Goal: Information Seeking & Learning: Find contact information

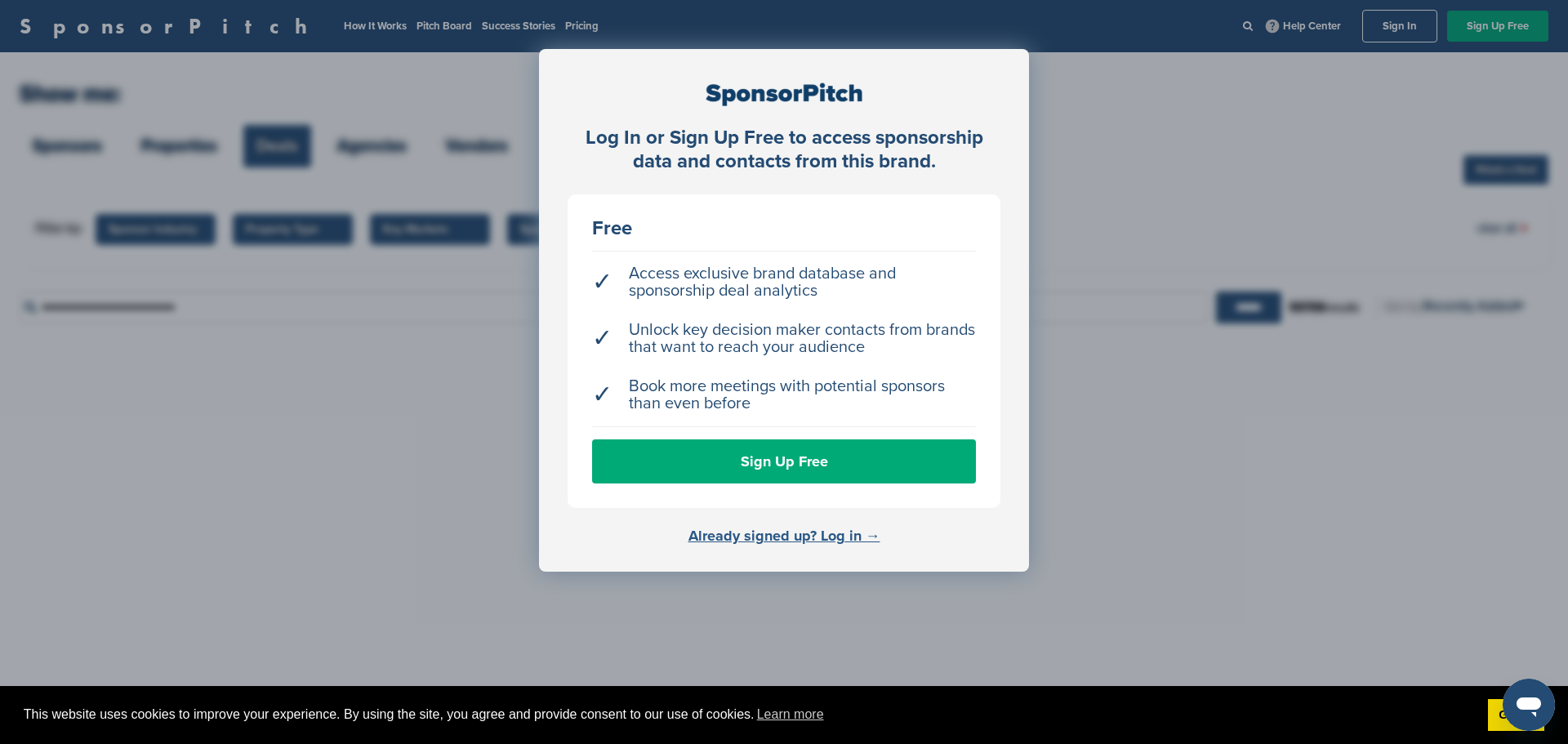
click at [773, 536] on link "Already signed up? Log in →" at bounding box center [784, 536] width 192 height 18
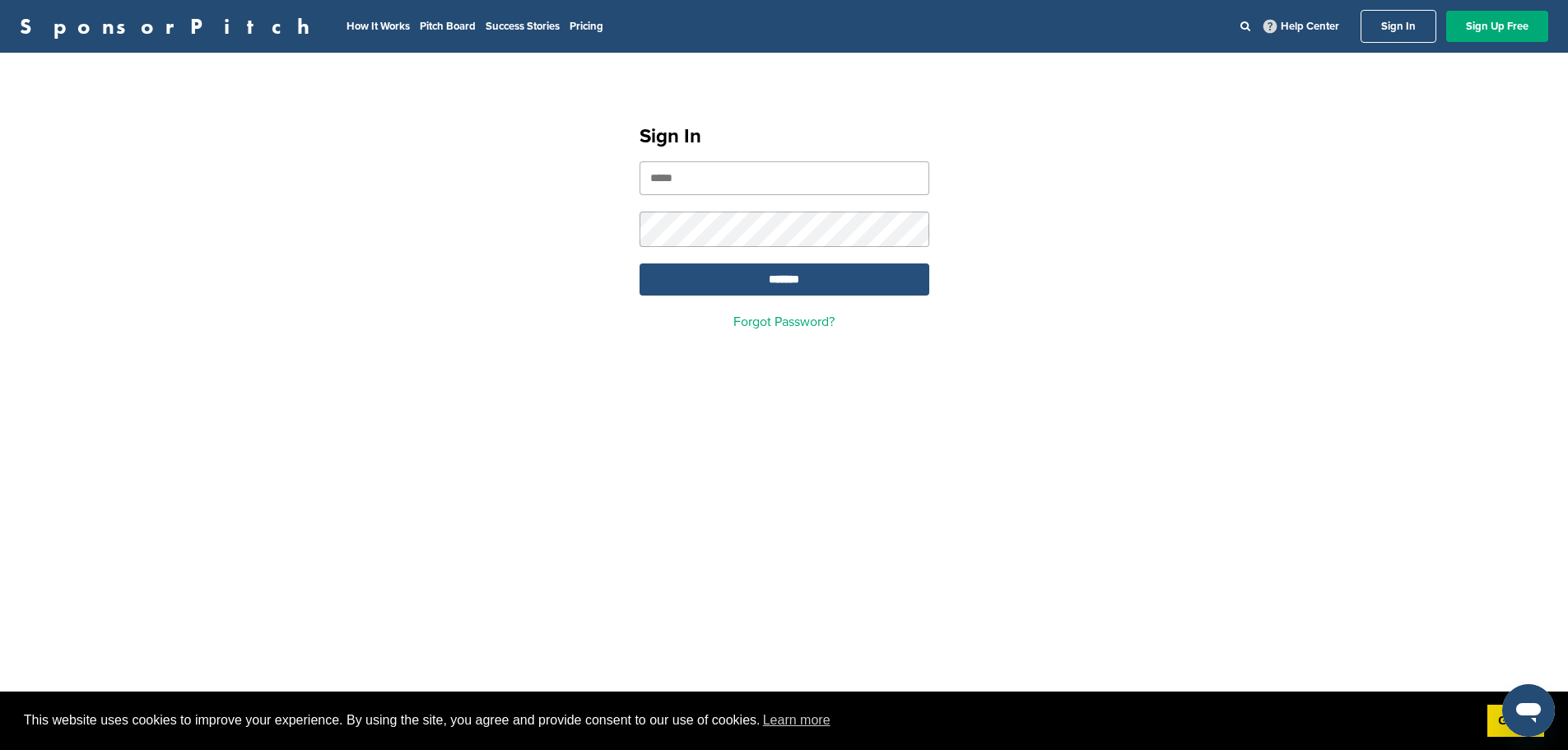
type input "**********"
click at [799, 278] on input "*******" at bounding box center [784, 279] width 290 height 32
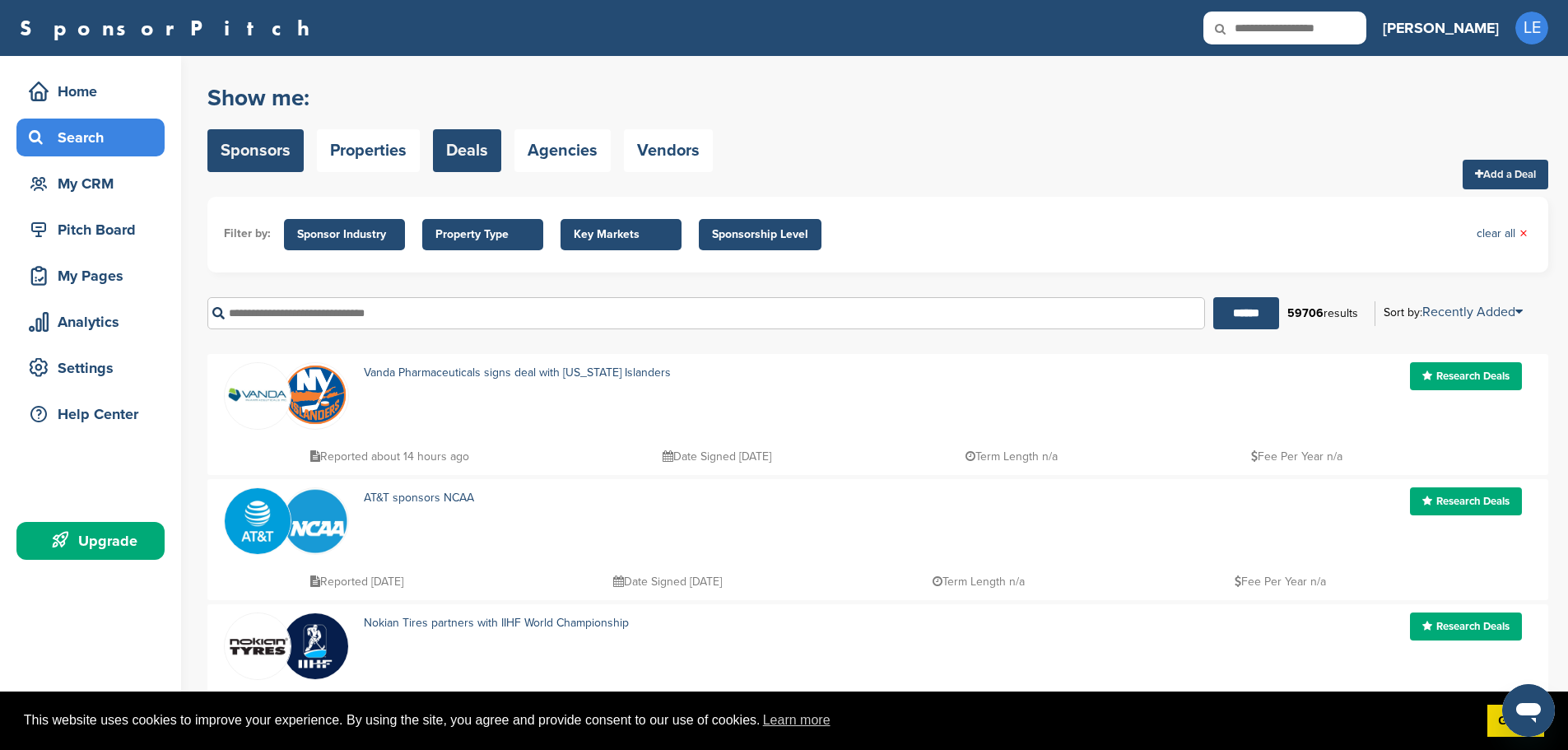
click at [252, 144] on link "Sponsors" at bounding box center [255, 150] width 96 height 43
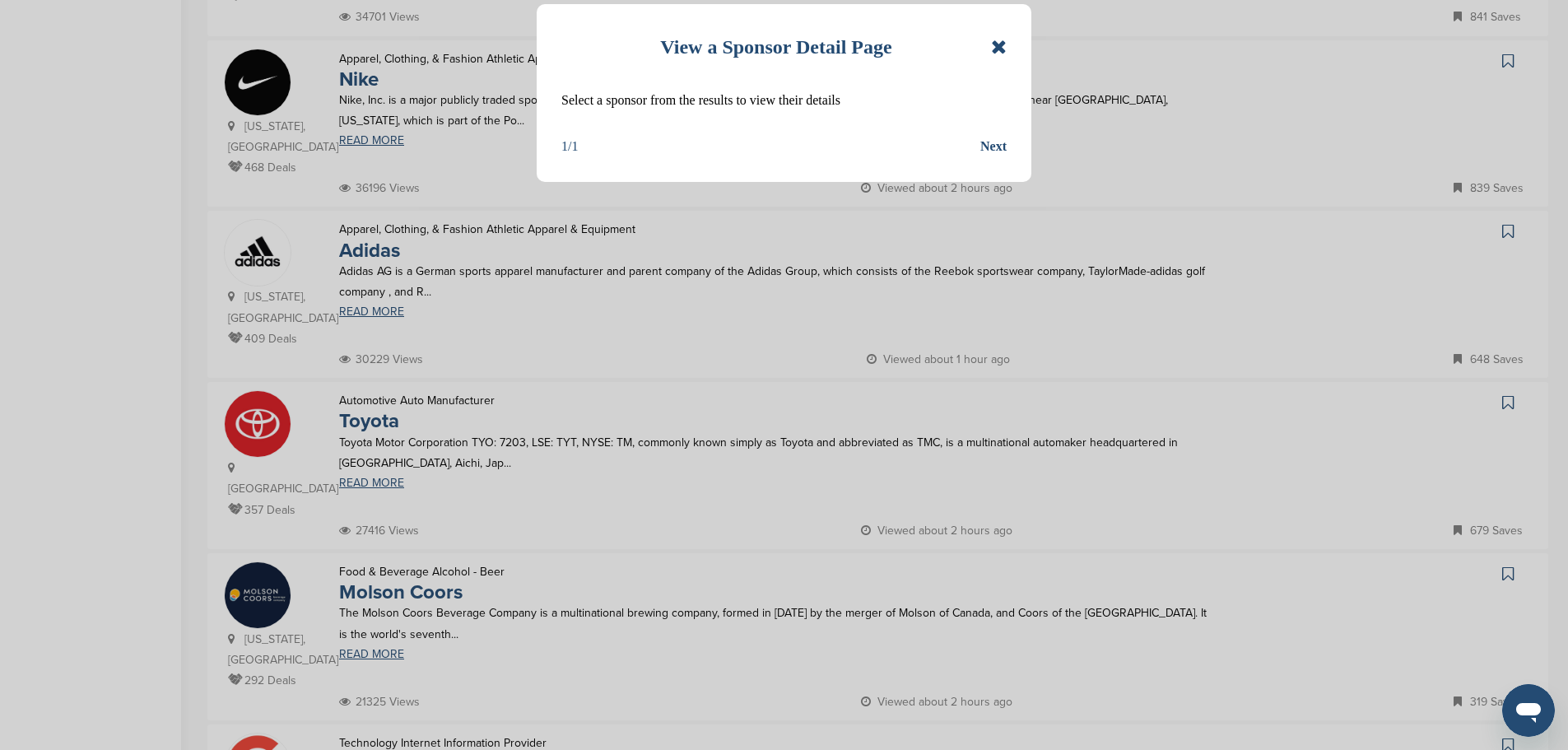
scroll to position [656, 0]
click at [994, 43] on icon at bounding box center [998, 47] width 15 height 20
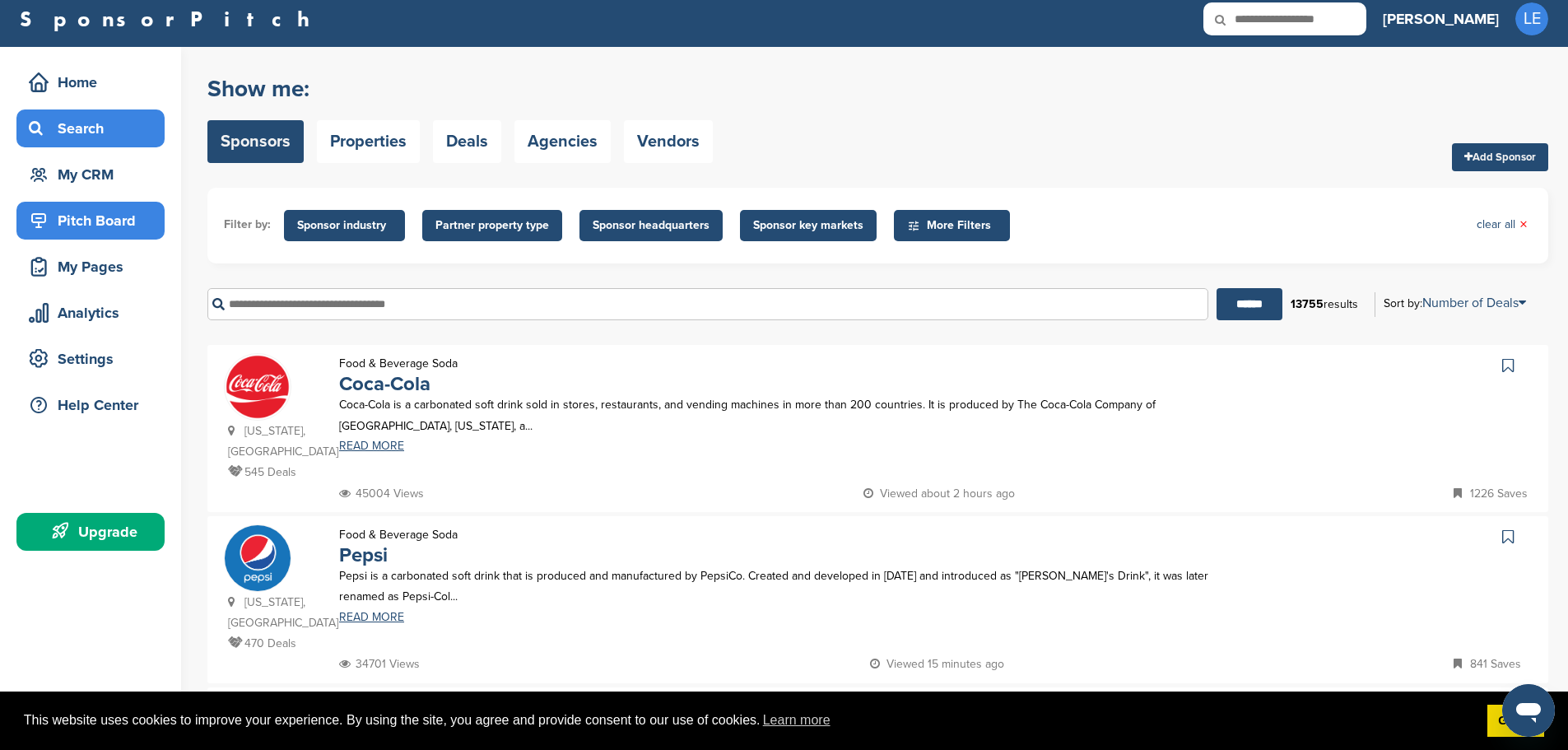
scroll to position [0, 0]
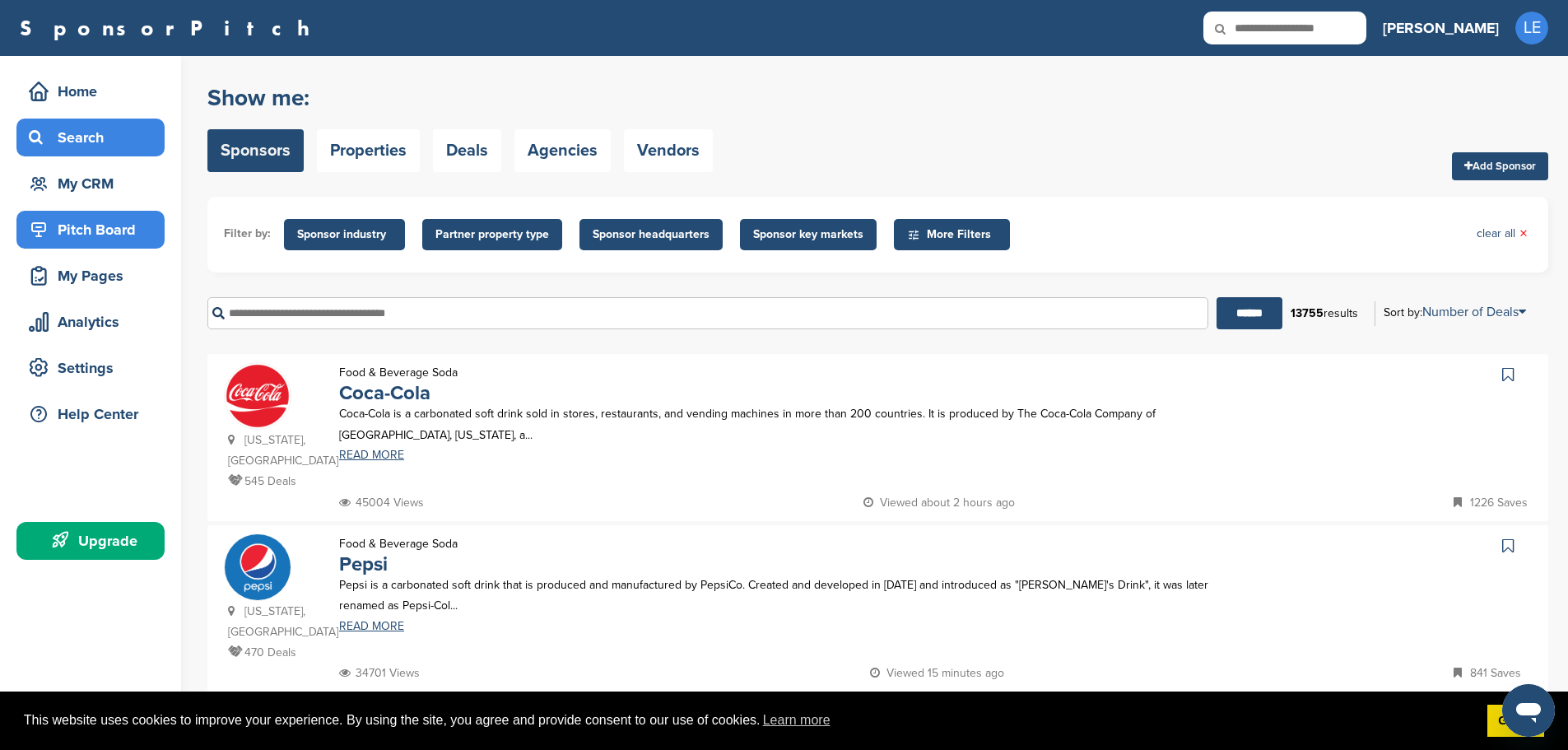
click at [83, 230] on div "Pitch Board" at bounding box center [94, 229] width 140 height 30
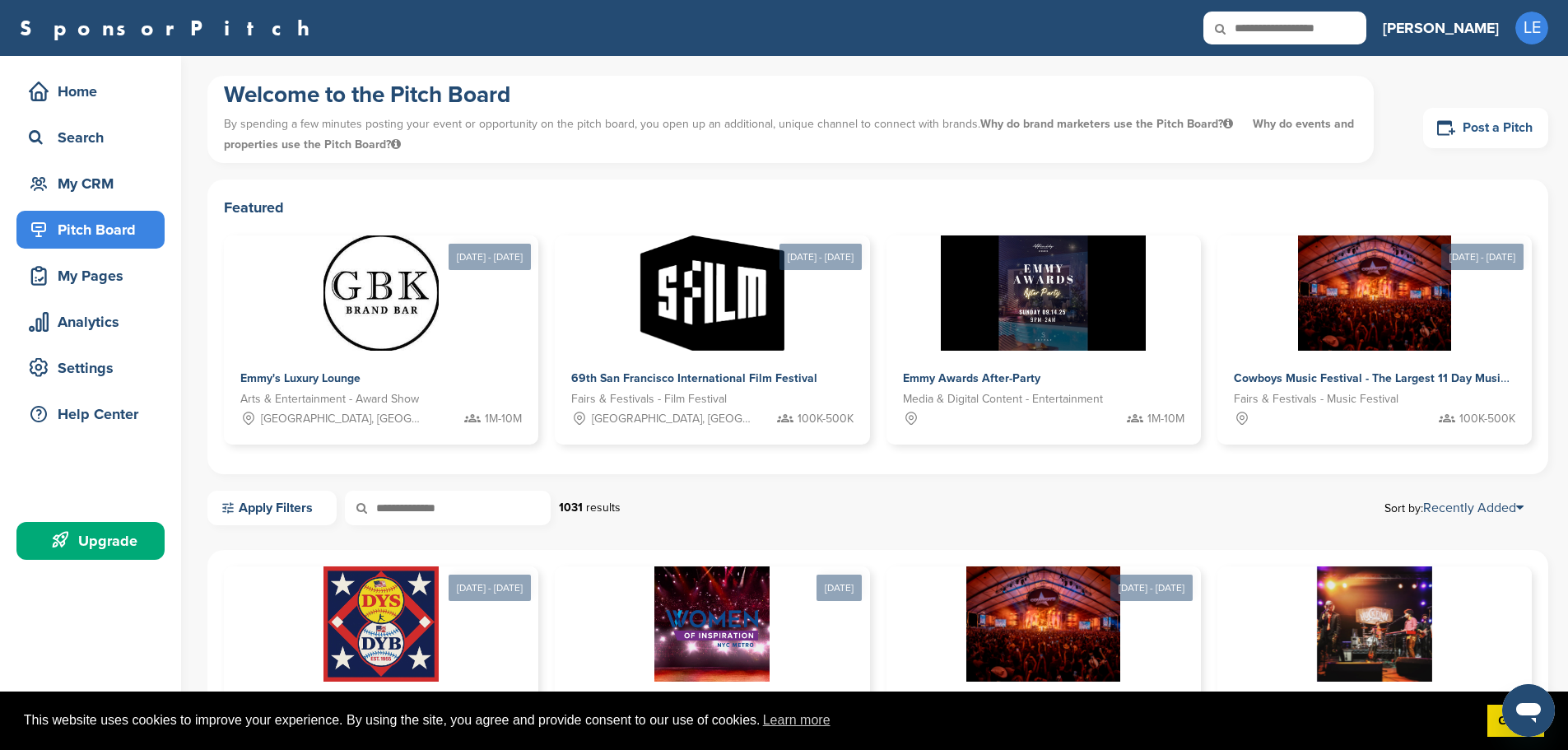
click at [1471, 137] on link "Post a Pitch" at bounding box center [1486, 128] width 125 height 41
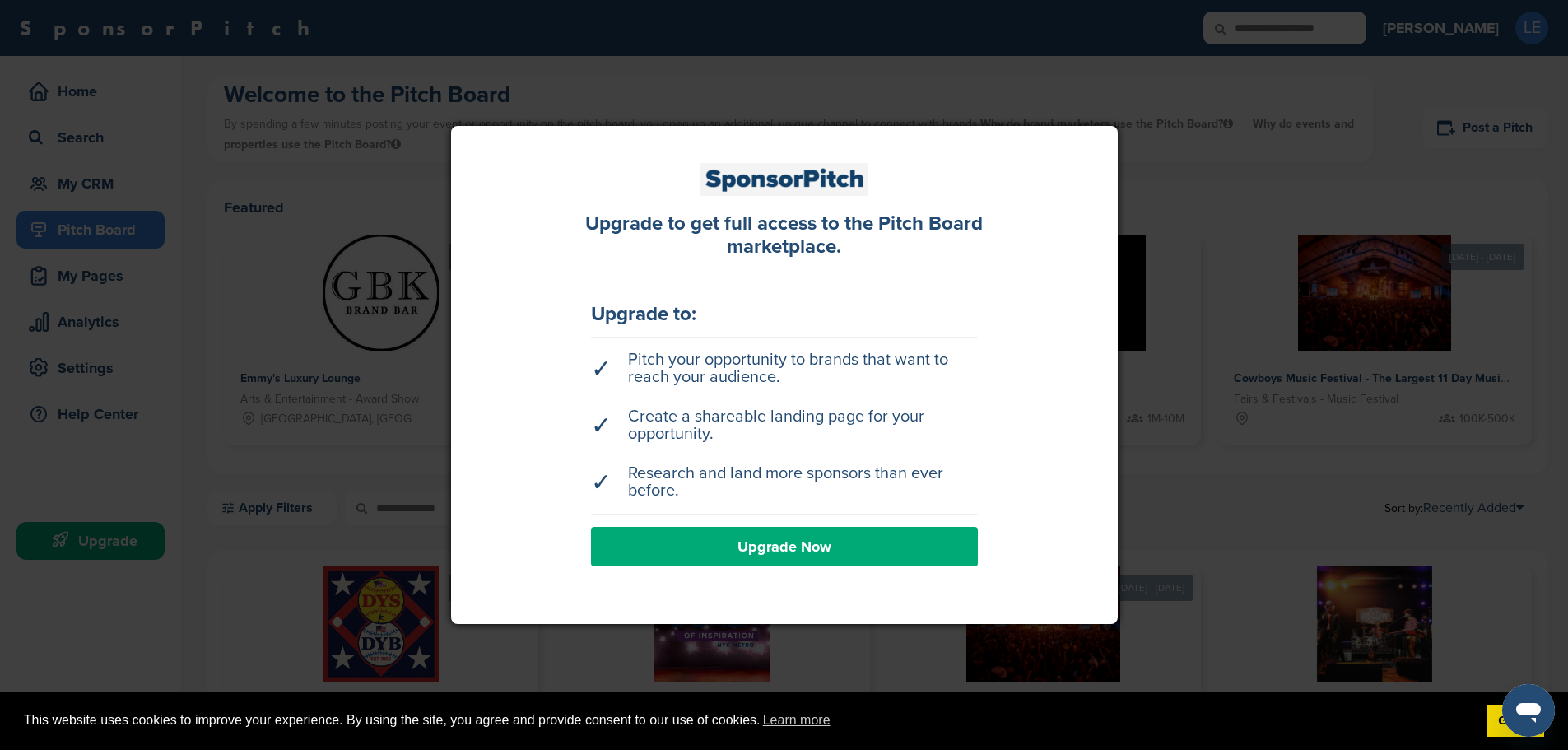
click at [886, 534] on link "Upgrade Now" at bounding box center [784, 547] width 387 height 40
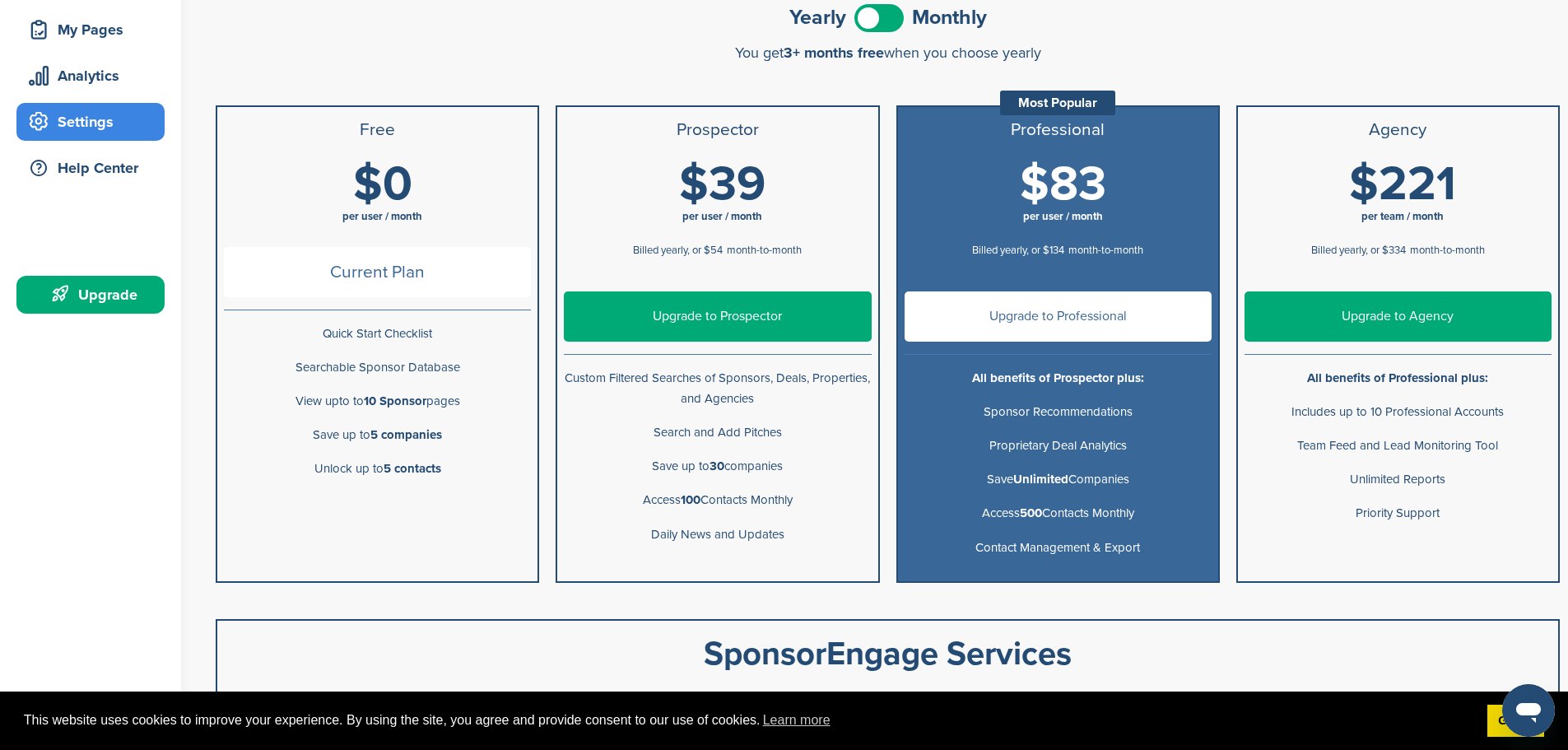
scroll to position [247, 0]
click at [420, 273] on span "Current Plan" at bounding box center [377, 271] width 307 height 50
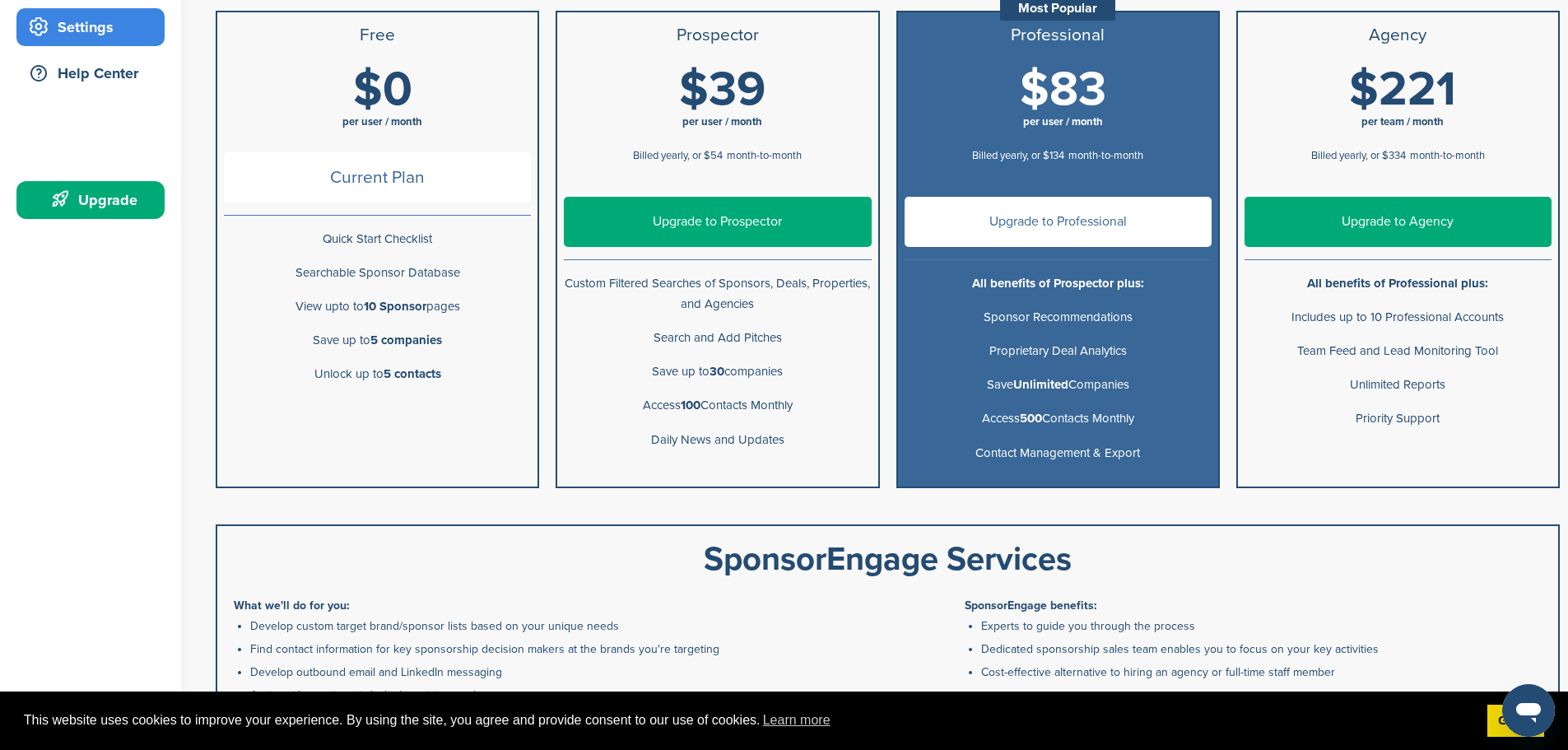
scroll to position [0, 0]
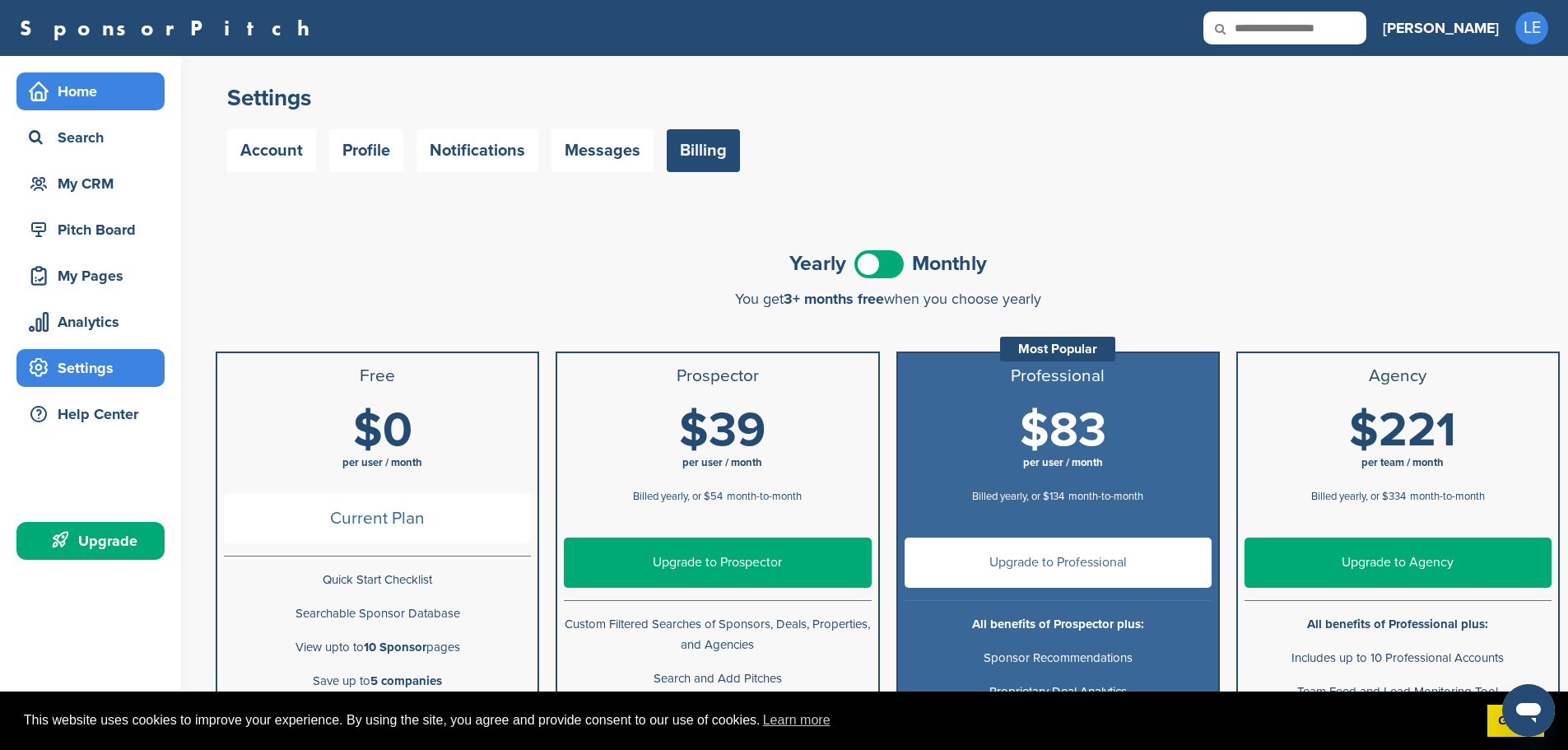
drag, startPoint x: 59, startPoint y: 87, endPoint x: 72, endPoint y: 89, distance: 13.2
click at [59, 86] on div "Home" at bounding box center [94, 91] width 140 height 30
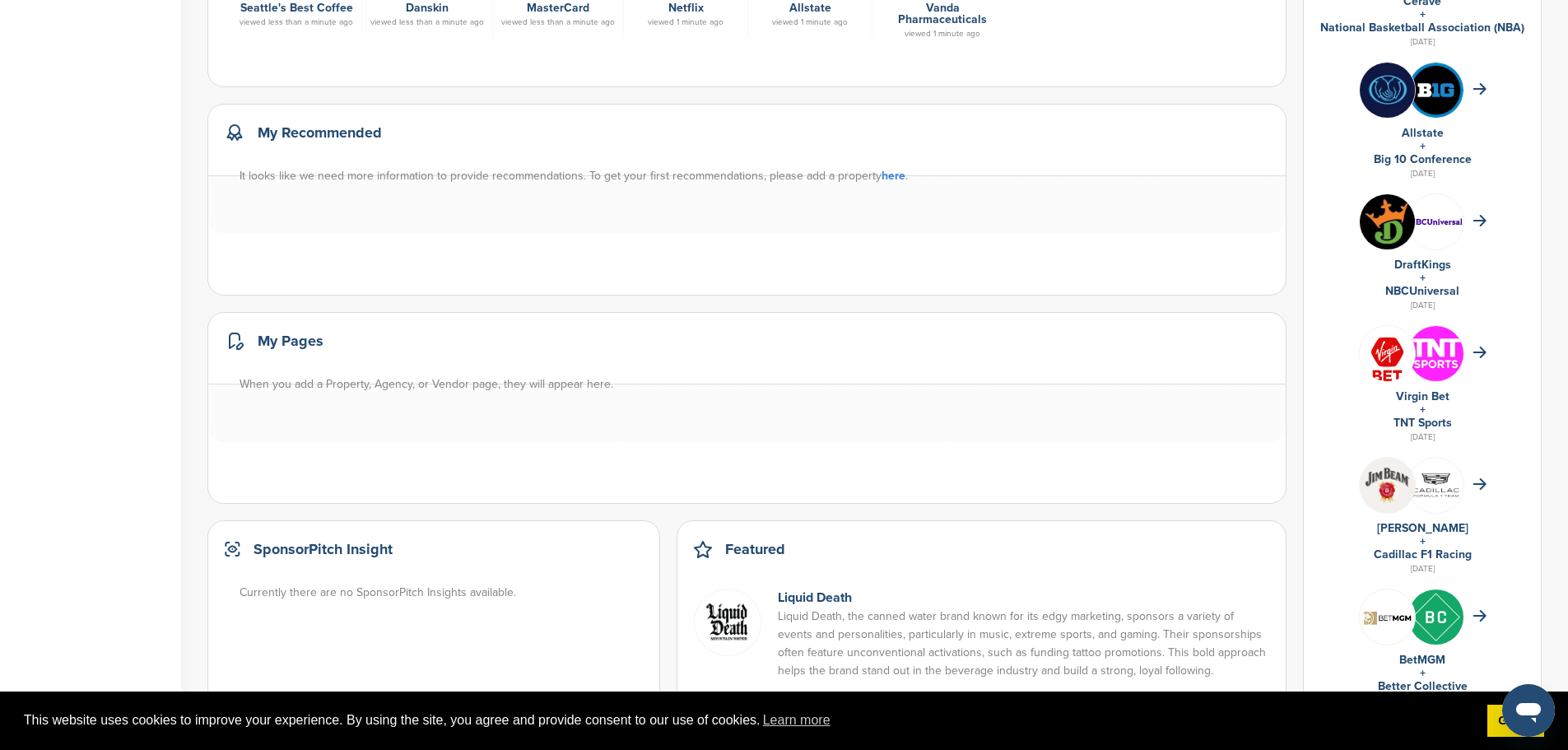
scroll to position [741, 0]
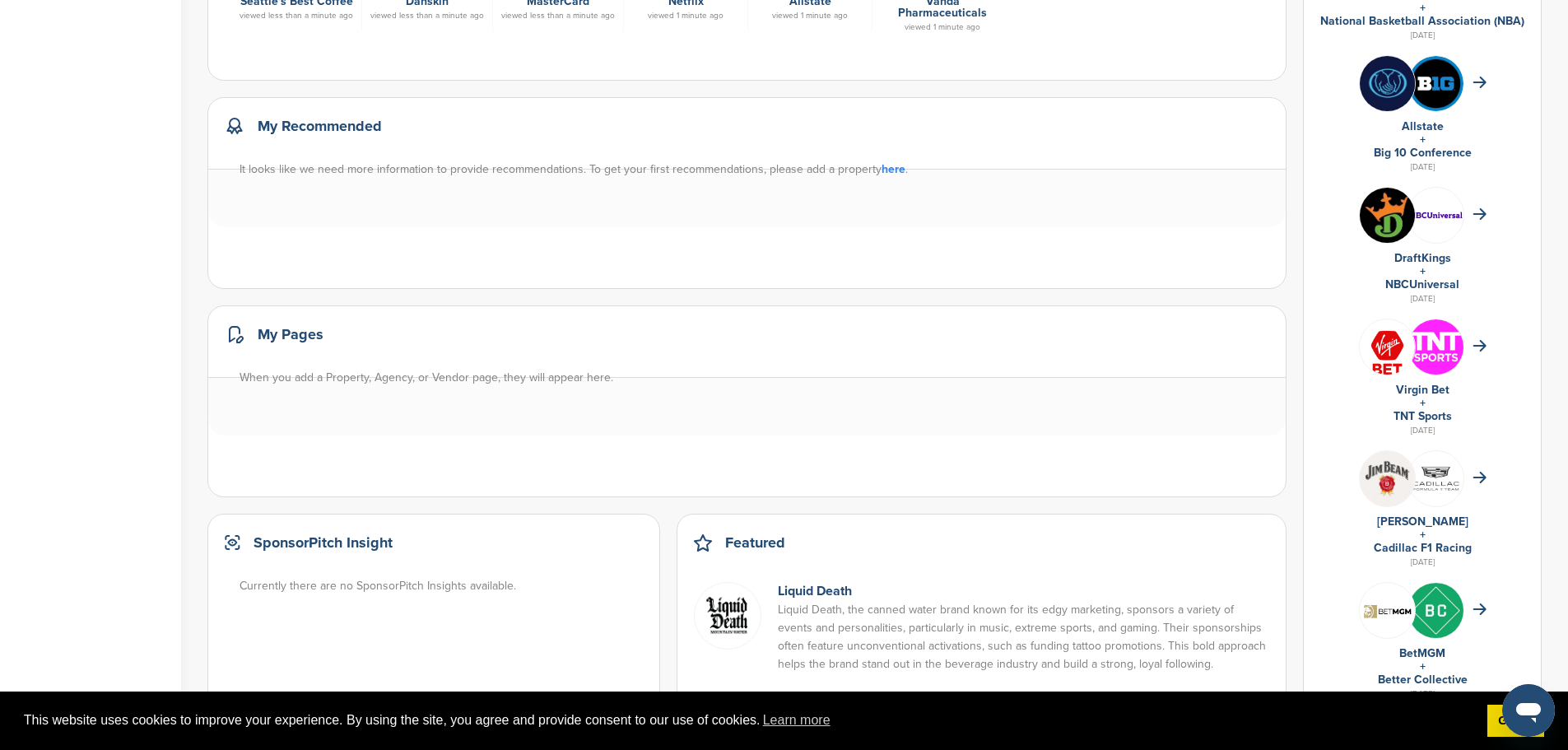
click at [890, 162] on link "here" at bounding box center [893, 168] width 24 height 14
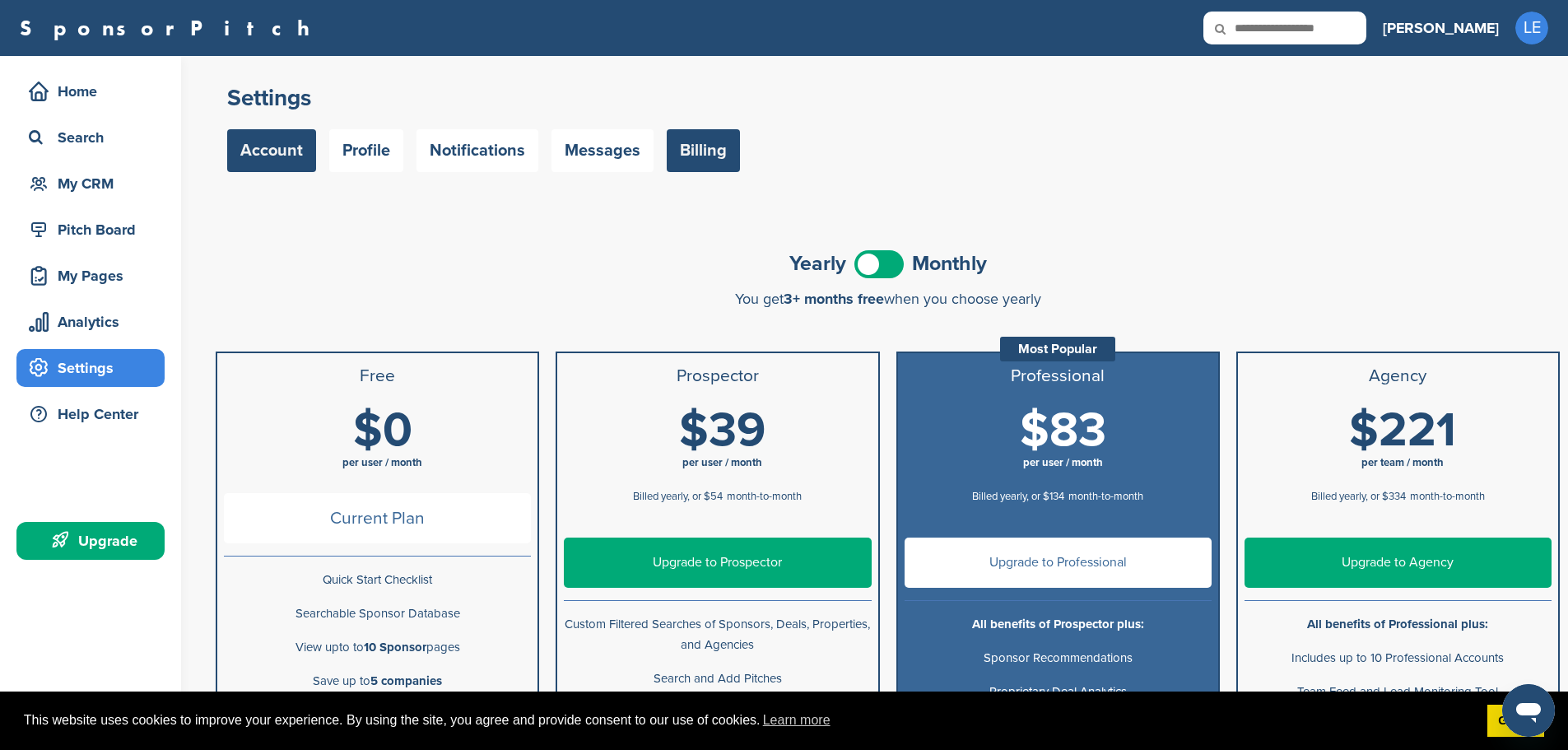
click at [271, 135] on link "Account" at bounding box center [272, 150] width 89 height 43
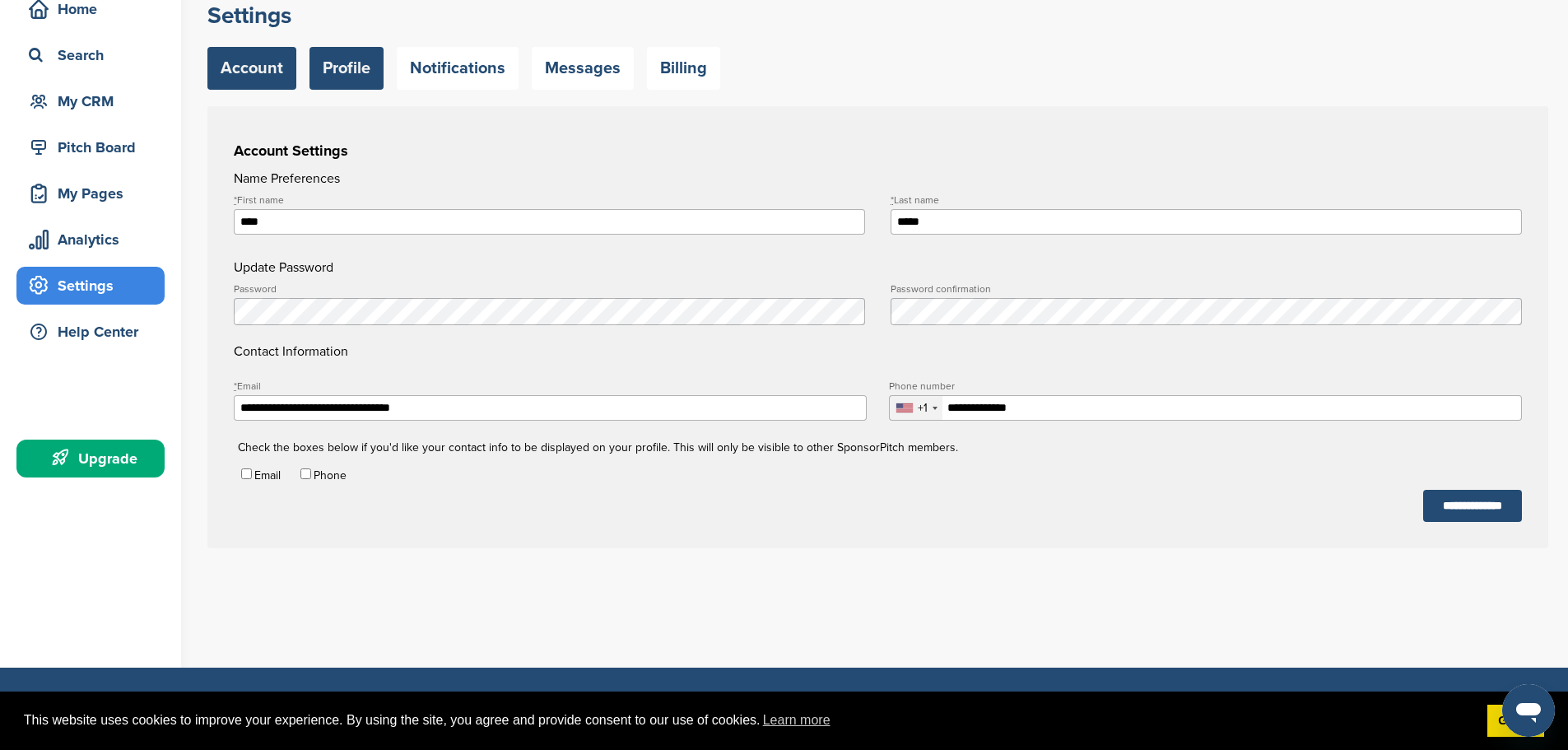
click at [363, 71] on link "Profile" at bounding box center [347, 68] width 74 height 43
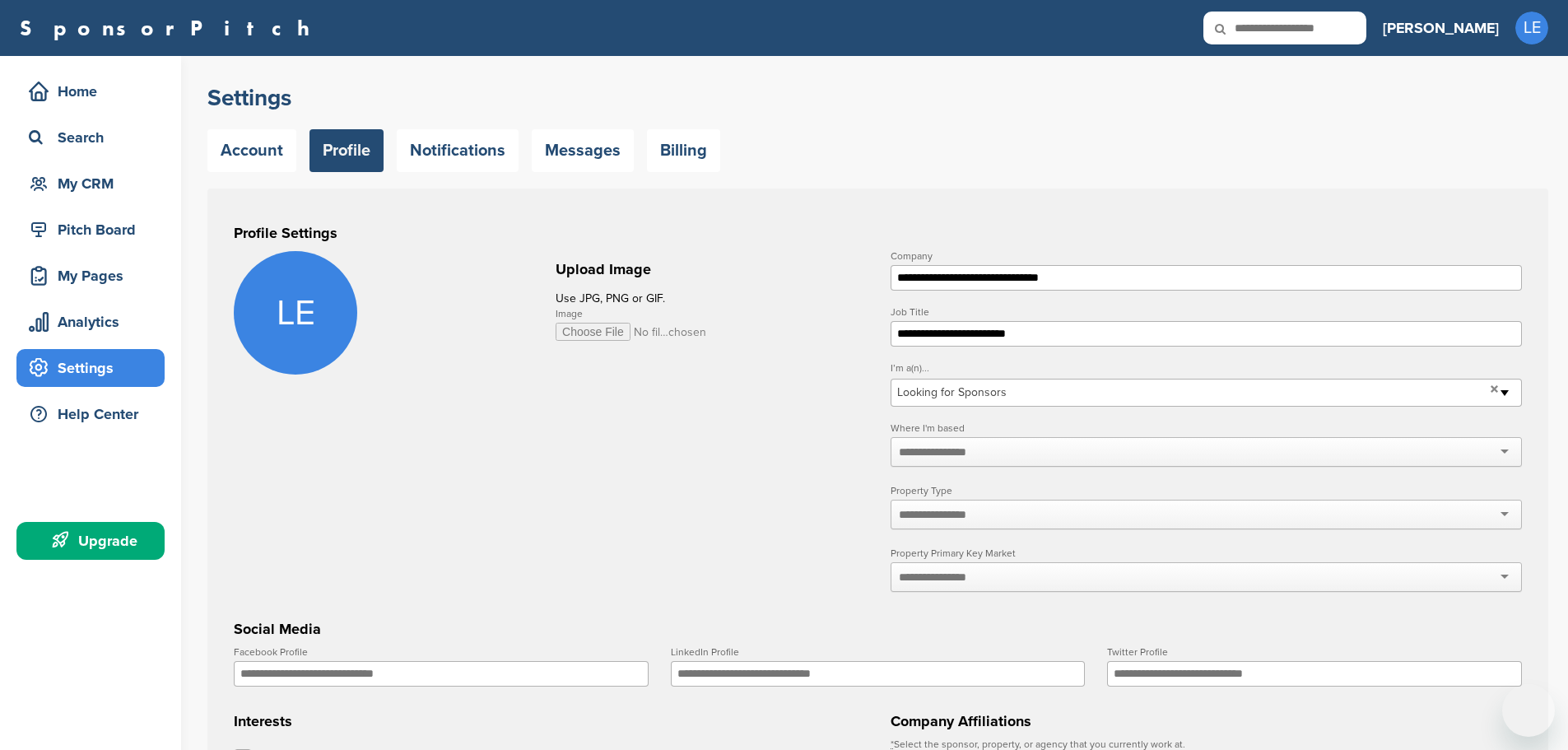
click at [604, 339] on input "Image" at bounding box center [630, 332] width 151 height 18
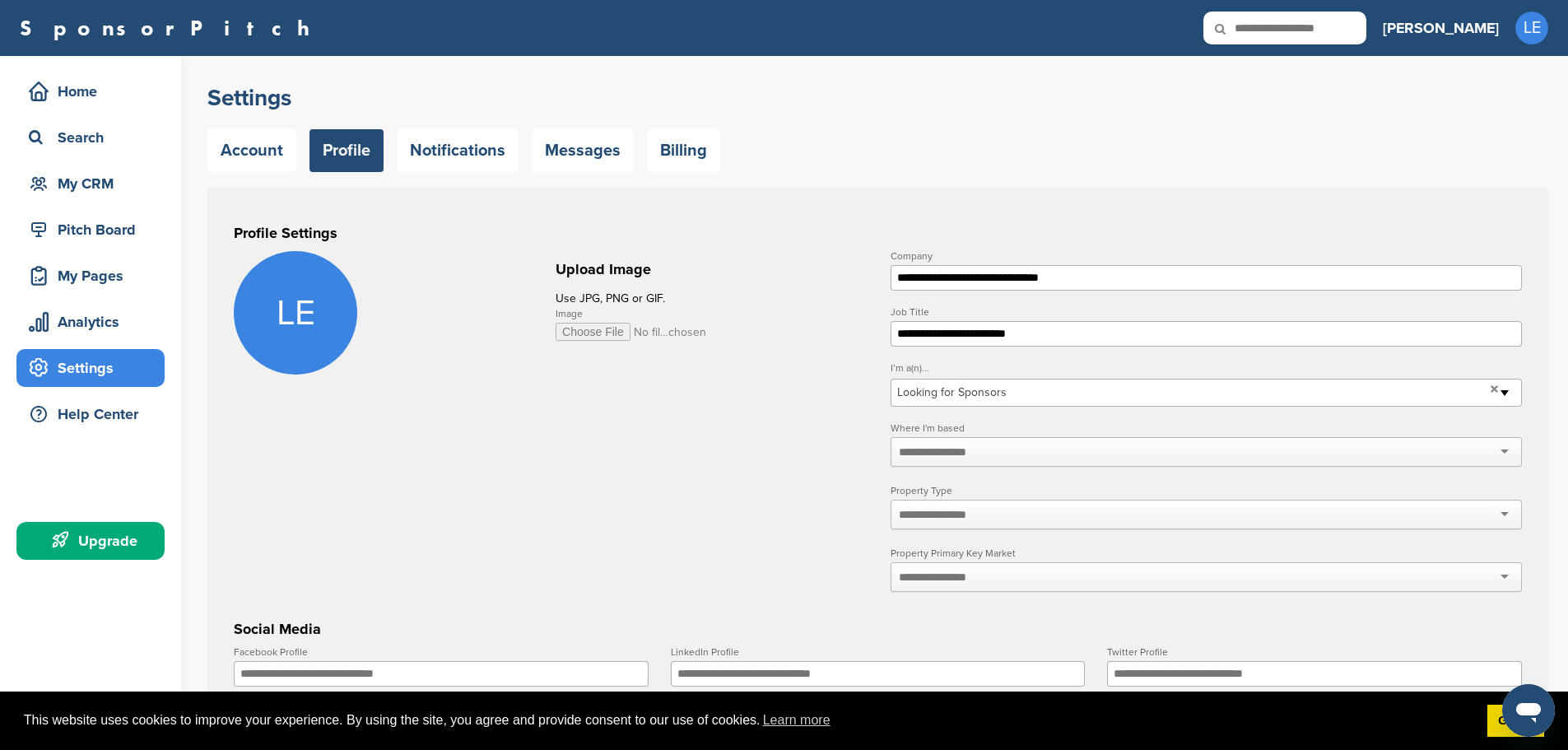
type input "**********"
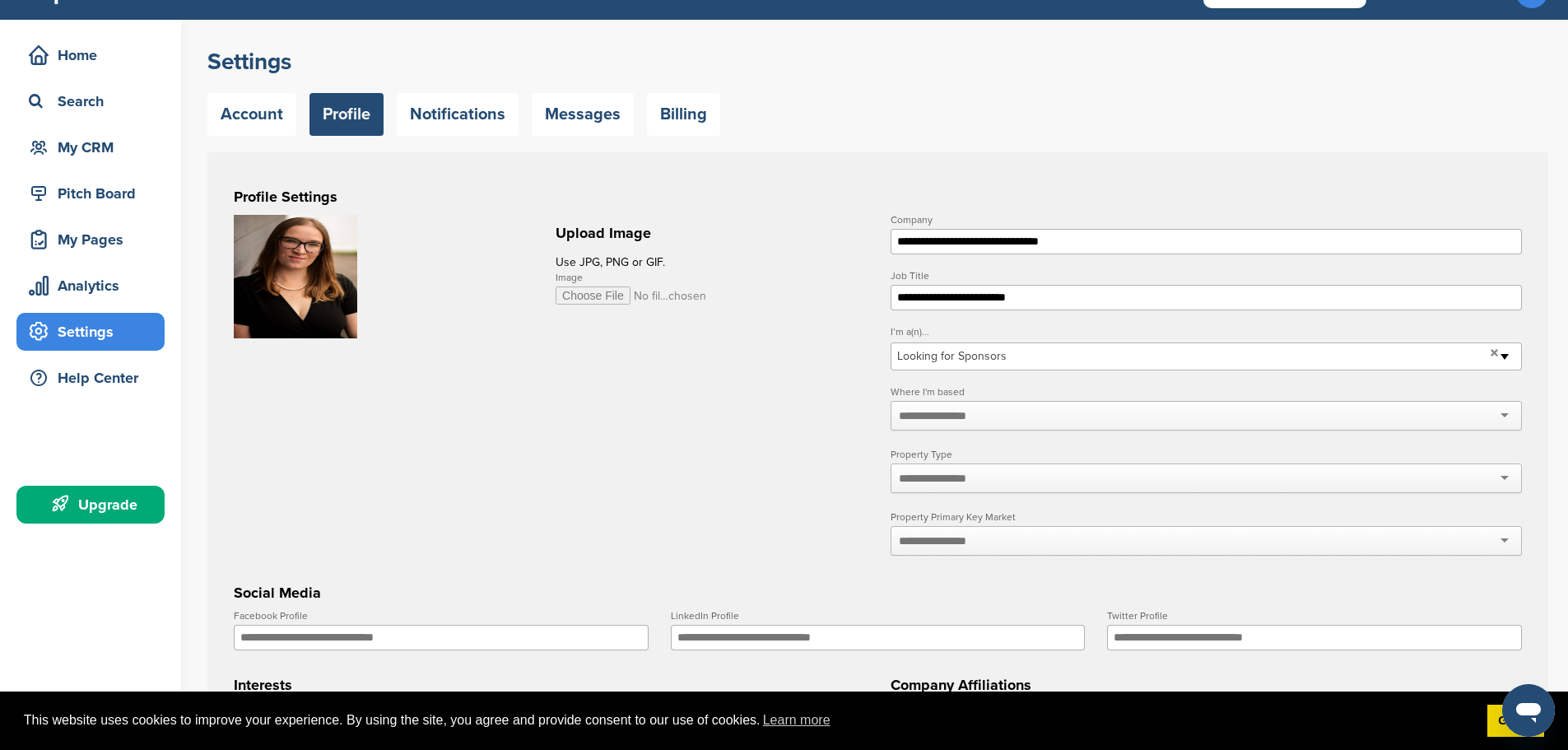
scroll to position [82, 0]
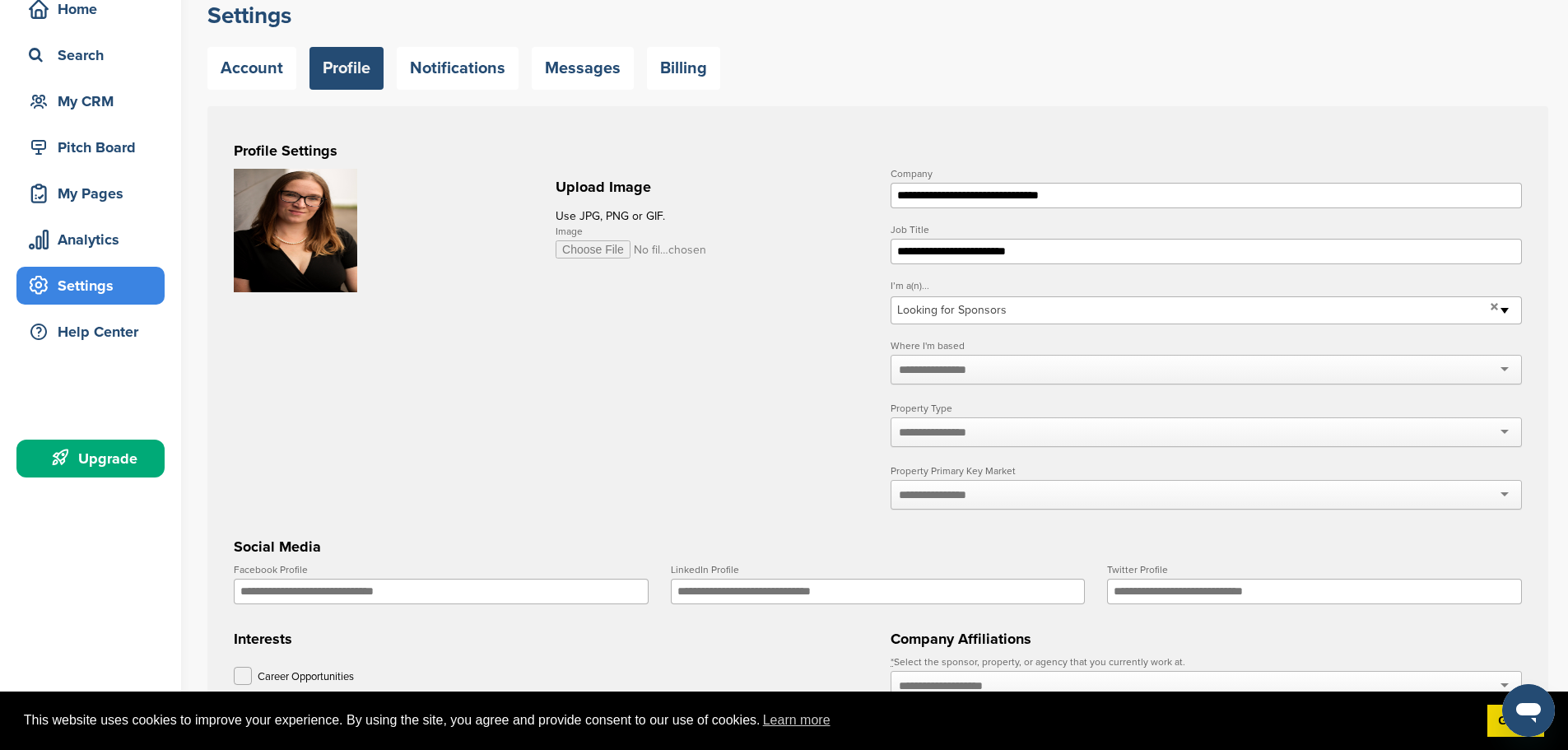
click at [1047, 375] on div at bounding box center [1206, 370] width 631 height 30
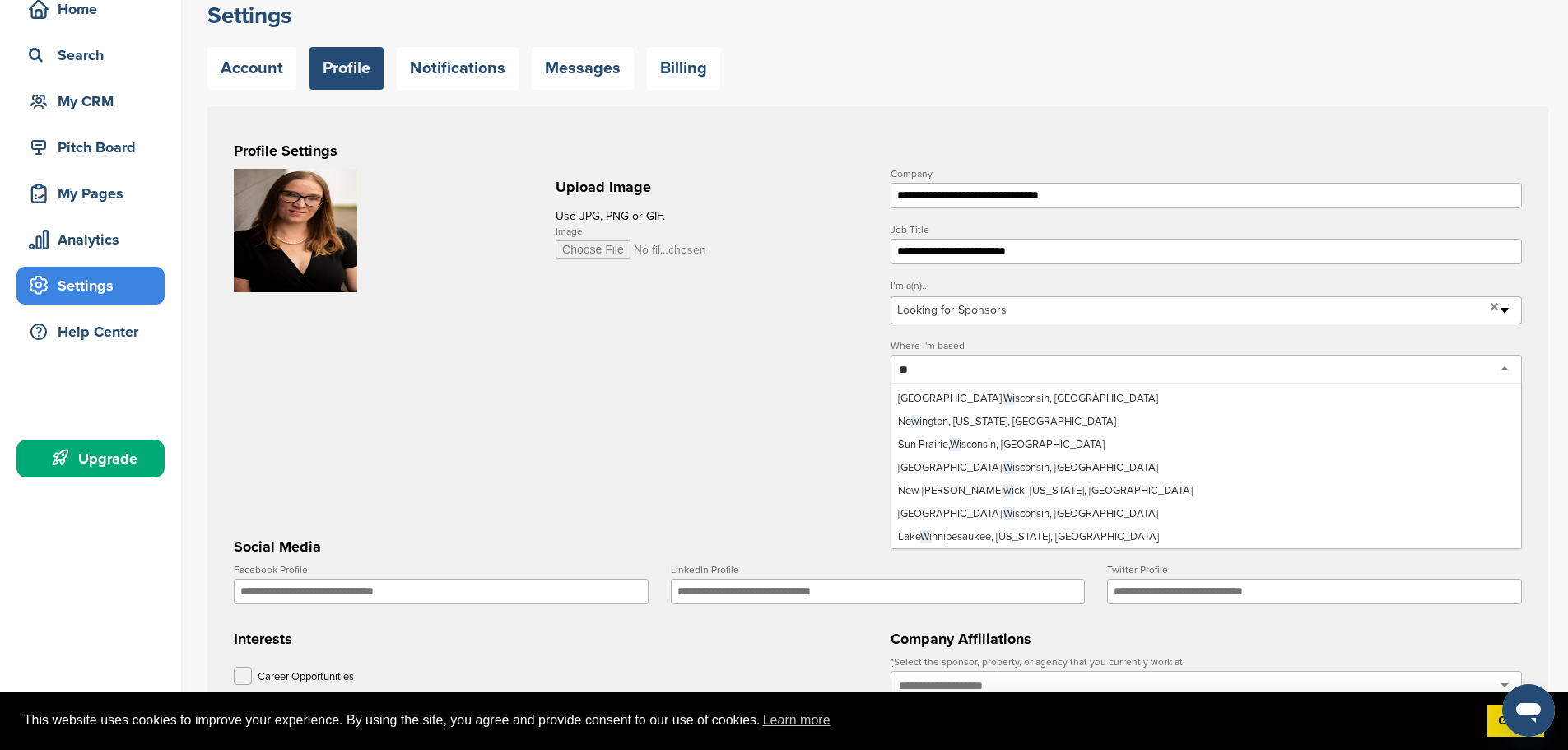
scroll to position [0, 0]
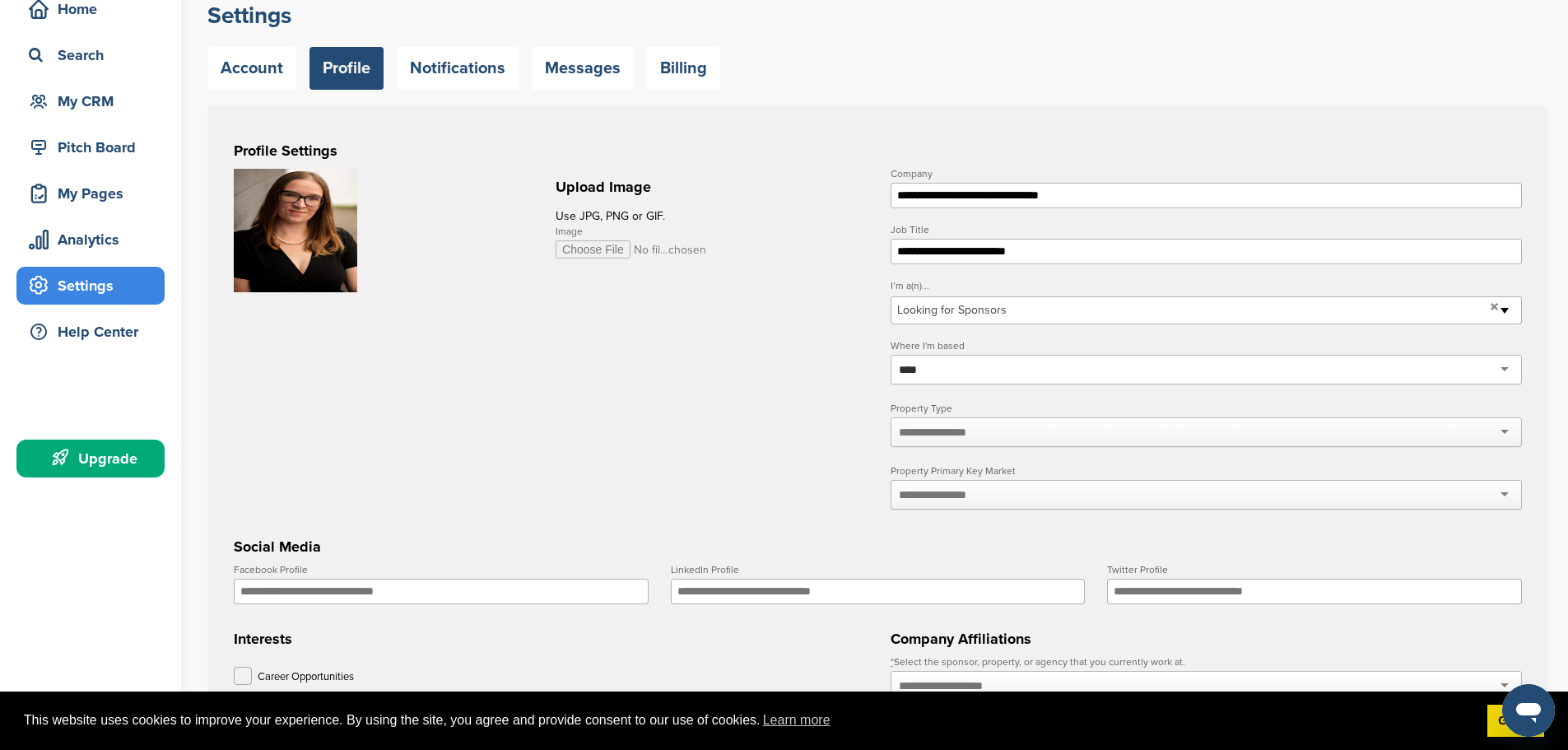
type input "***"
click at [963, 434] on input "text" at bounding box center [942, 432] width 87 height 14
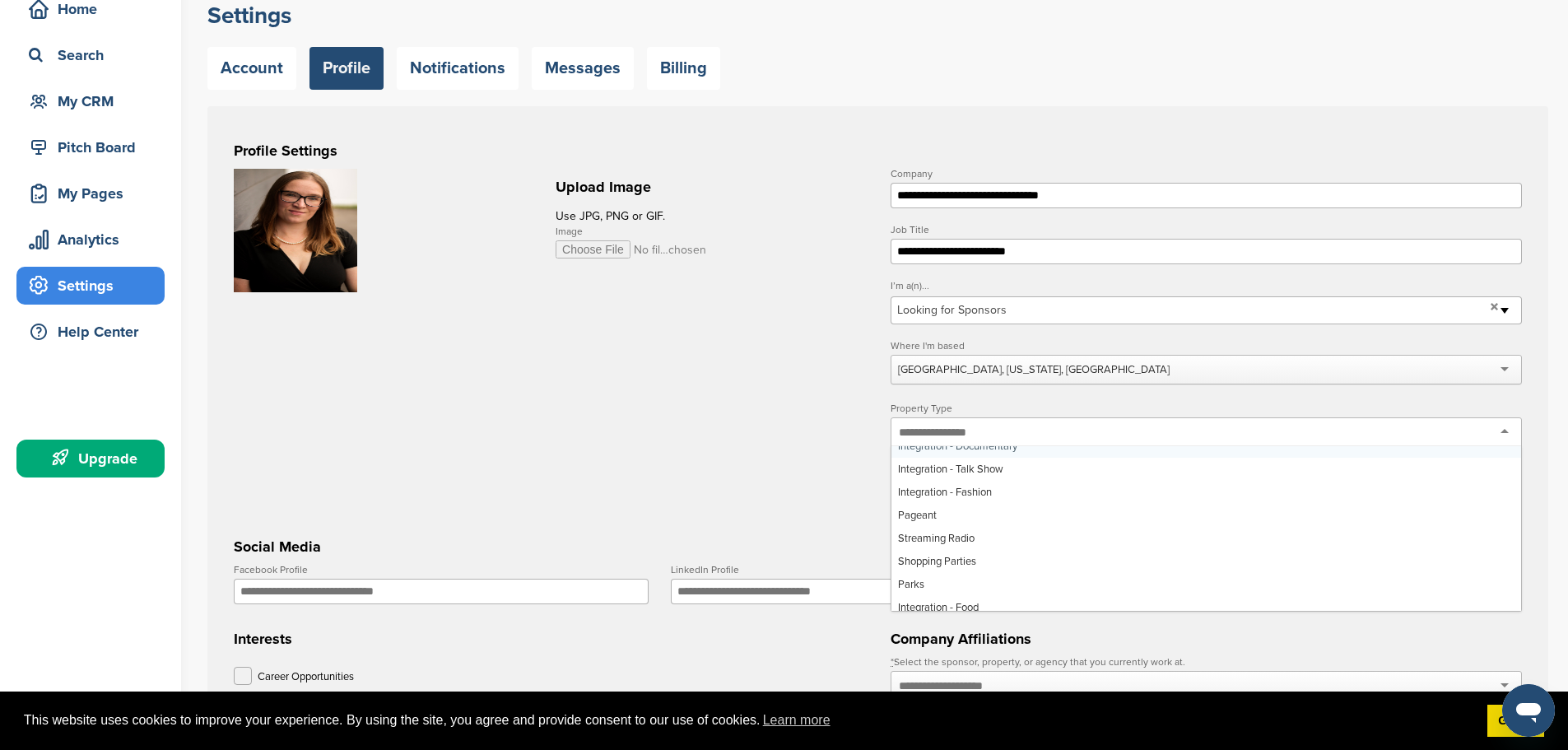
scroll to position [1235, 0]
click at [985, 428] on div at bounding box center [1206, 432] width 631 height 30
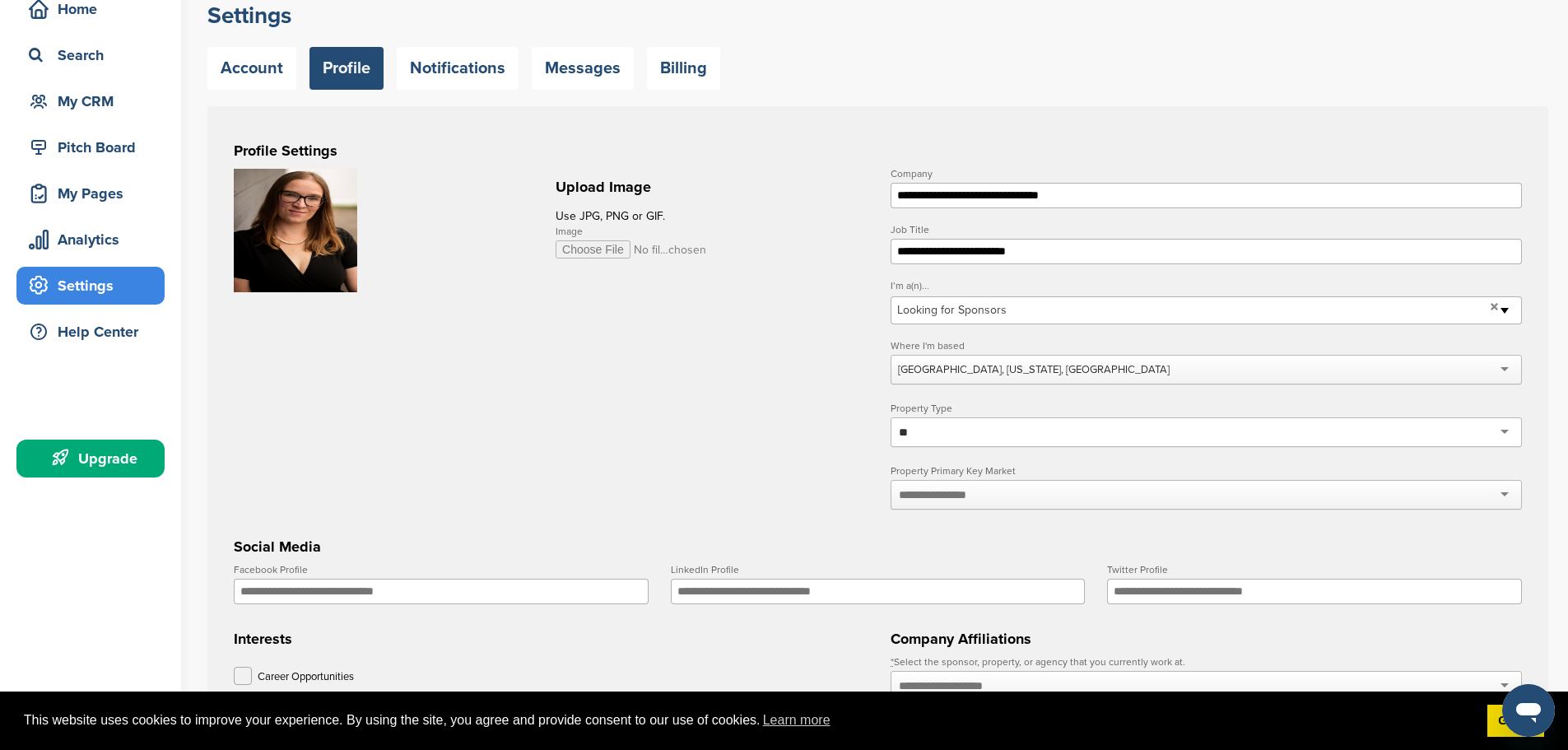
type input "*"
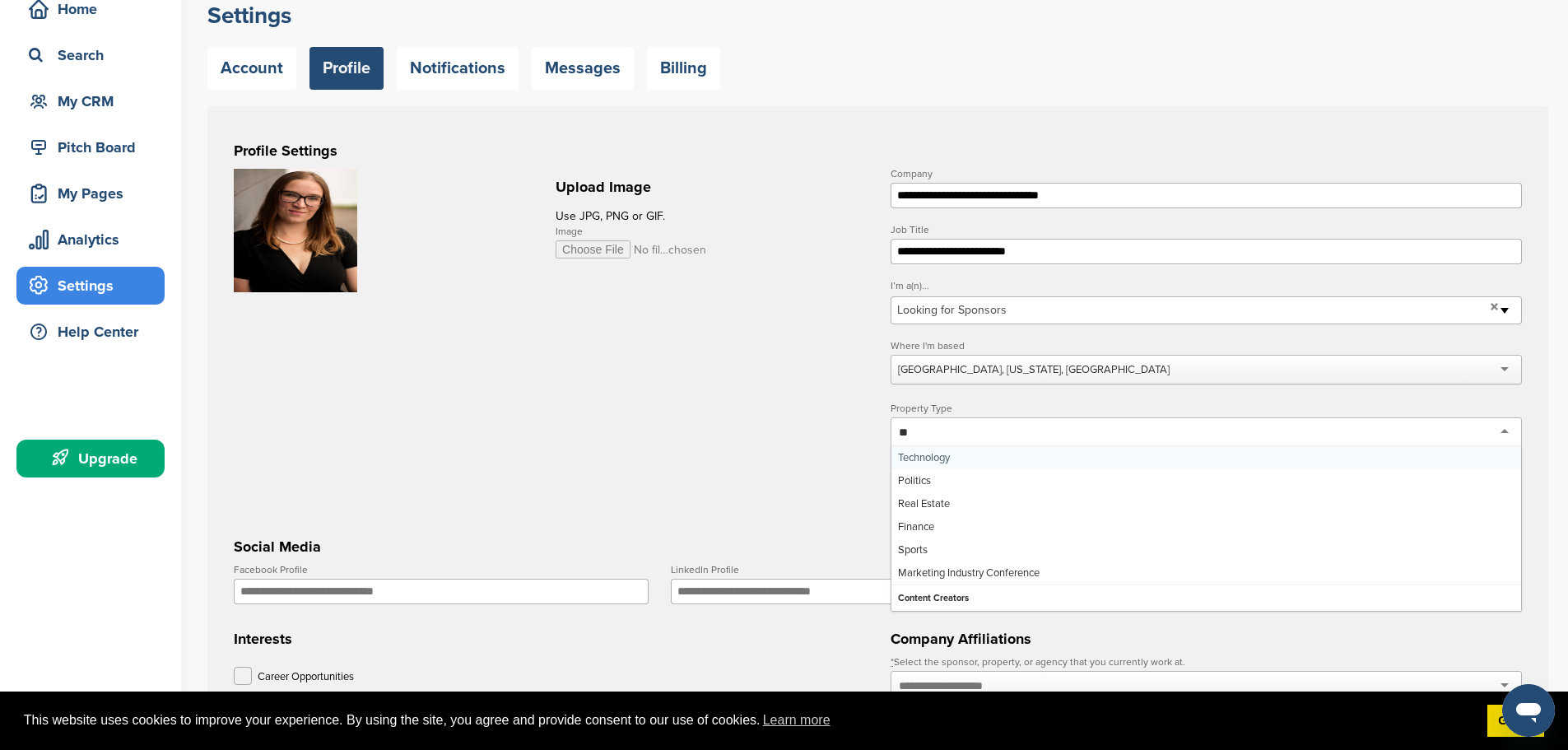
scroll to position [0, 0]
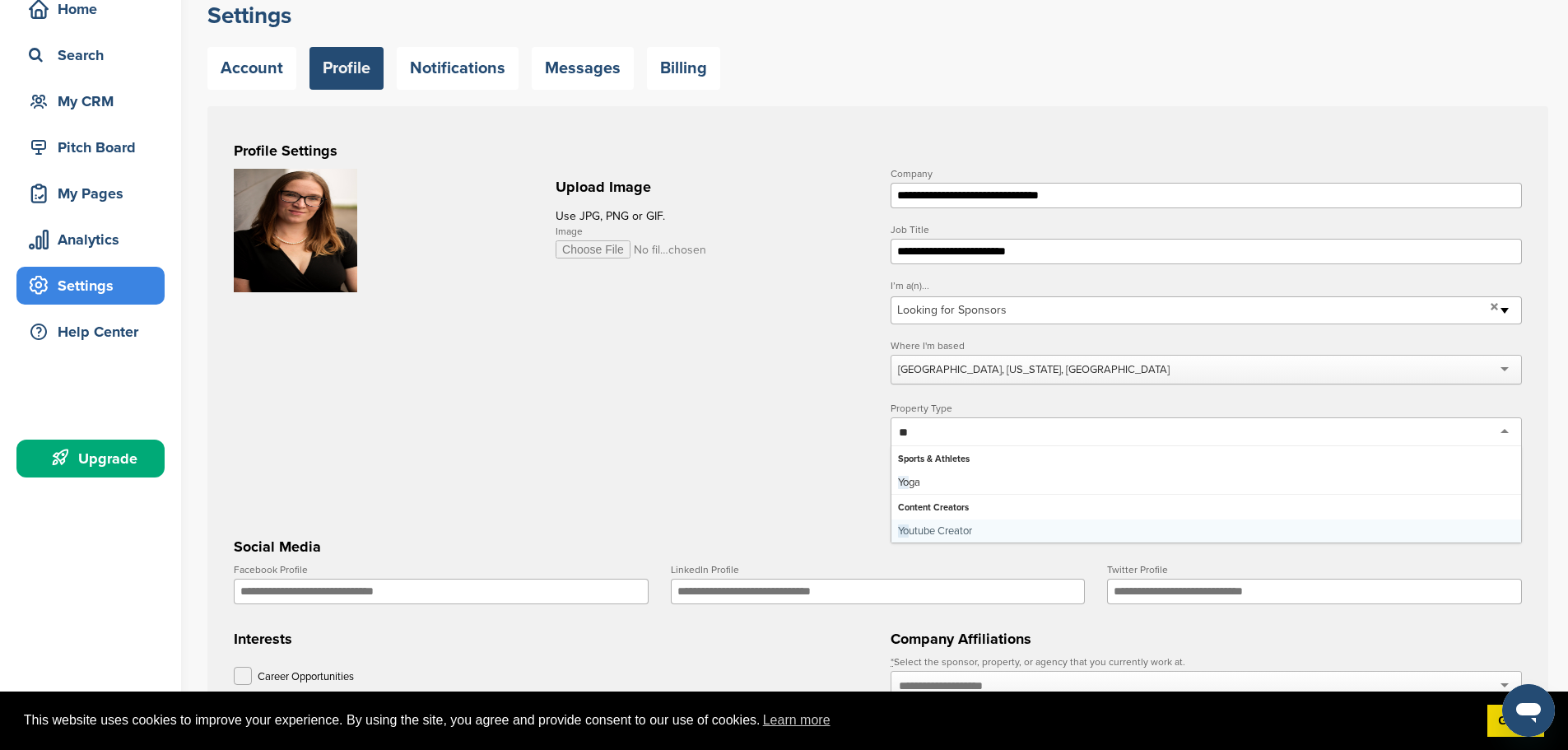
type input "*"
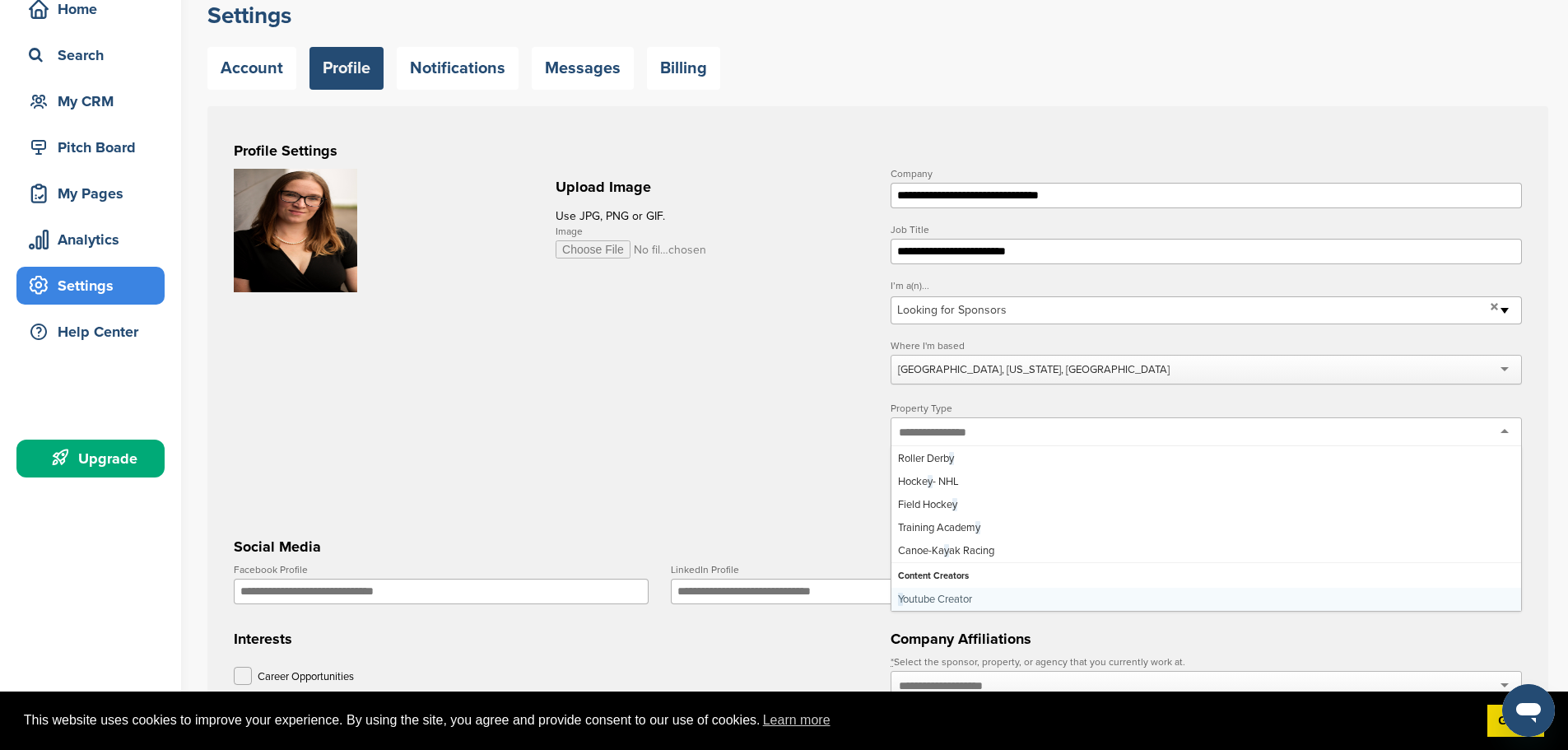
scroll to position [1988, 0]
type input "***"
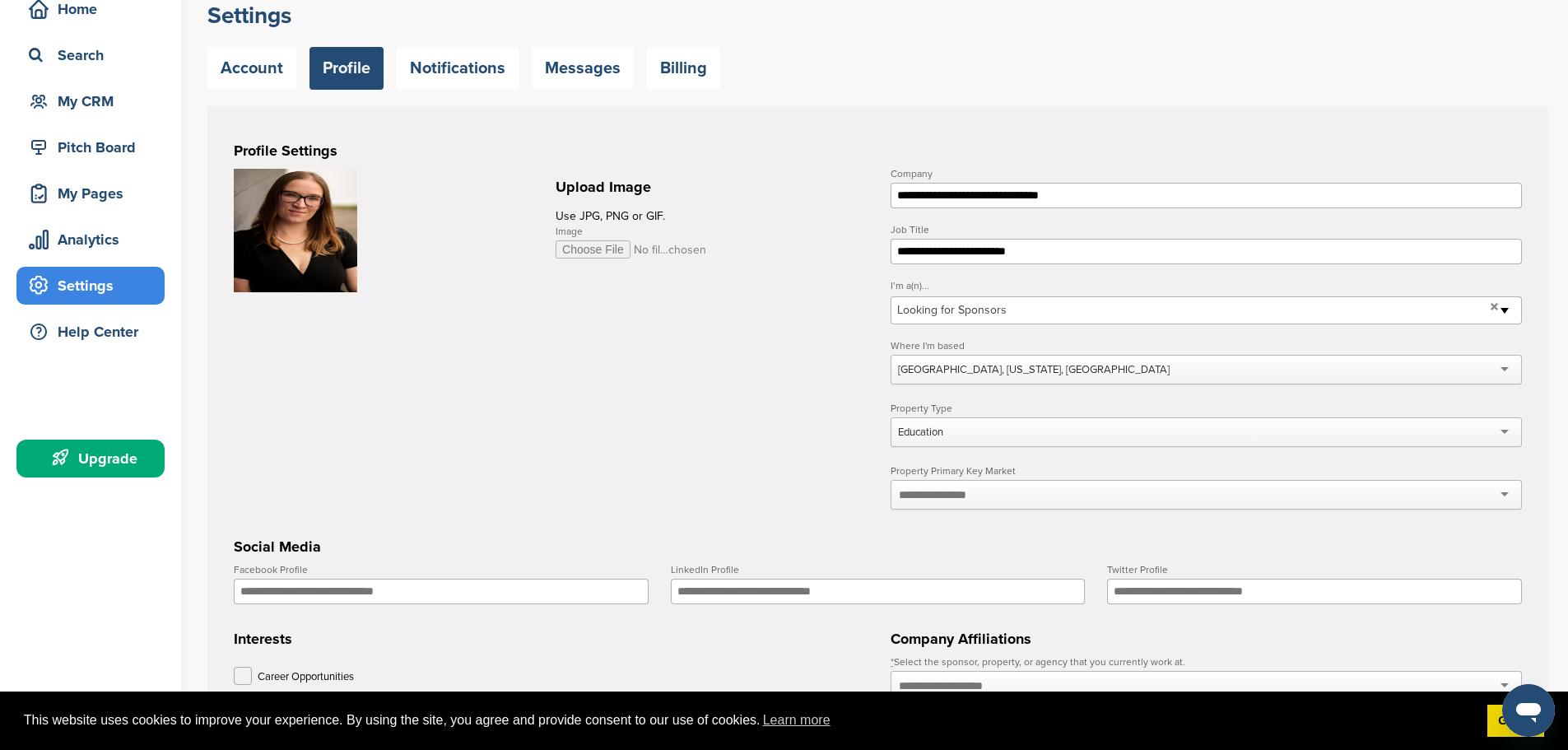
scroll to position [0, 0]
click at [1005, 502] on div at bounding box center [1206, 495] width 631 height 30
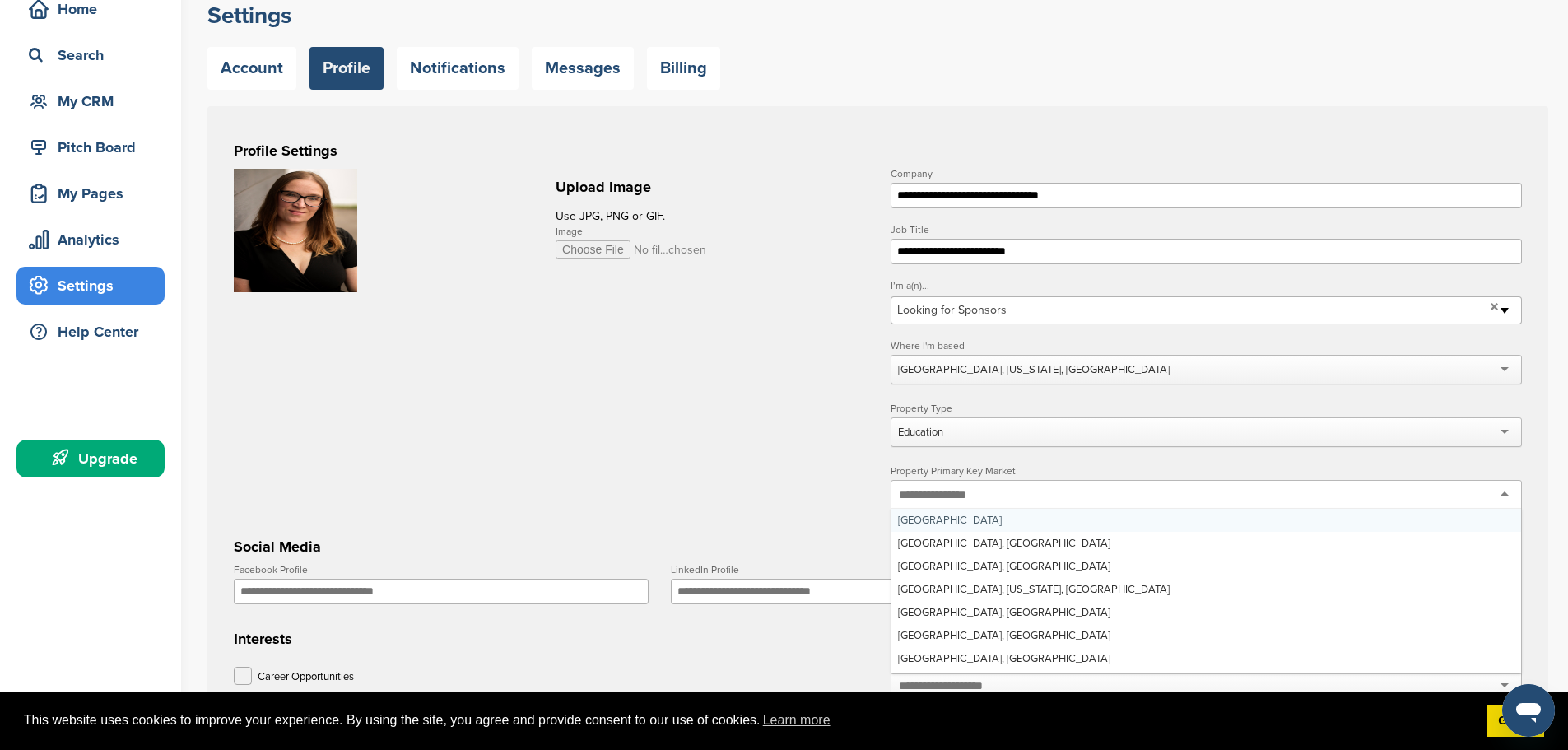
click at [969, 435] on div "Education" at bounding box center [1206, 432] width 631 height 30
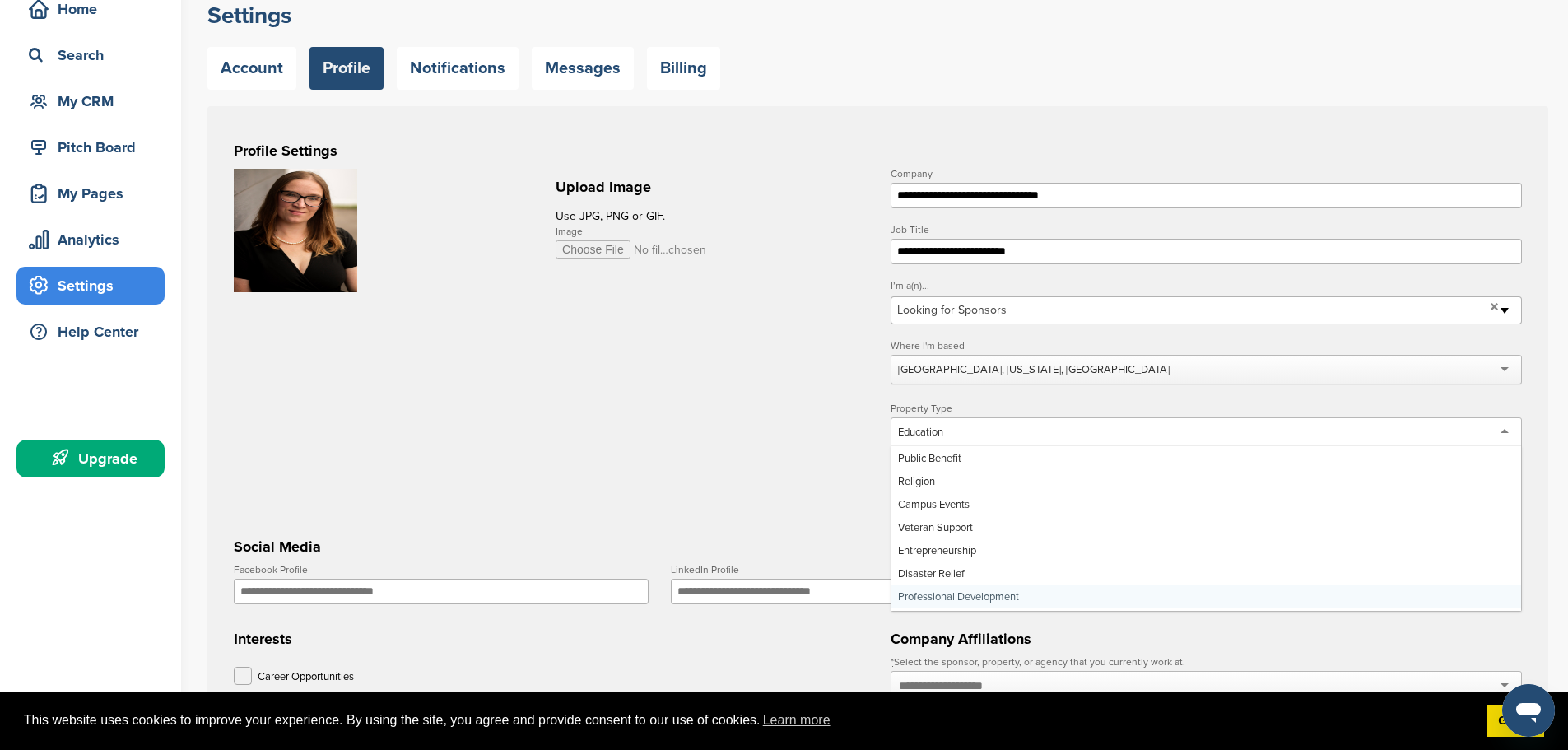
scroll to position [4342, 0]
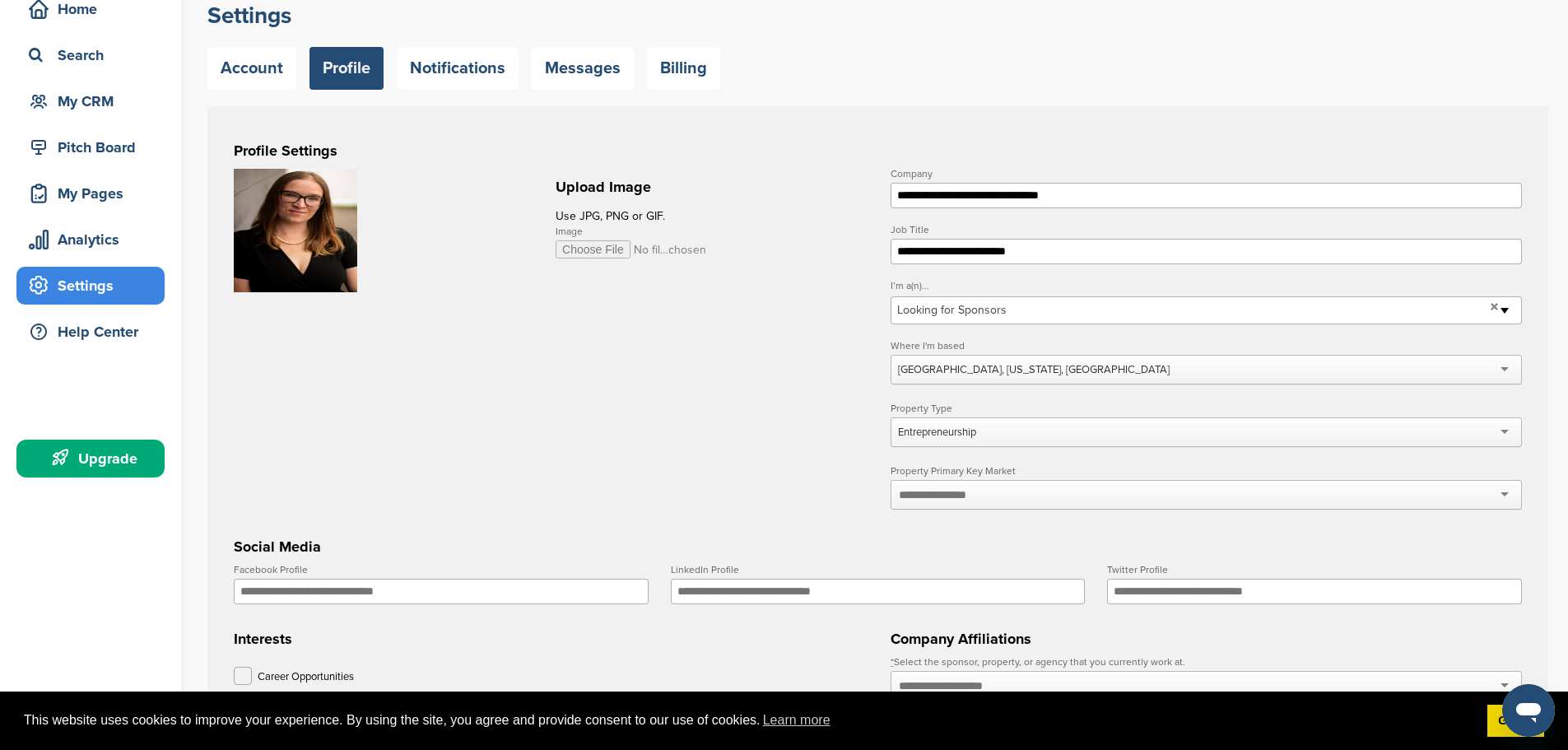
click at [971, 499] on input "text" at bounding box center [942, 495] width 87 height 14
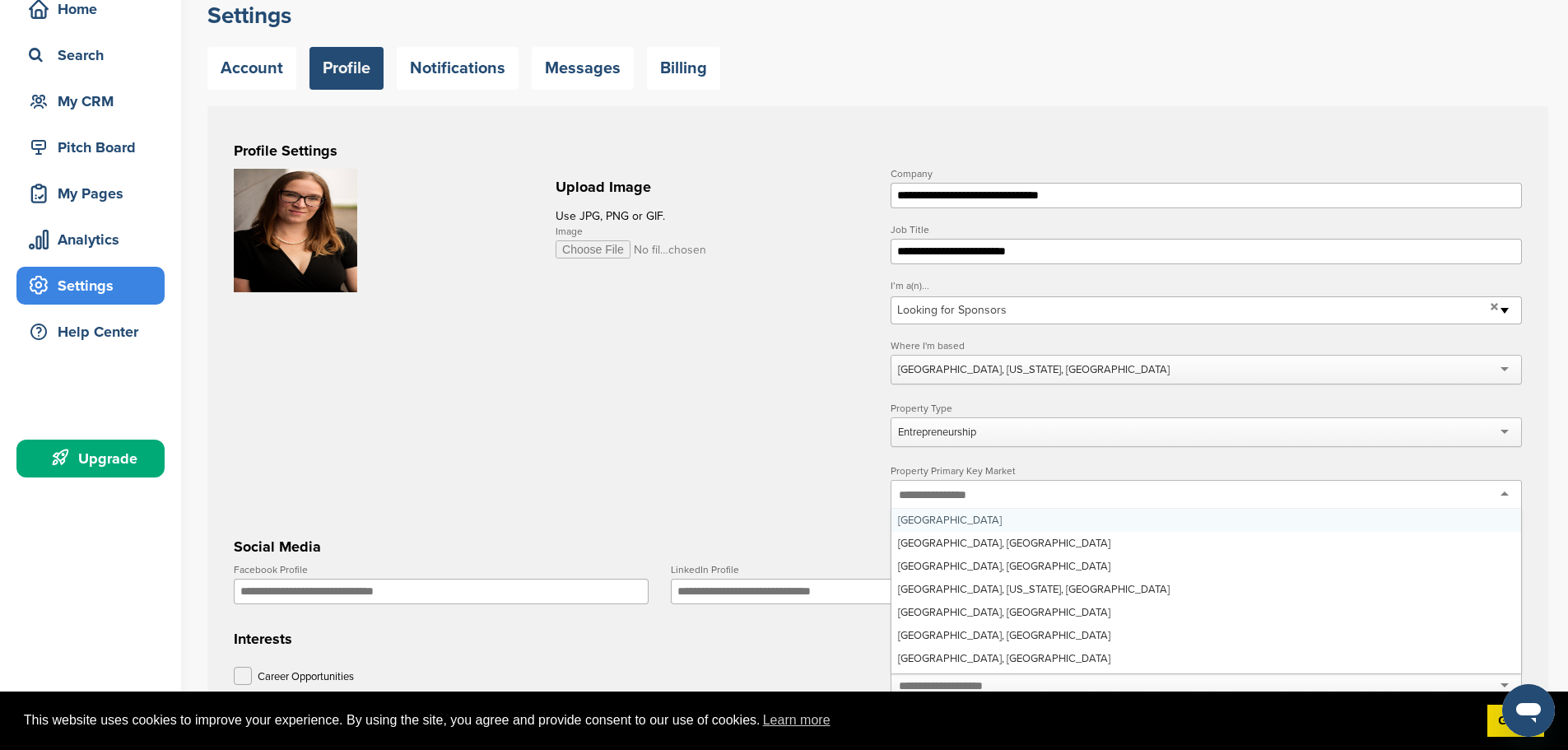
click at [957, 497] on input "text" at bounding box center [942, 495] width 87 height 14
type input "****"
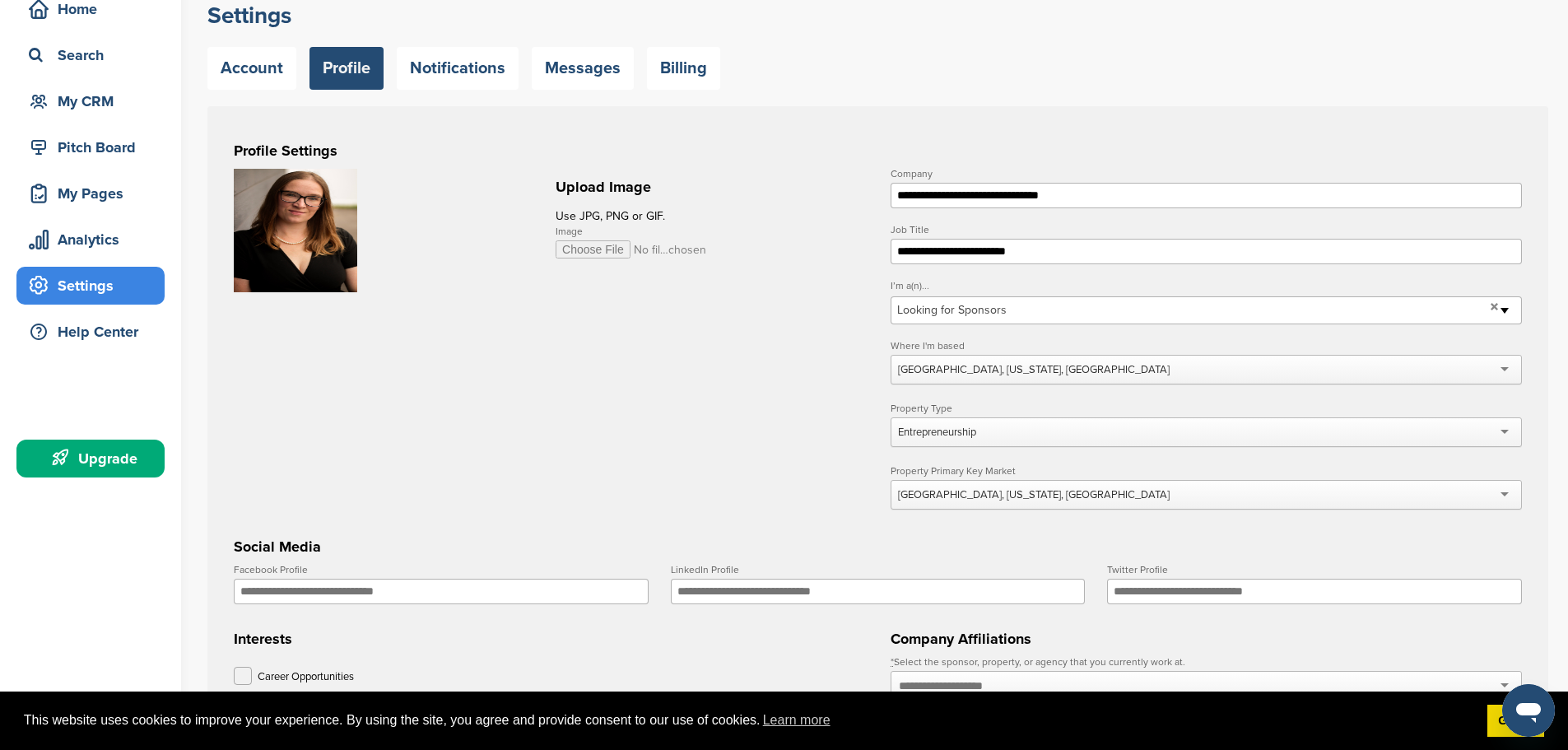
click at [822, 505] on form "**********" at bounding box center [878, 582] width 1288 height 827
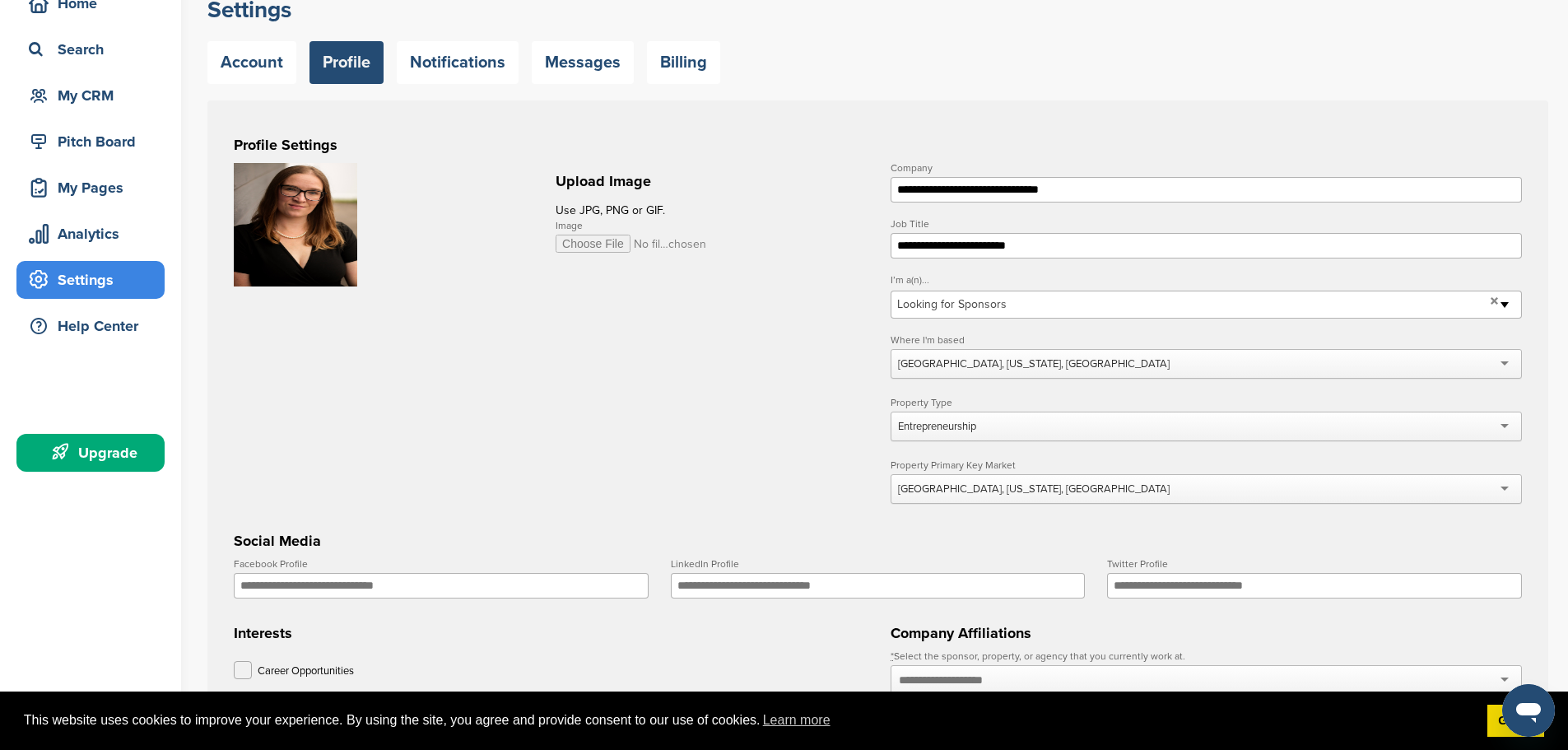
scroll to position [165, 0]
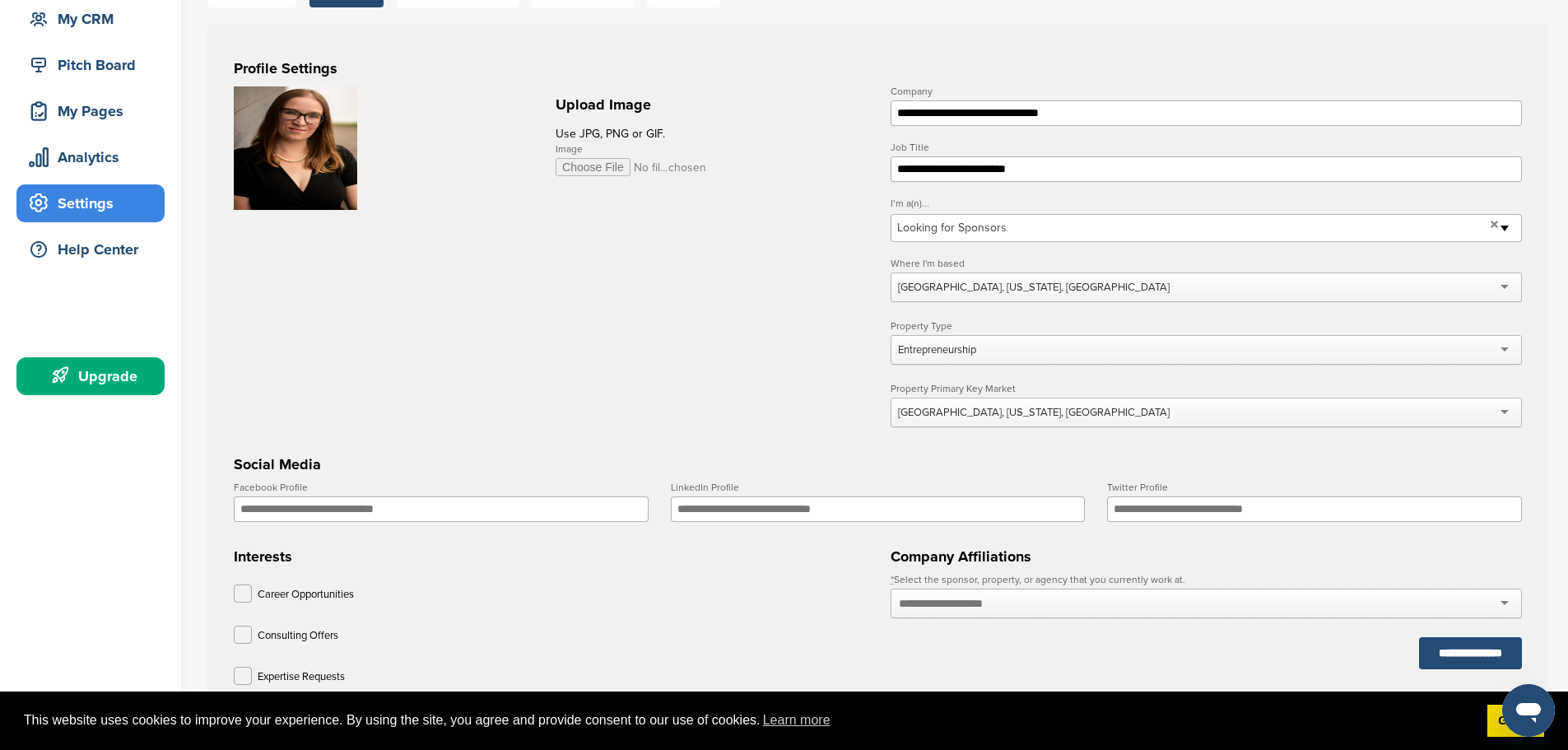
click at [446, 522] on input "Facebook Profile" at bounding box center [441, 509] width 415 height 25
click at [415, 522] on input "Facebook Profile" at bounding box center [441, 509] width 415 height 25
click at [418, 506] on input "Facebook Profile" at bounding box center [441, 509] width 415 height 25
paste input "**********"
type input "**********"
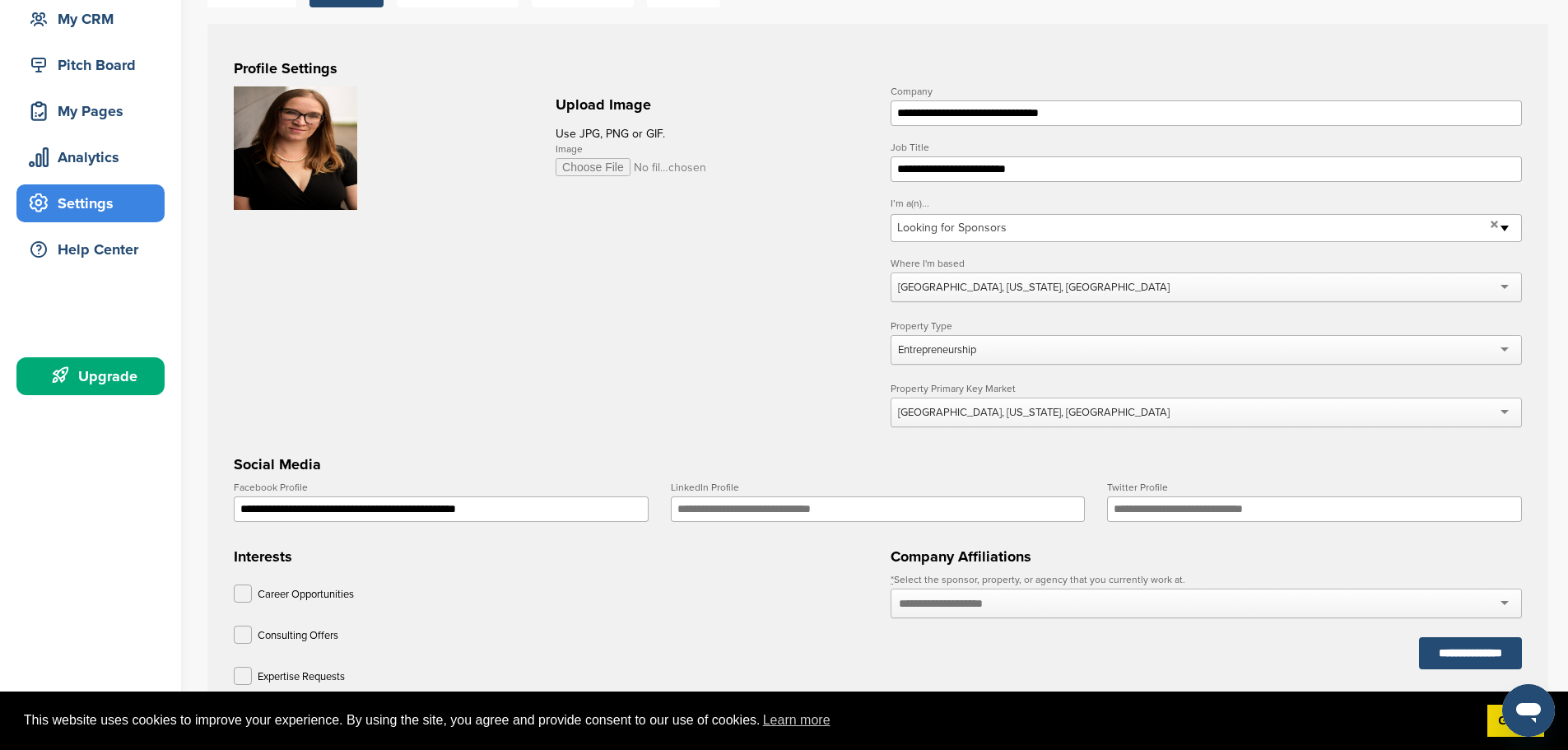
click at [799, 516] on input "LinkedIn Profile" at bounding box center [879, 509] width 415 height 25
click at [788, 513] on input "LinkedIn Profile" at bounding box center [879, 509] width 415 height 25
paste input "**********"
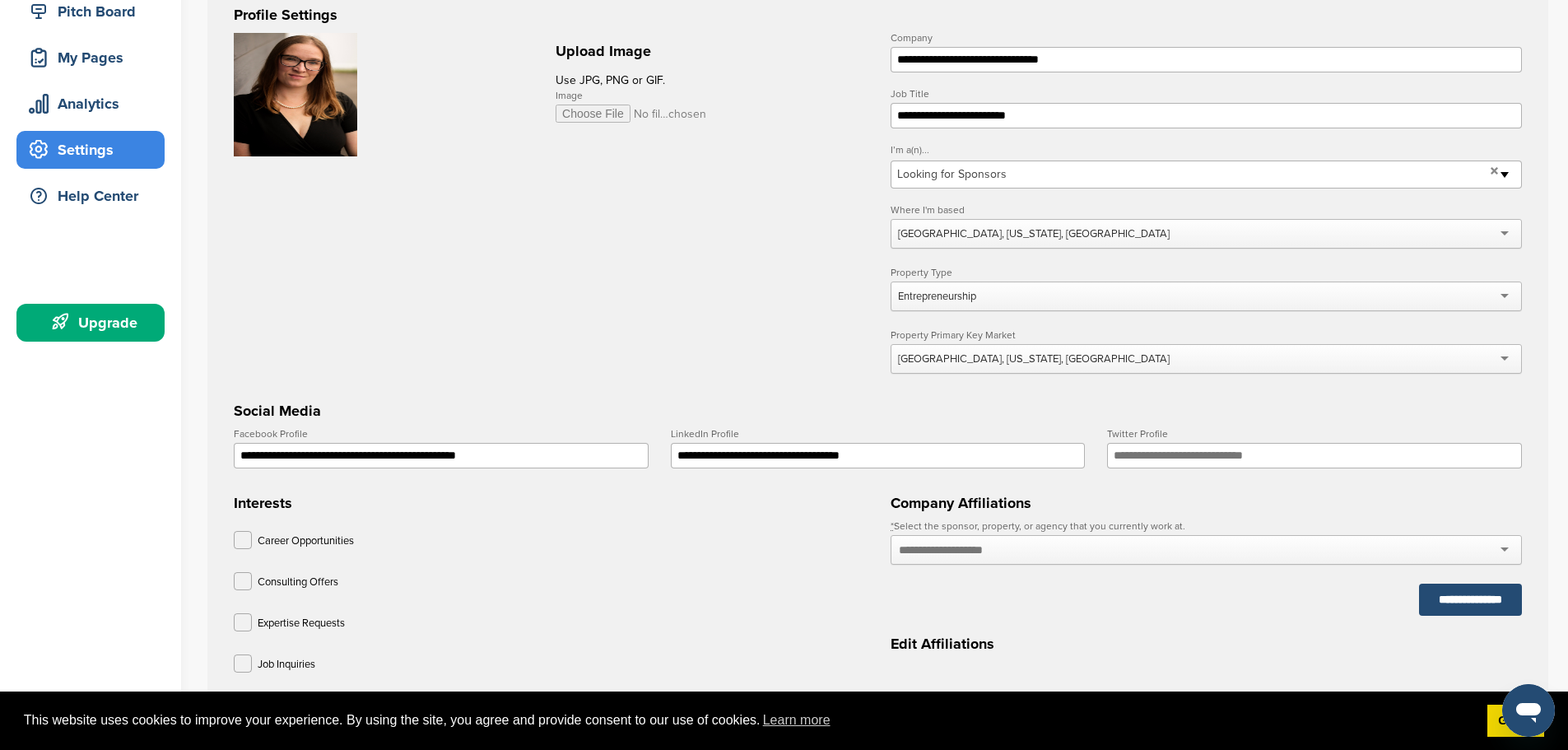
scroll to position [330, 0]
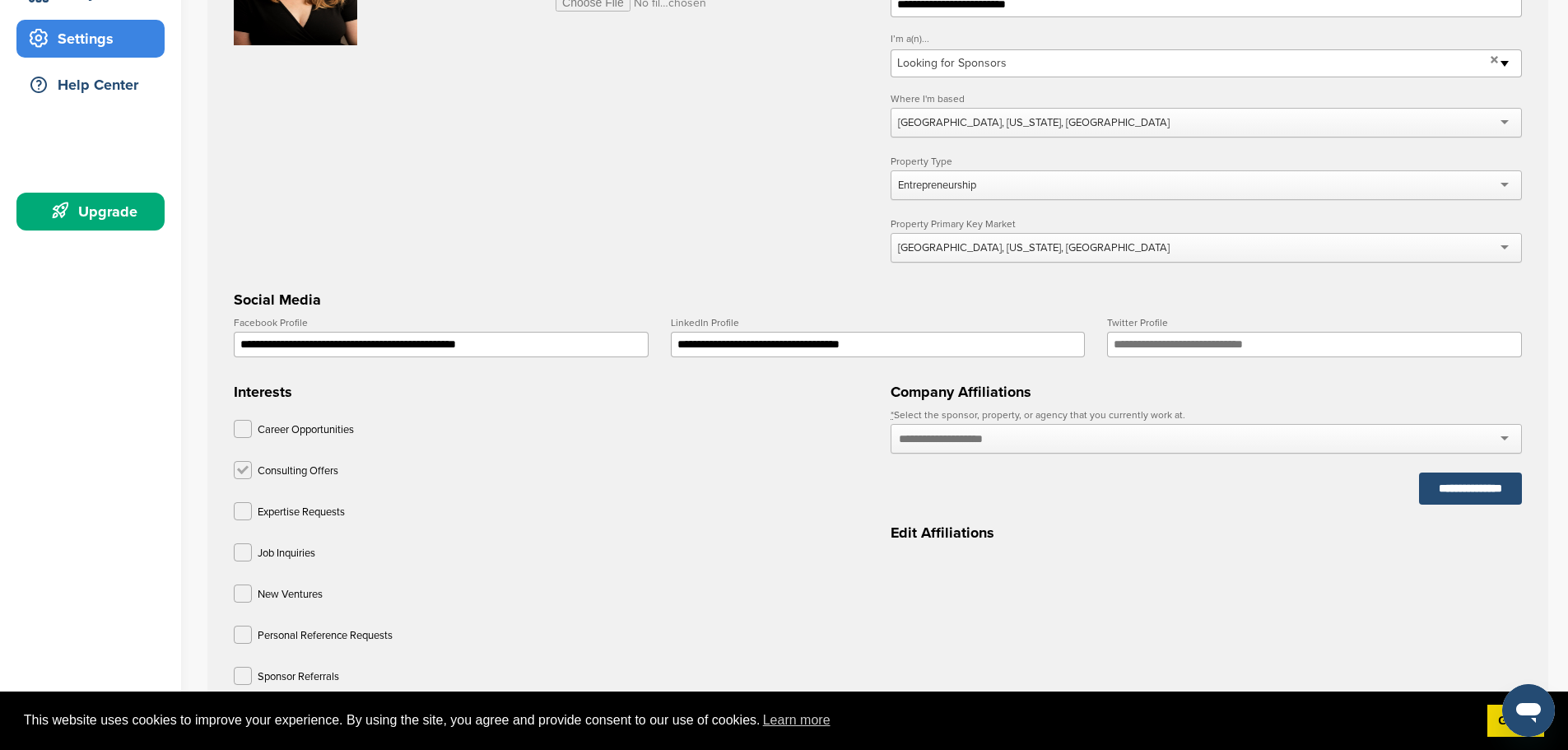
type input "**********"
click at [241, 473] on label at bounding box center [243, 470] width 18 height 18
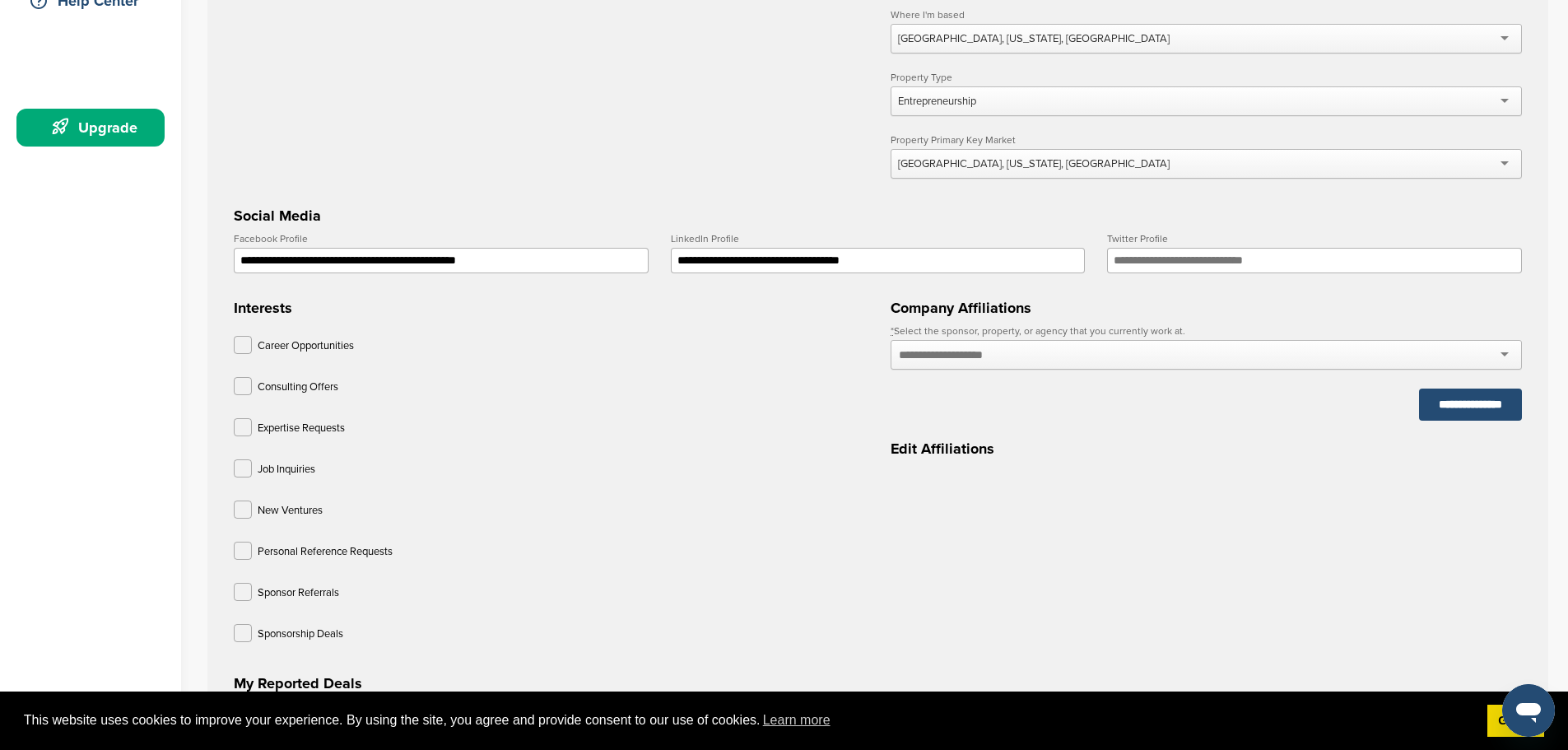
scroll to position [494, 0]
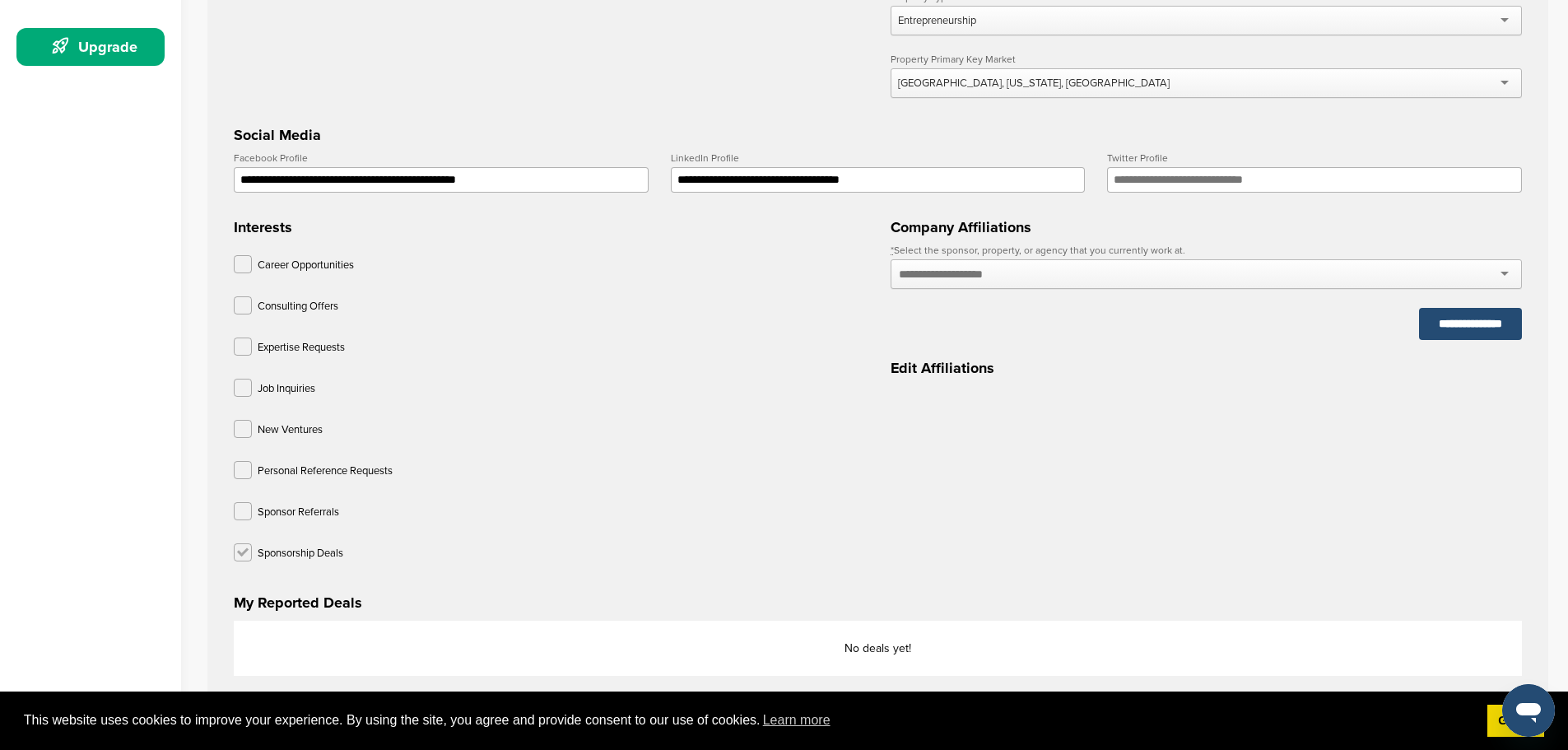
click at [248, 555] on label at bounding box center [243, 553] width 18 height 18
click at [248, 512] on label at bounding box center [243, 511] width 18 height 18
drag, startPoint x: 996, startPoint y: 294, endPoint x: 1000, endPoint y: 274, distance: 20.4
click at [996, 287] on div at bounding box center [1206, 274] width 631 height 32
click at [1000, 274] on input "text" at bounding box center [958, 274] width 120 height 14
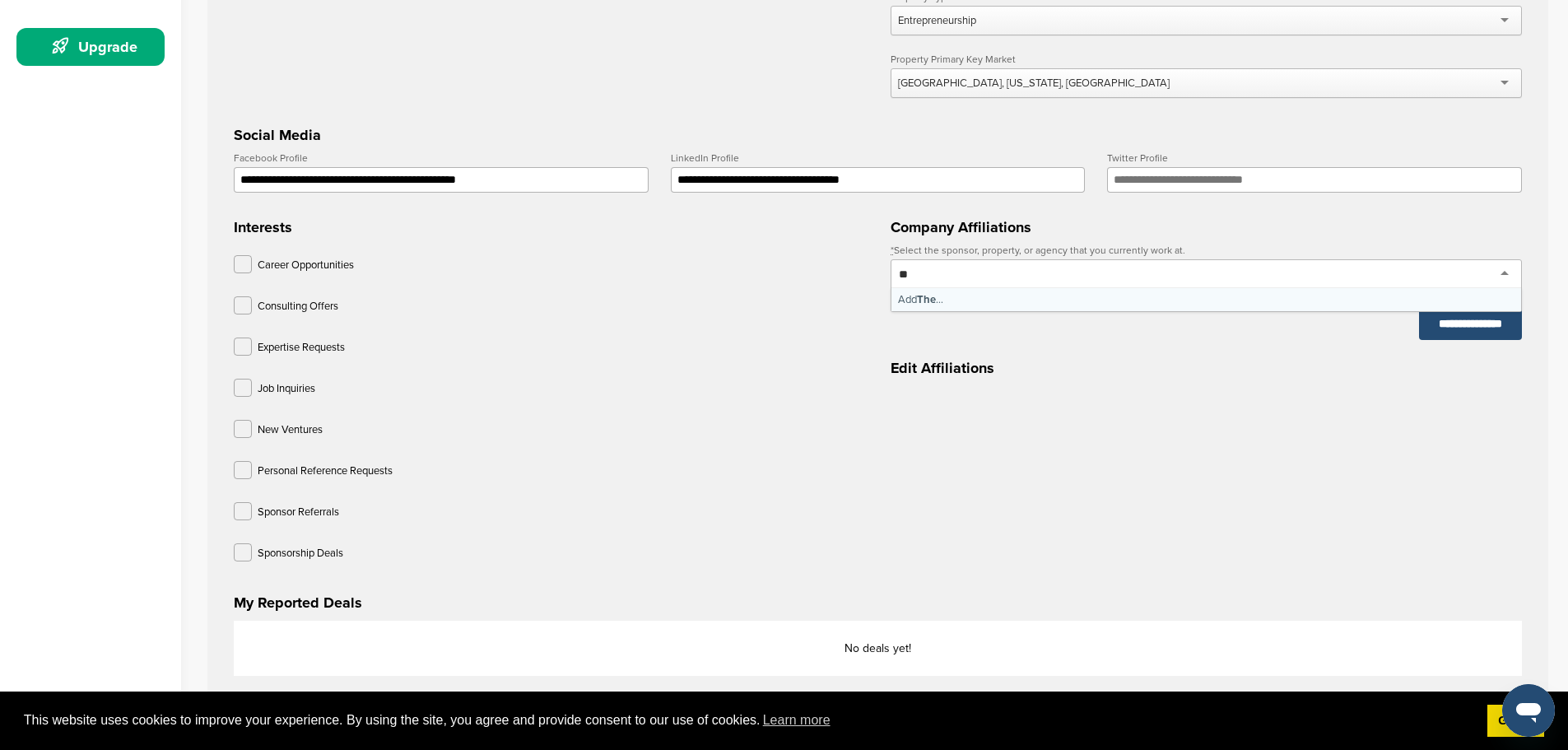
type input "*"
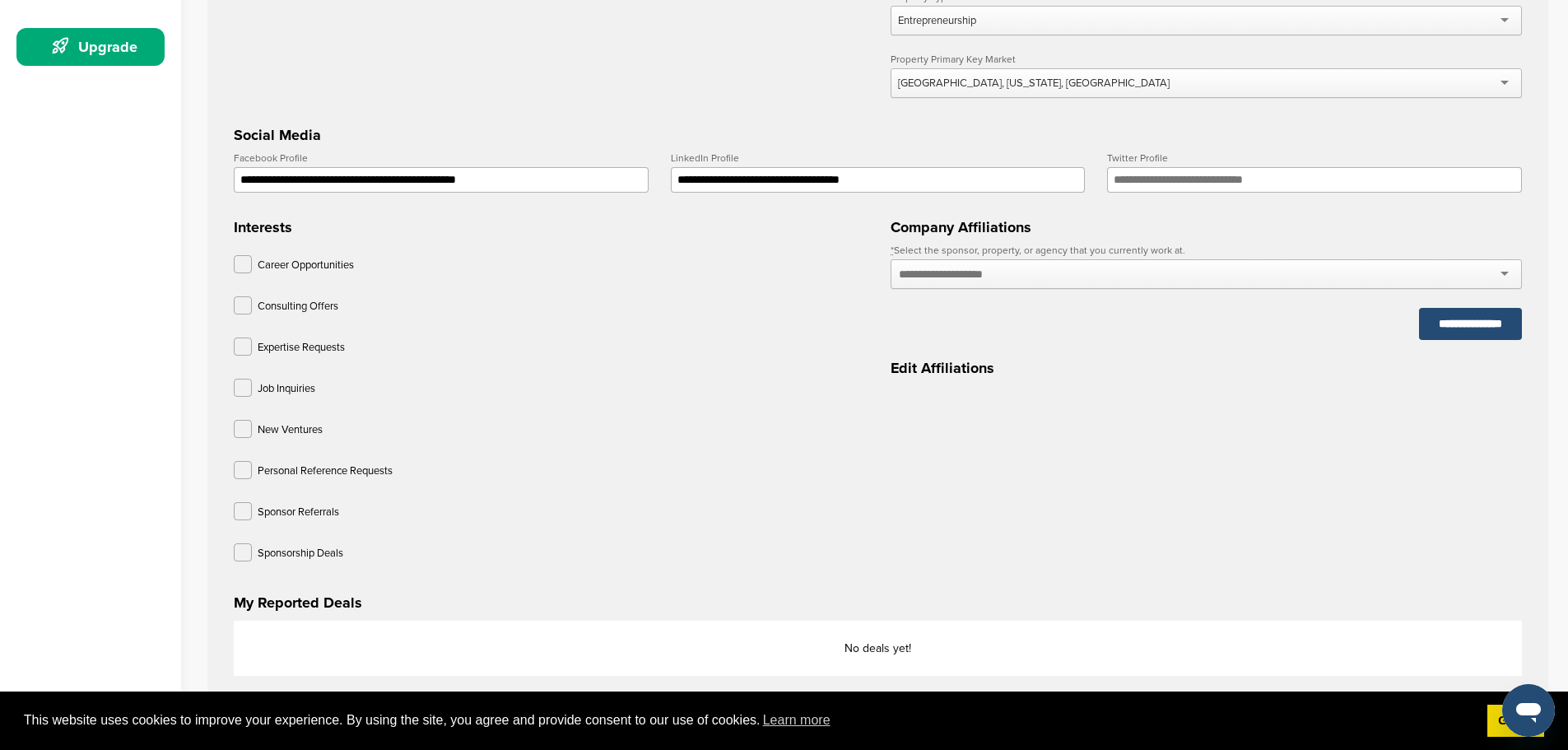
click at [696, 370] on div "Career Opportunities Consulting Offers Expertise Requests Job Inquiries New Ven…" at bounding box center [549, 411] width 631 height 312
click at [235, 356] on label at bounding box center [243, 347] width 18 height 18
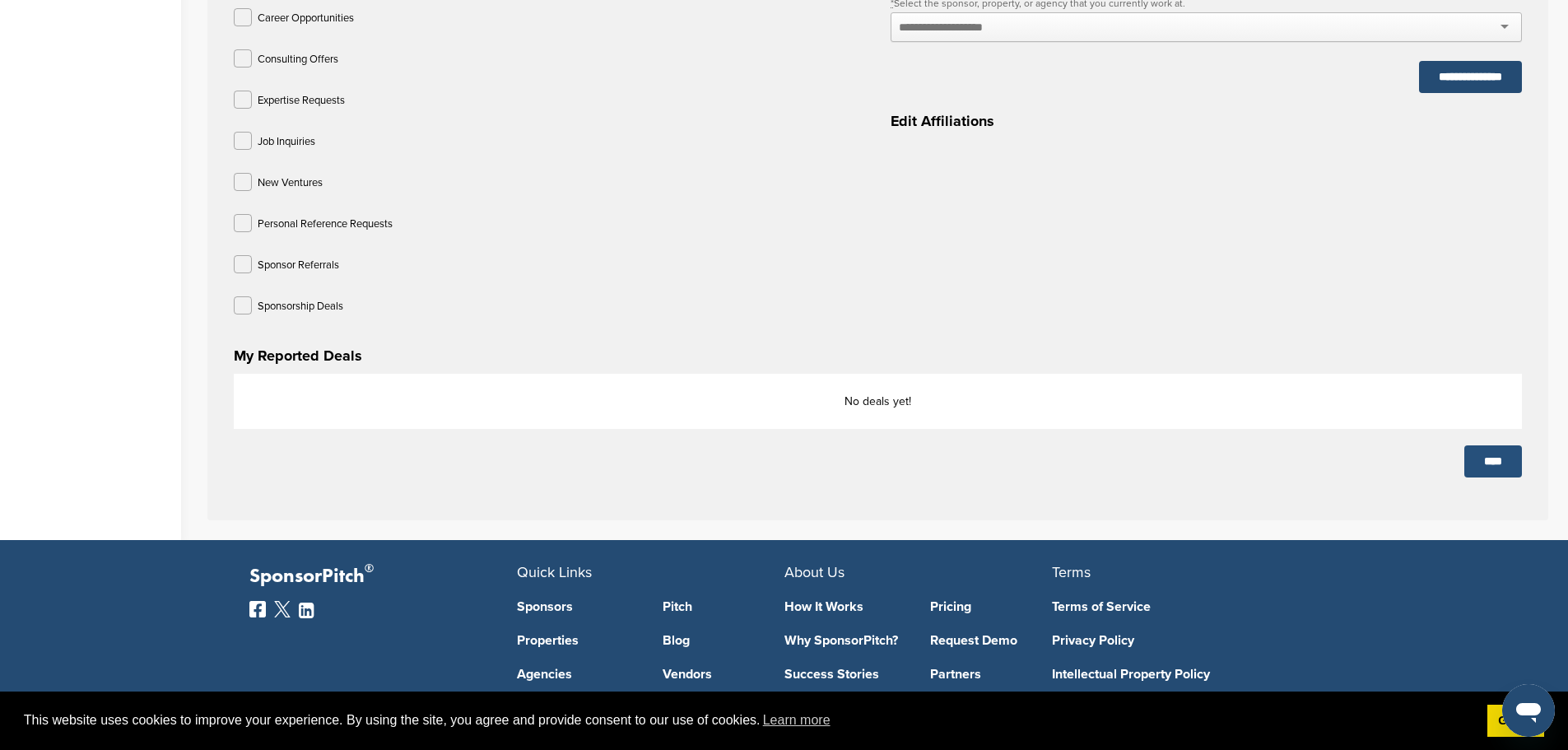
scroll to position [752, 0]
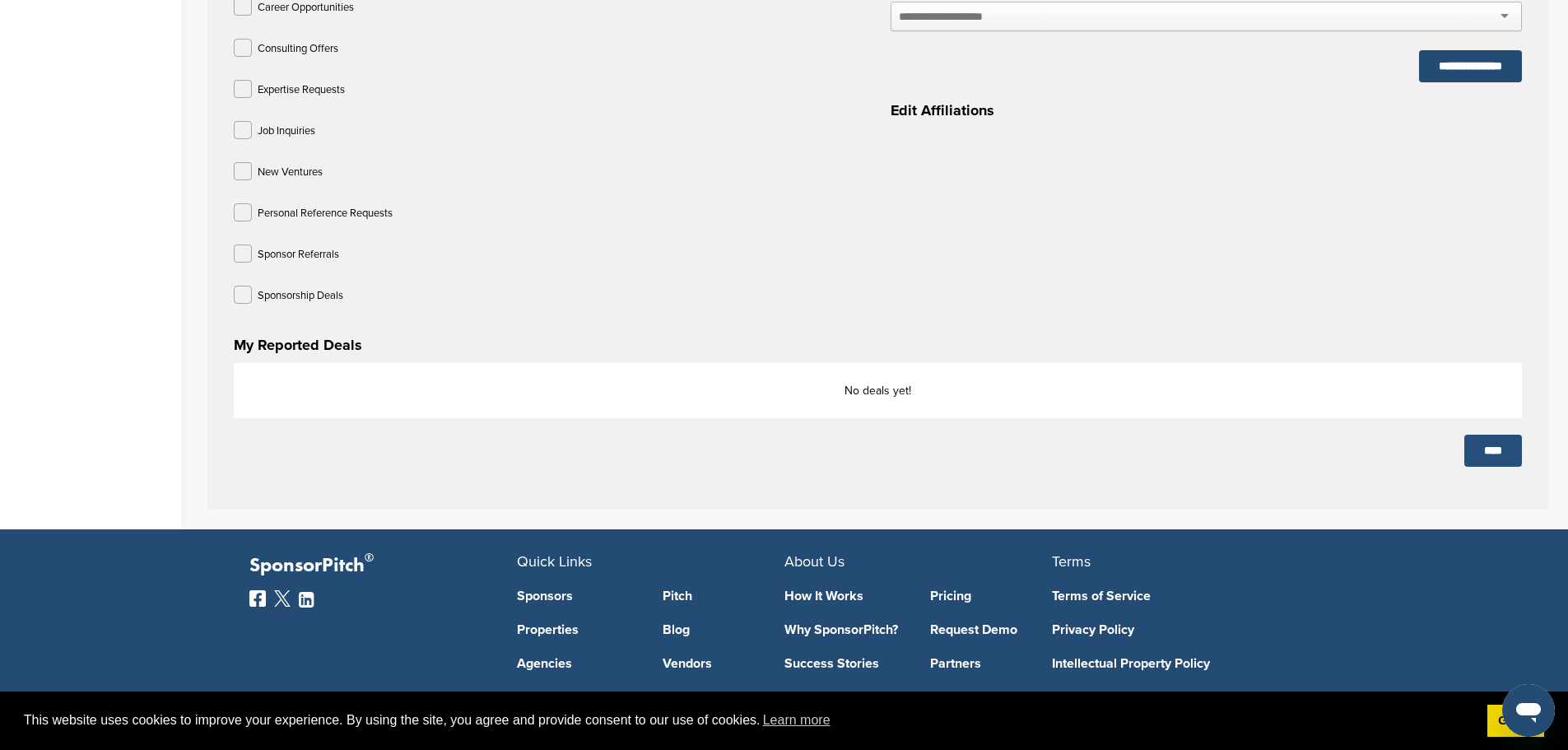
click at [1490, 462] on input "****" at bounding box center [1494, 450] width 58 height 32
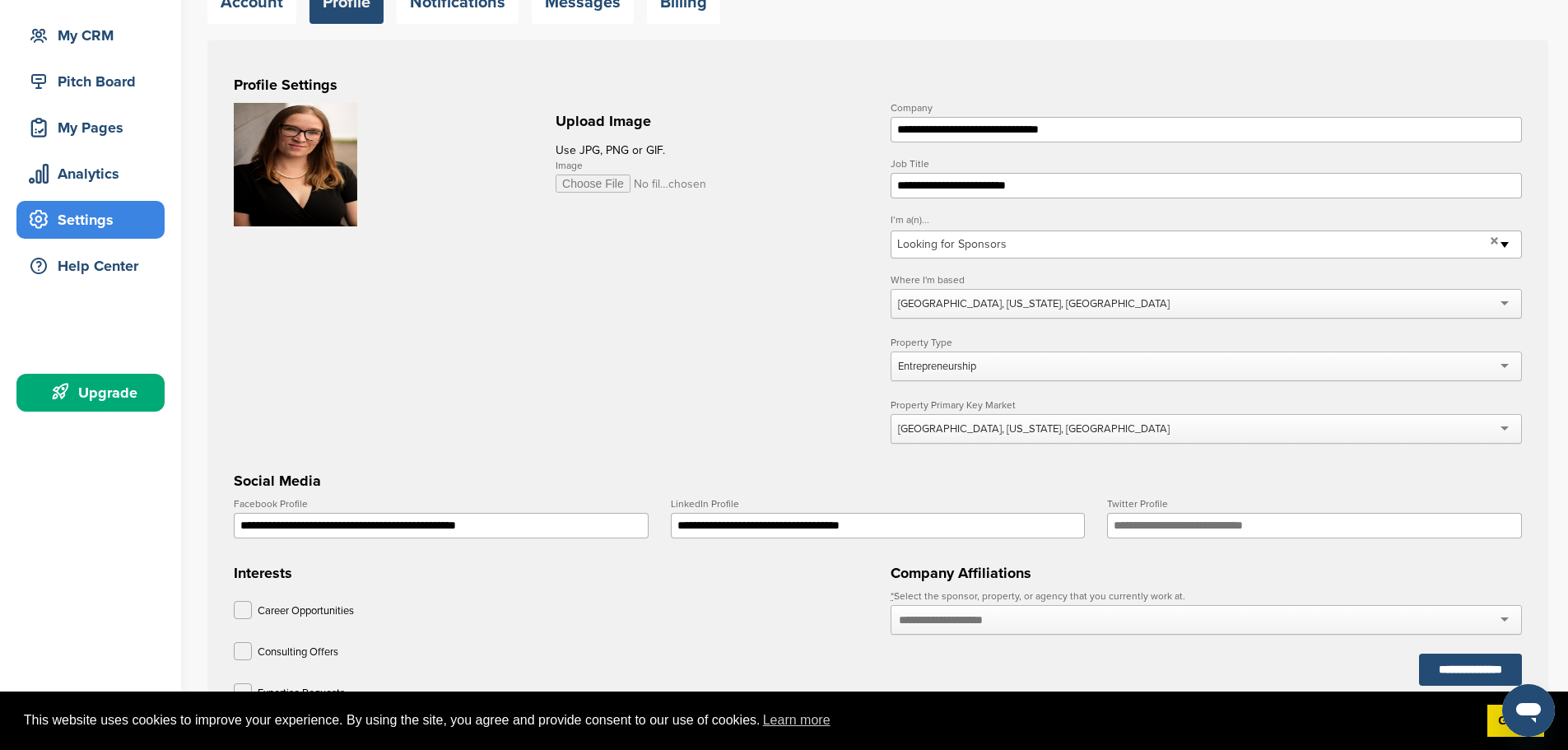
scroll to position [252, 0]
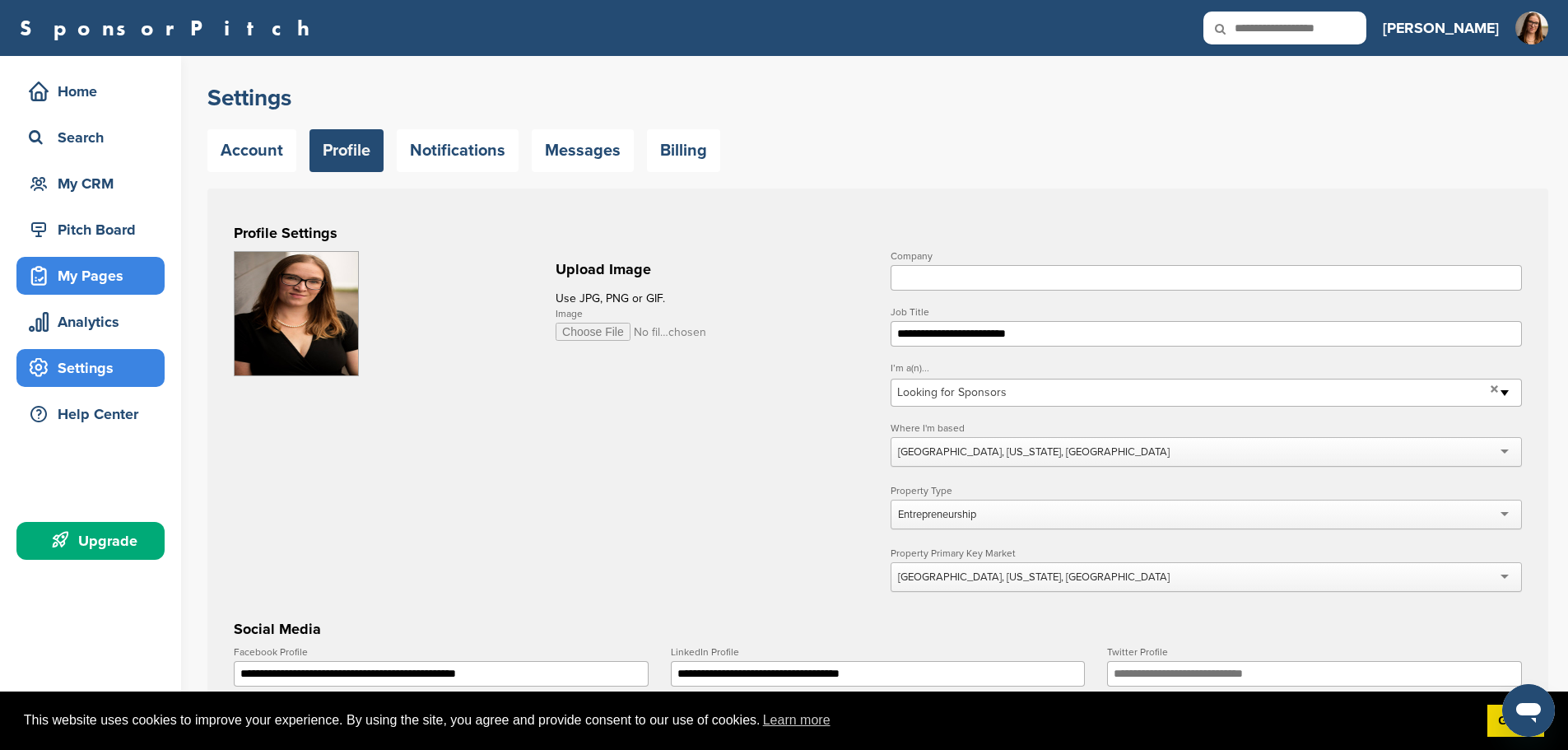
click at [98, 280] on div "My Pages" at bounding box center [94, 275] width 140 height 30
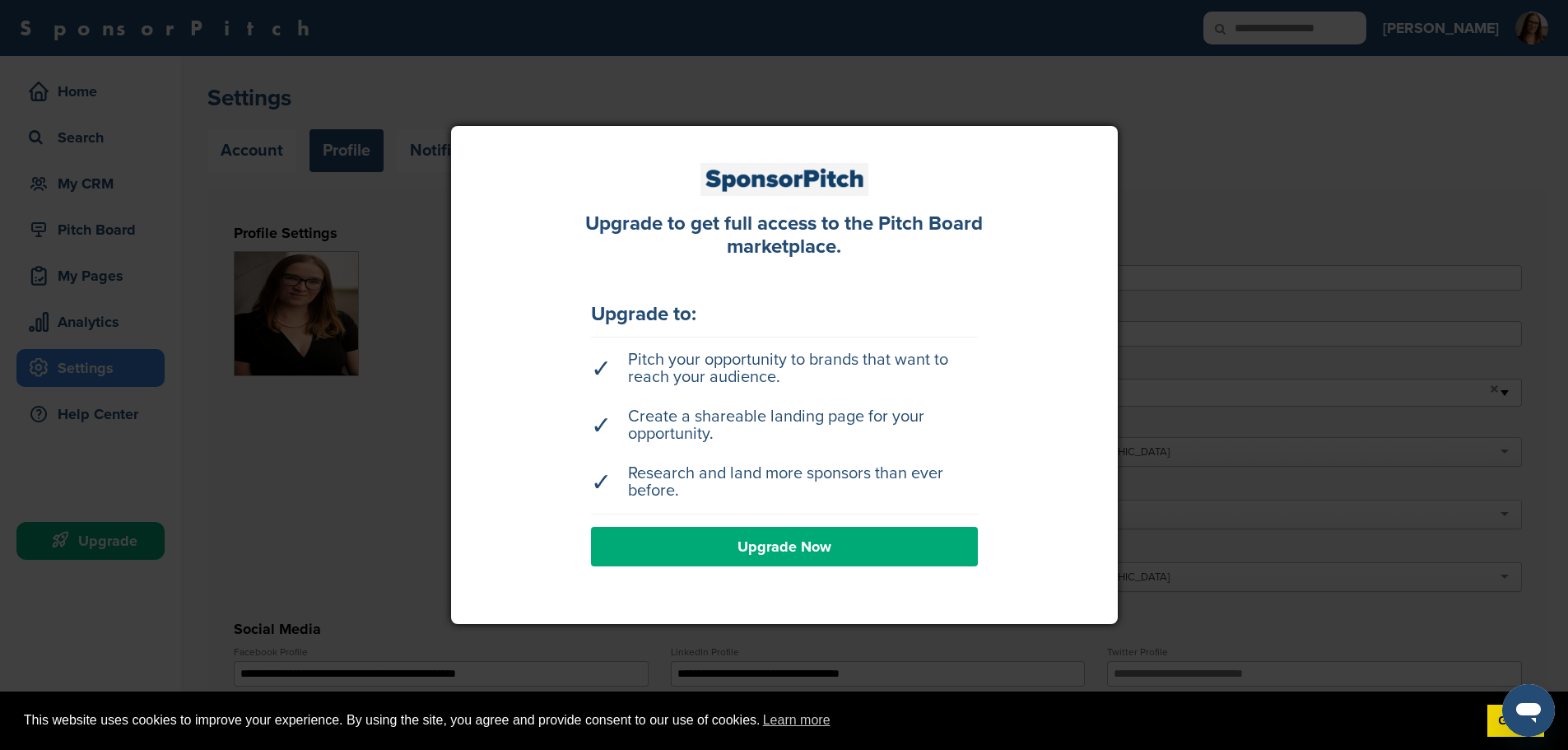
click at [324, 402] on div at bounding box center [784, 375] width 1568 height 750
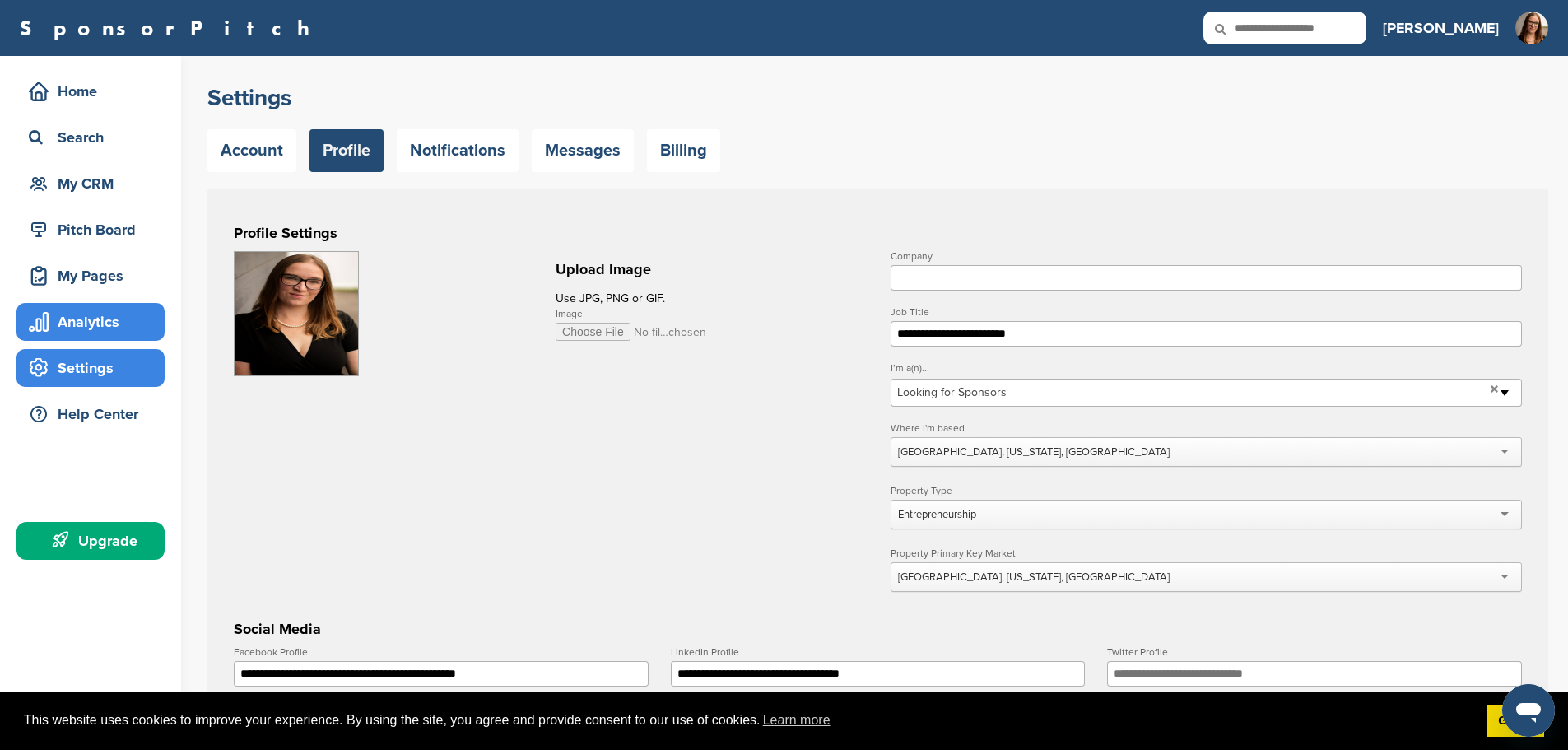
click at [81, 314] on div "Analytics" at bounding box center [94, 322] width 140 height 30
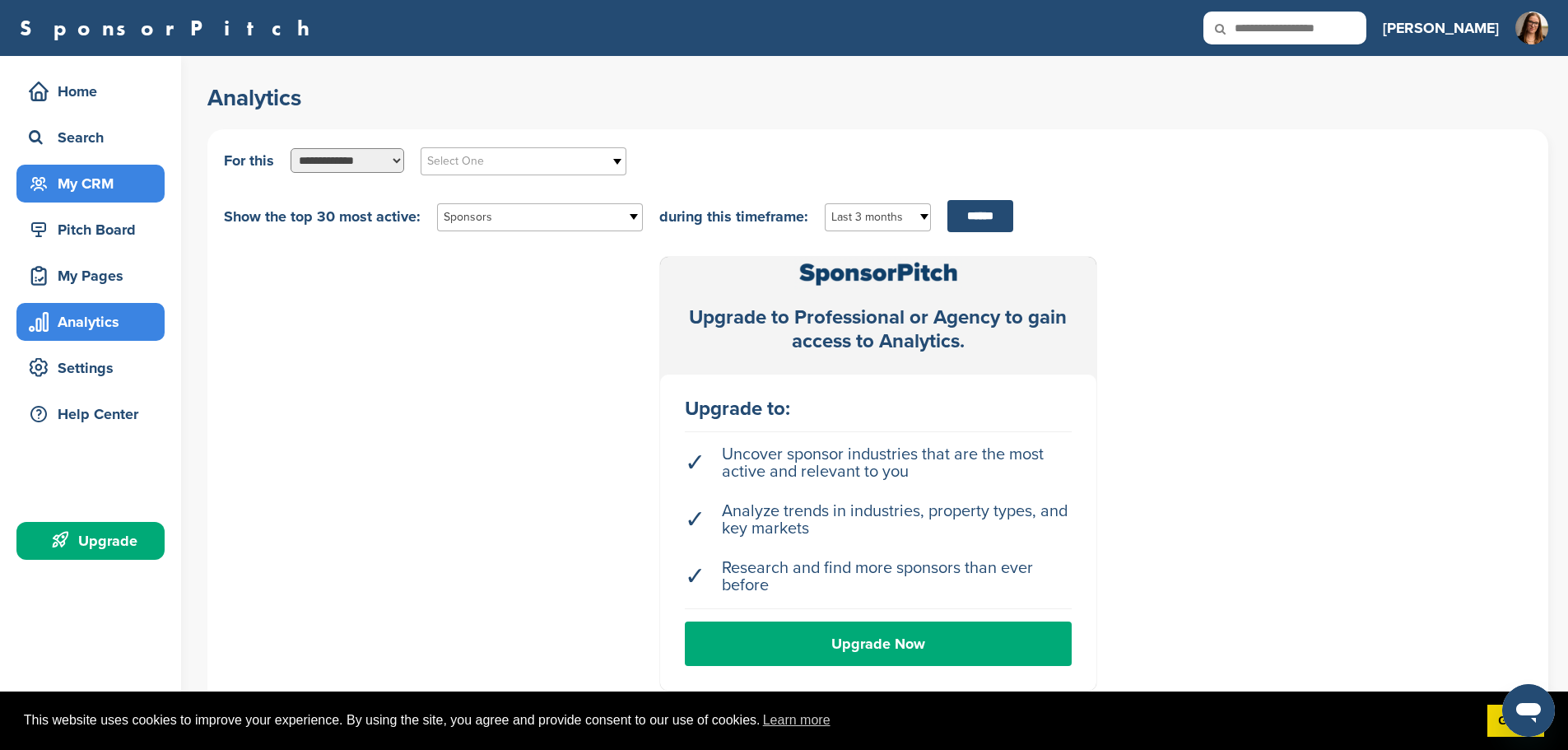
click at [106, 197] on div "My CRM" at bounding box center [94, 183] width 140 height 30
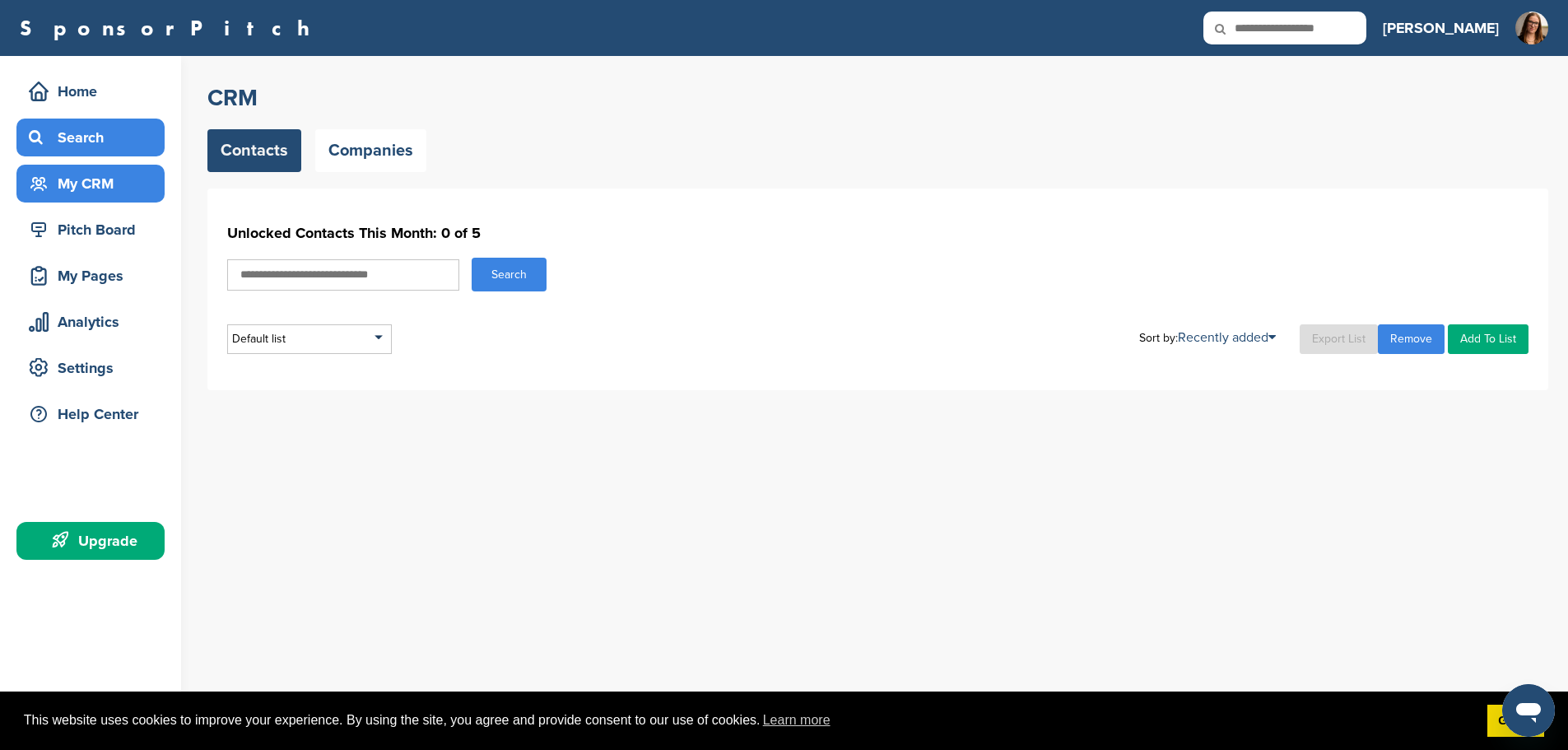
click at [93, 139] on div "Search" at bounding box center [94, 137] width 140 height 30
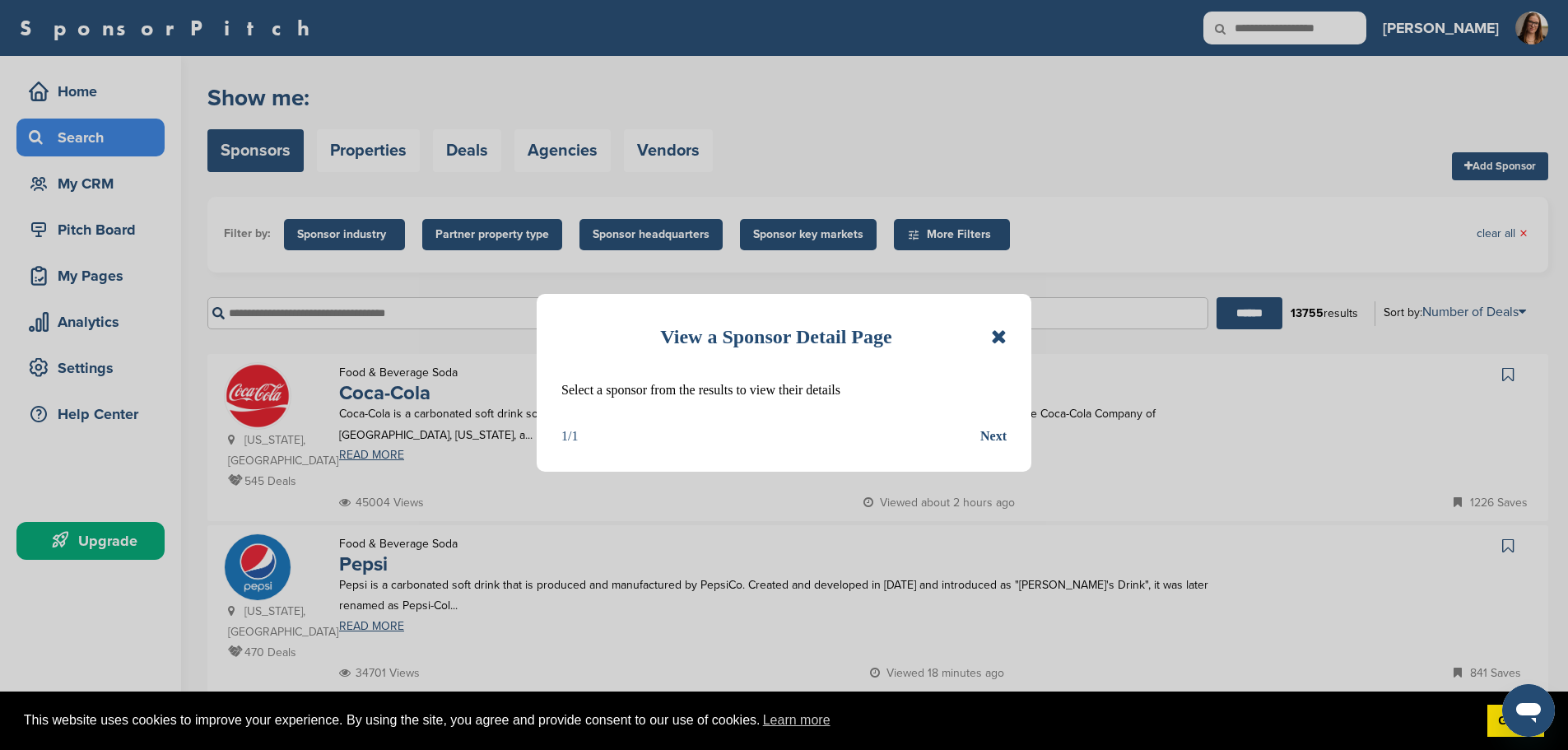
click at [1002, 341] on icon at bounding box center [998, 337] width 15 height 20
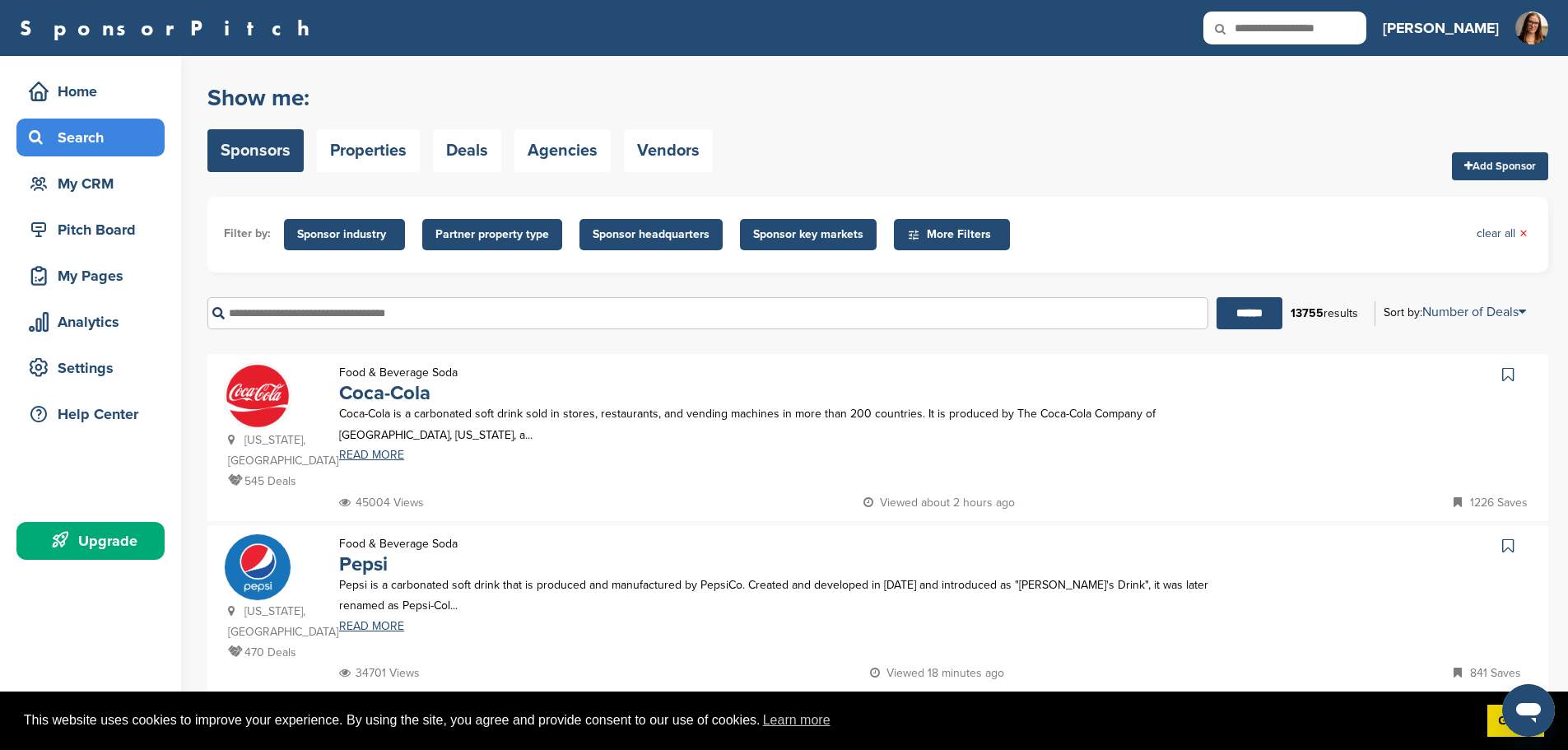
click at [637, 238] on span "Sponsor headquarters" at bounding box center [650, 235] width 117 height 18
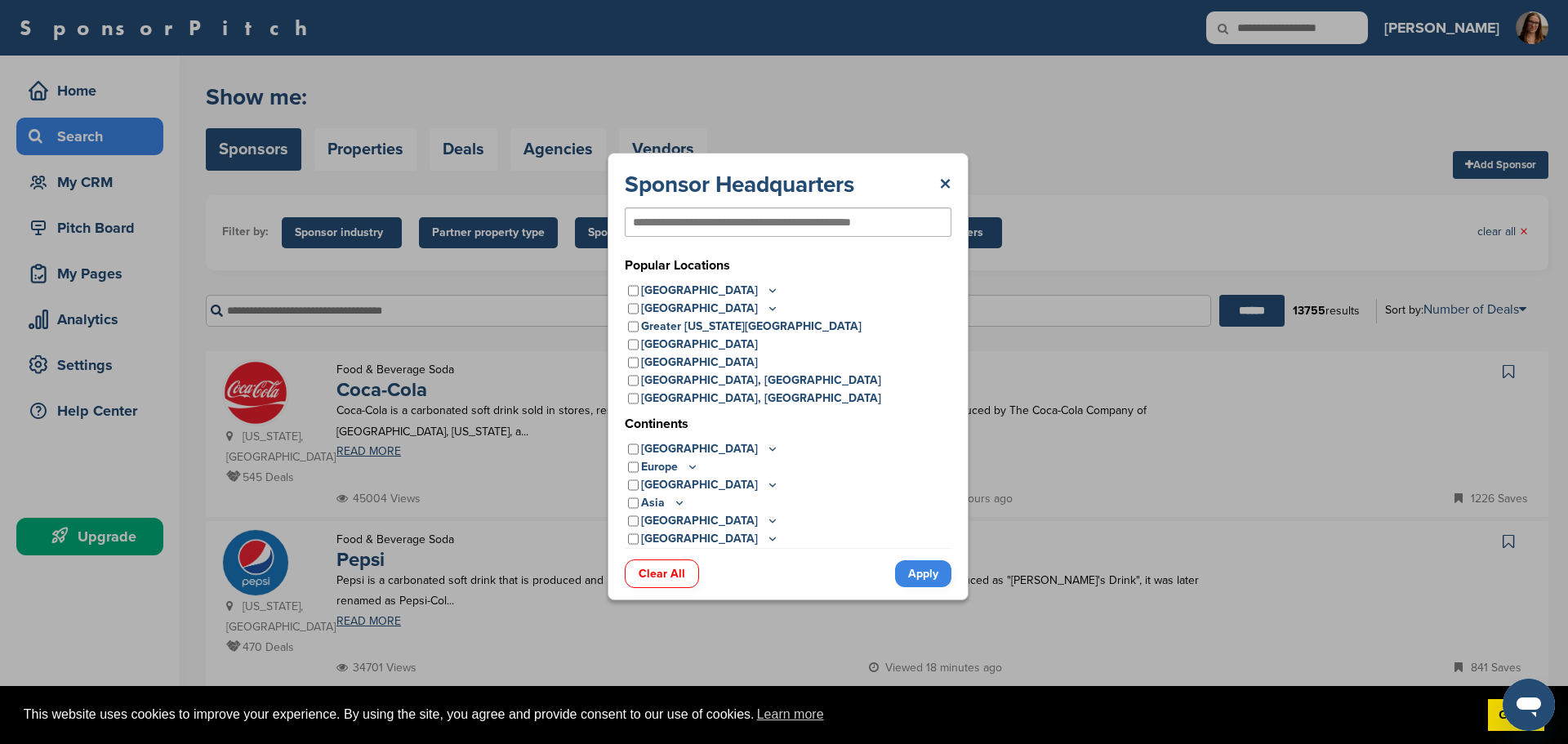
click at [766, 291] on icon at bounding box center [773, 289] width 13 height 13
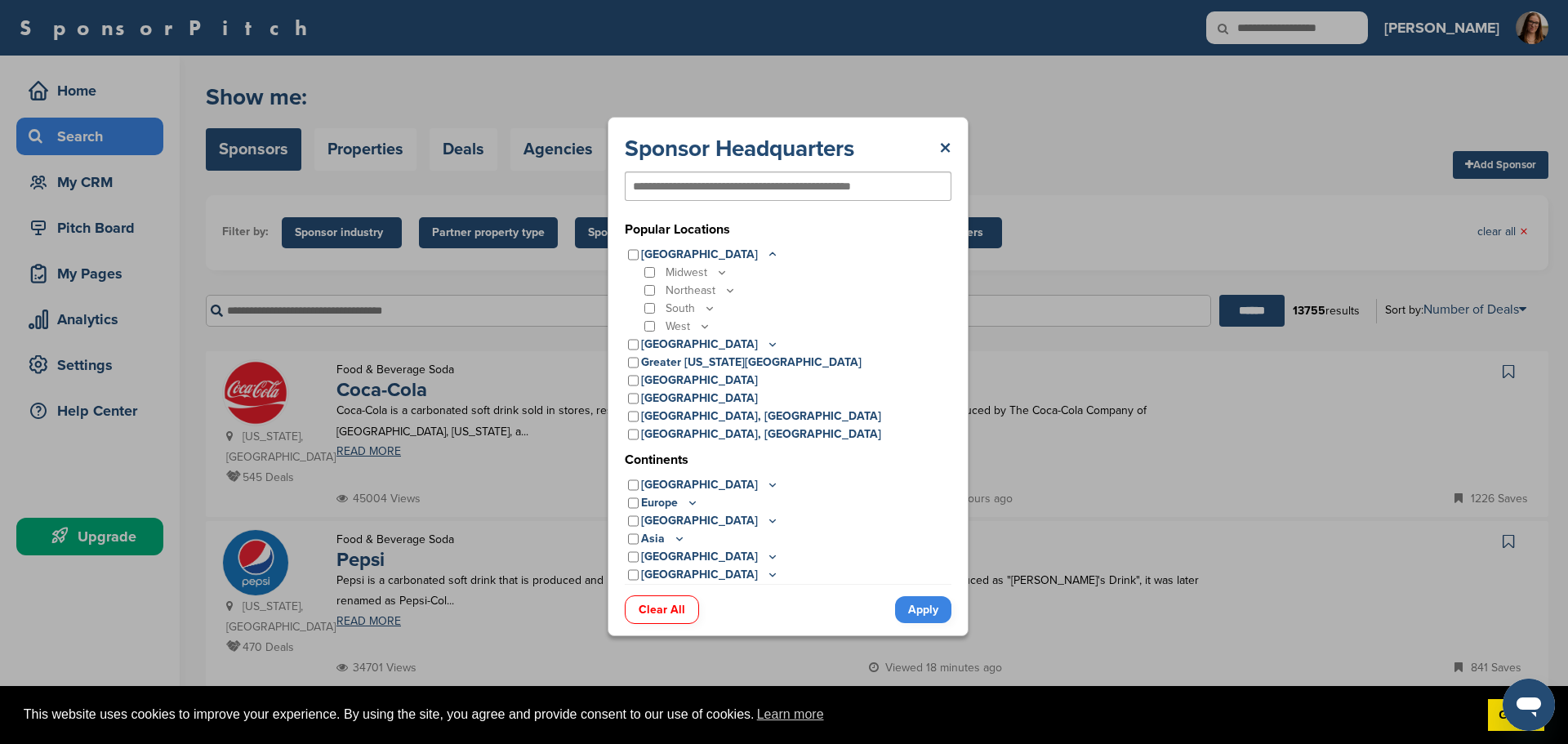
click at [722, 273] on icon at bounding box center [722, 271] width 13 height 13
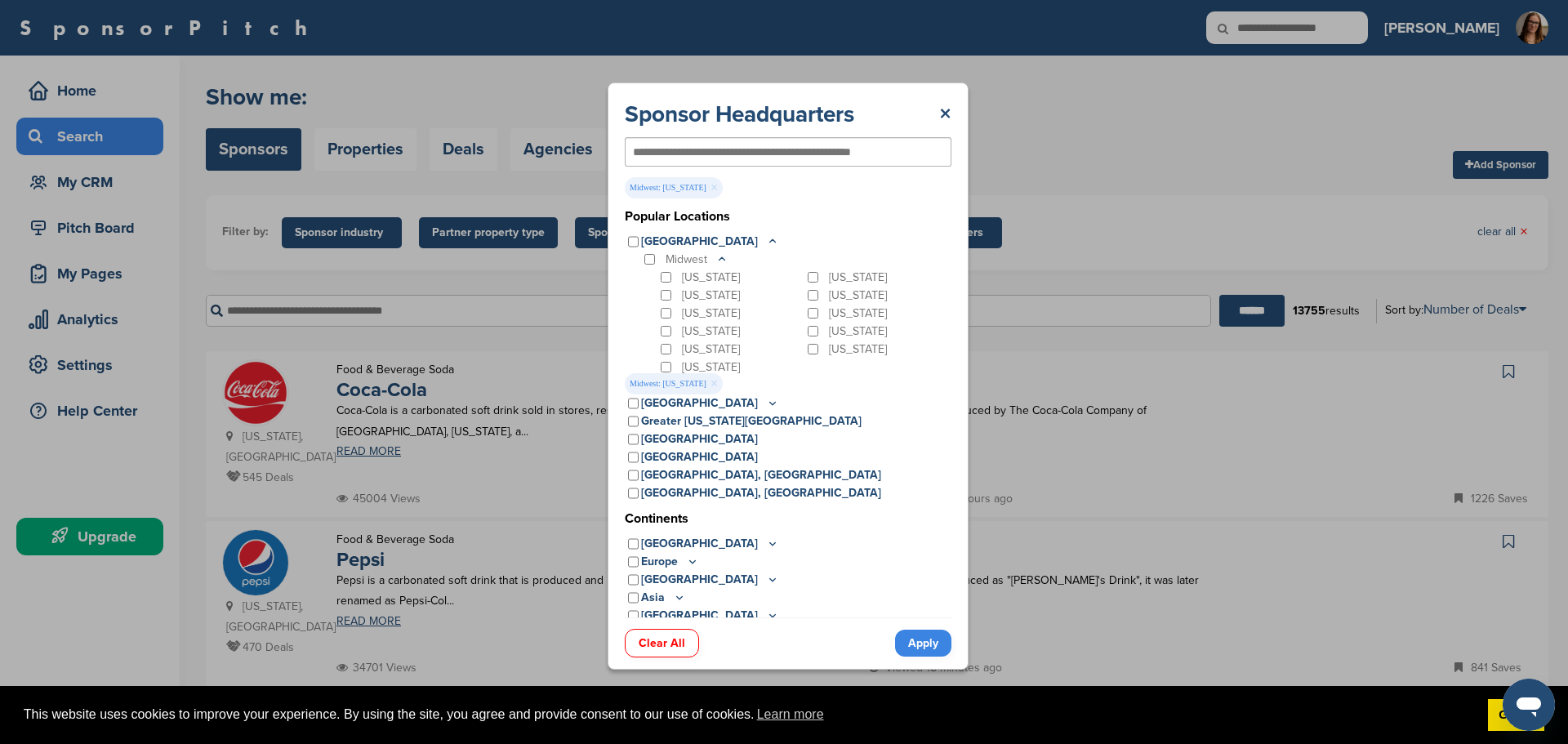
click at [932, 651] on link "Apply" at bounding box center [923, 643] width 57 height 27
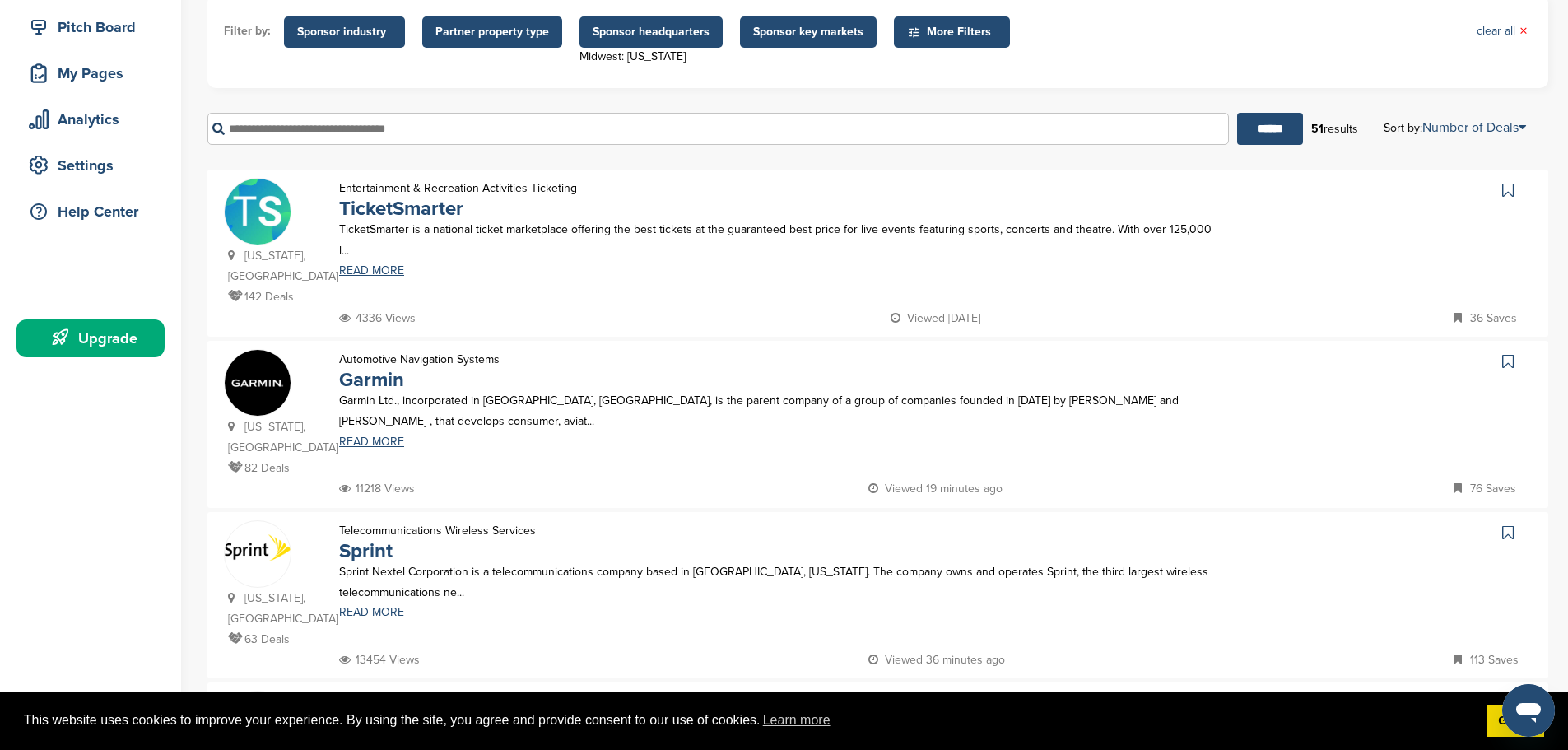
scroll to position [165, 0]
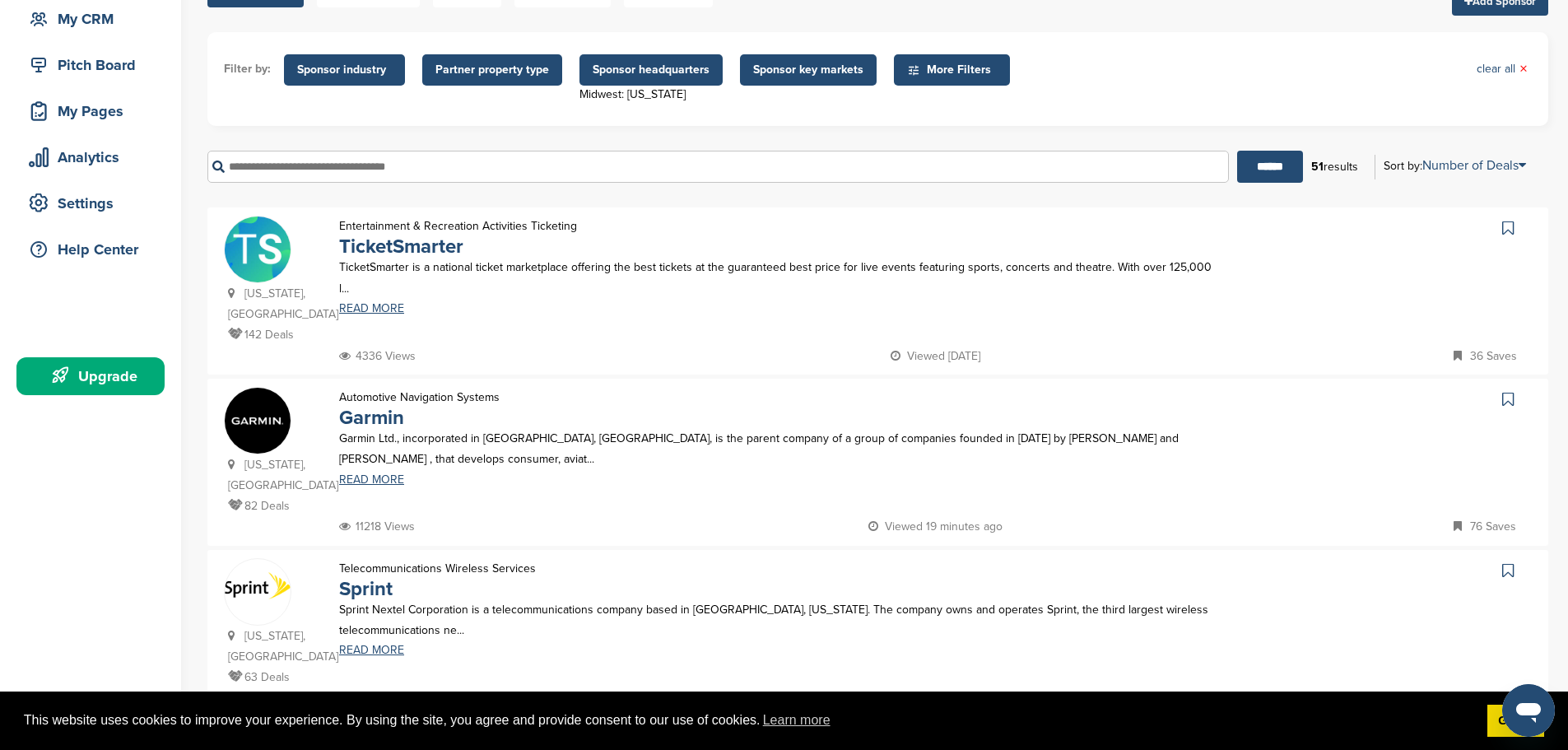
click at [1511, 391] on icon at bounding box center [1508, 399] width 12 height 16
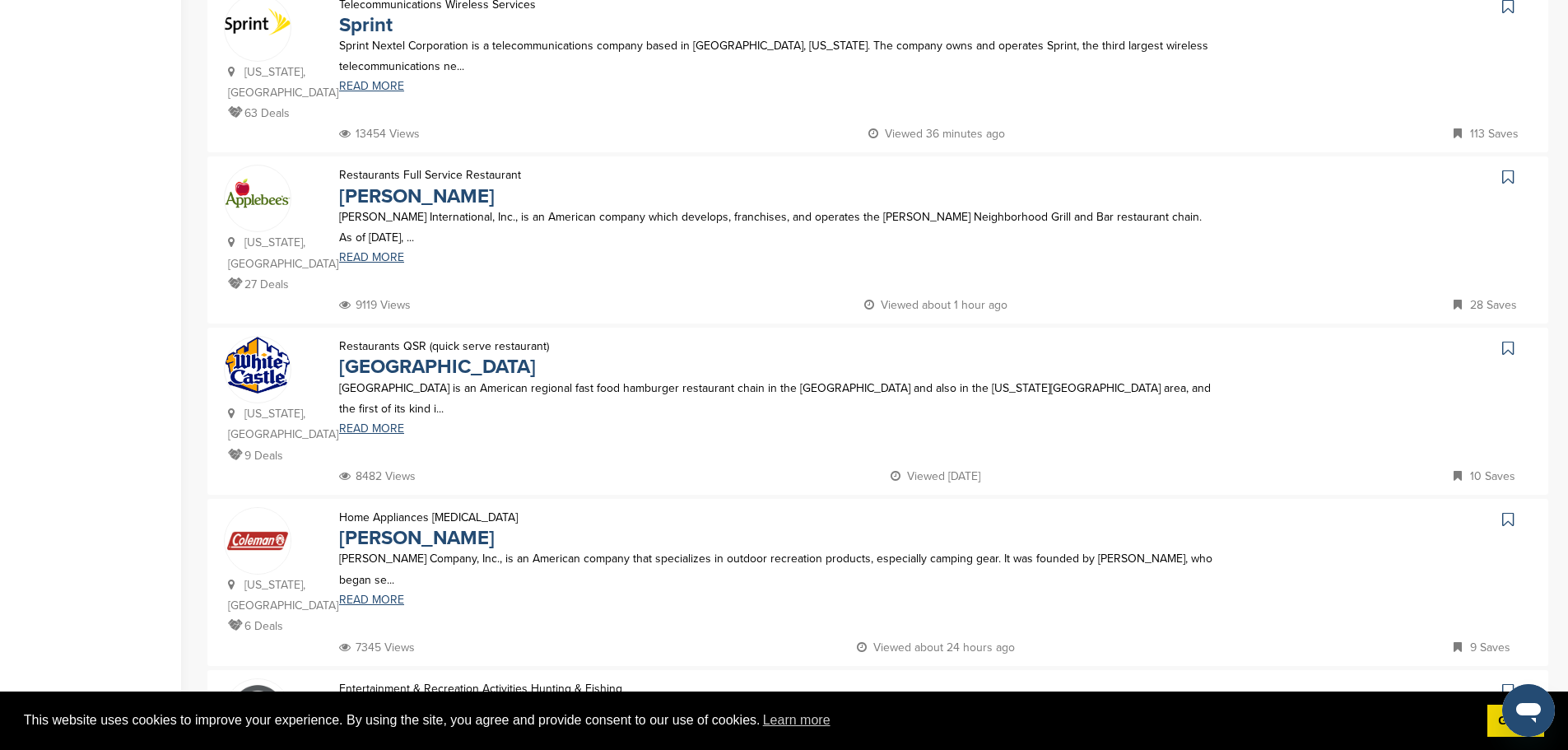
scroll to position [741, 0]
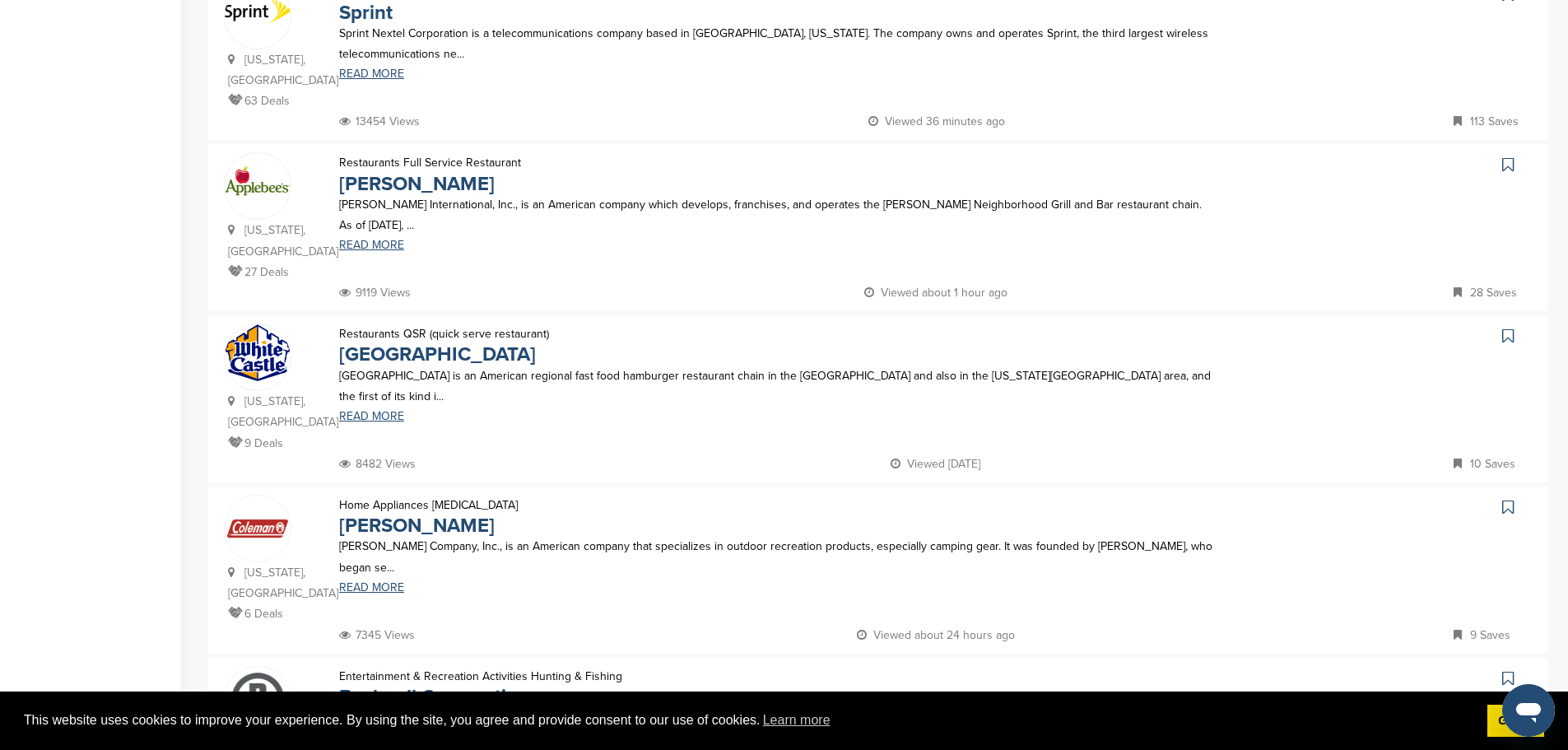
click at [1510, 157] on icon at bounding box center [1508, 165] width 12 height 16
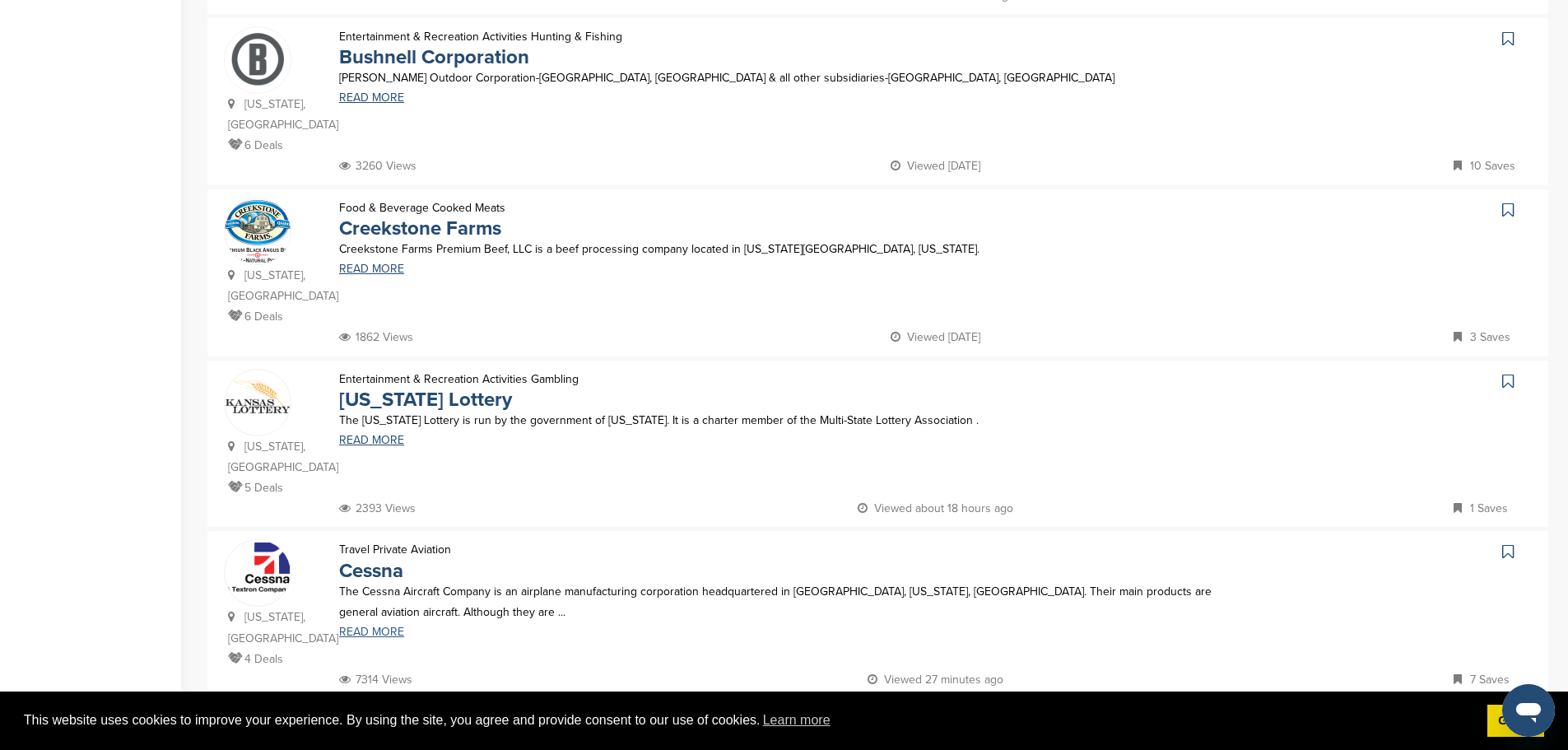
scroll to position [1399, 0]
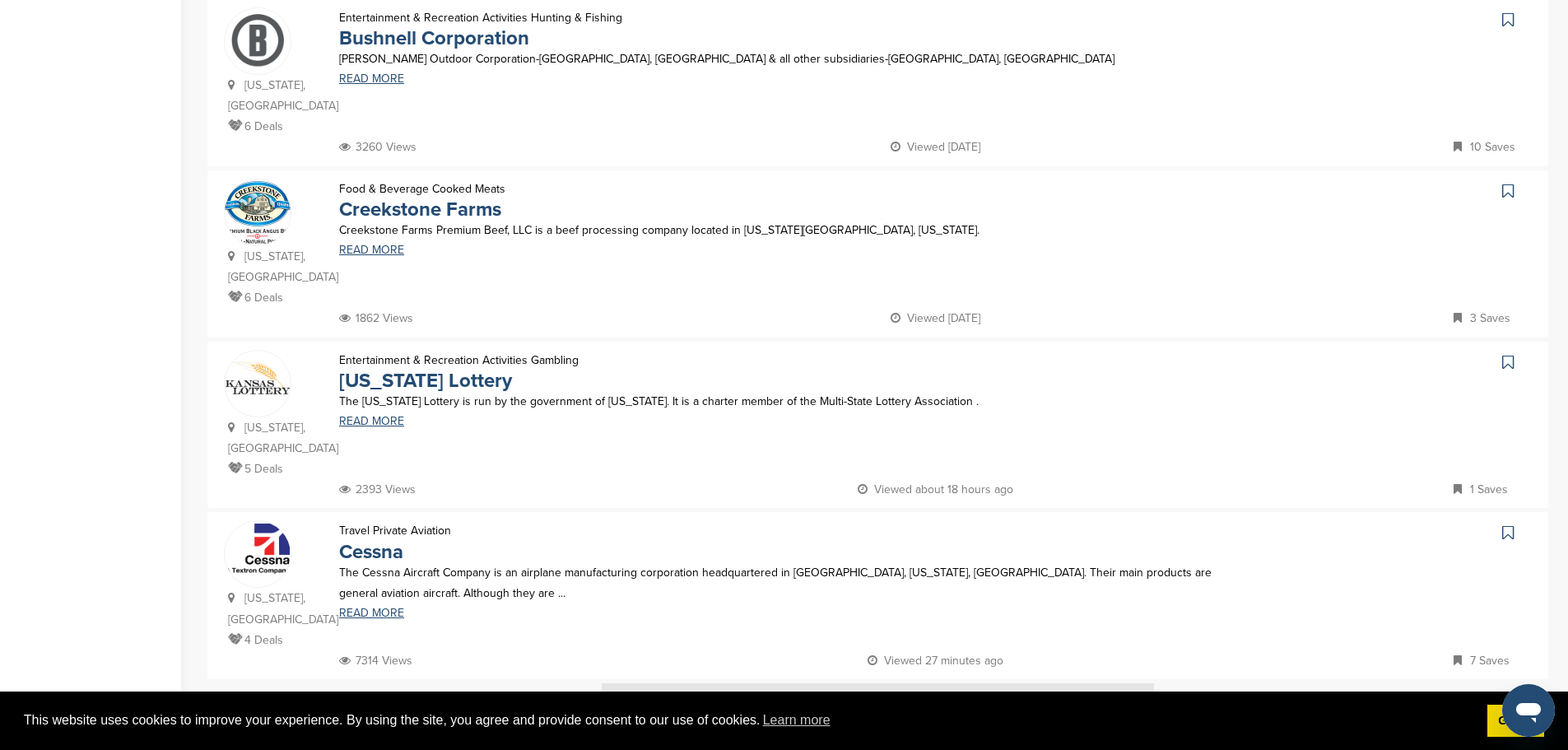
click at [1504, 524] on icon at bounding box center [1508, 533] width 12 height 16
click at [710, 683] on img at bounding box center [878, 714] width 553 height 62
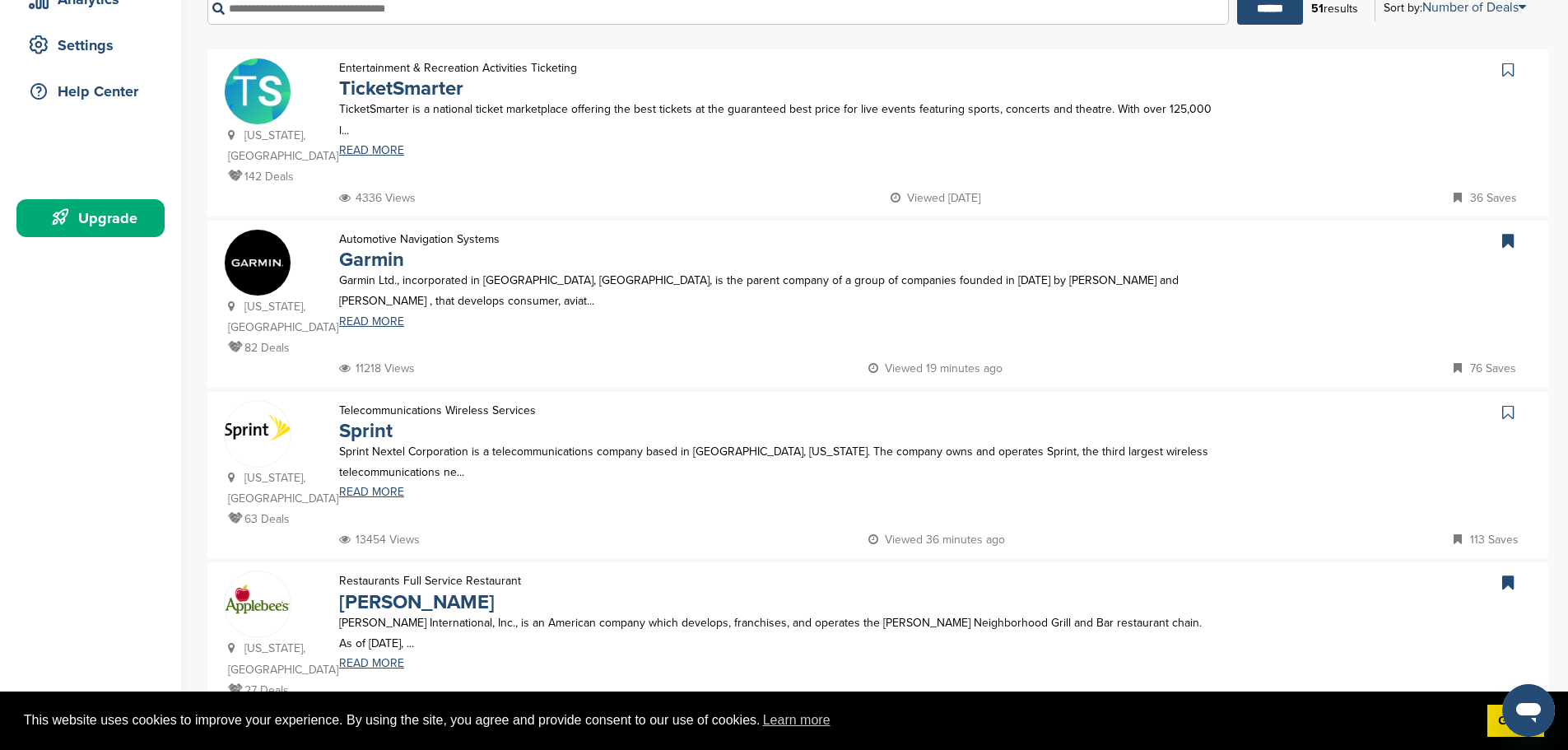
scroll to position [247, 0]
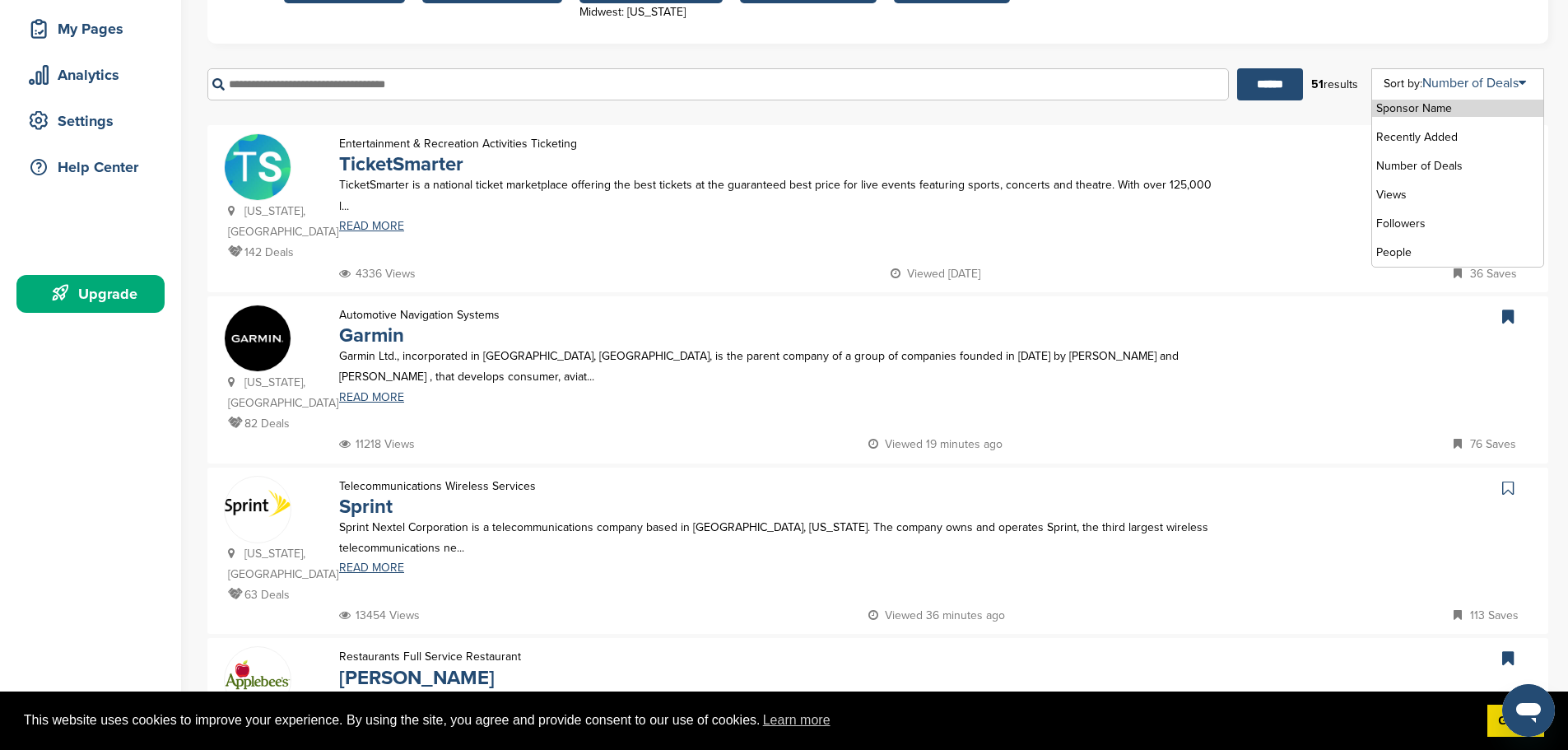
click at [1433, 208] on ul "Sponsor Name Recently Added Number of Deals Views Followers People" at bounding box center [1457, 180] width 171 height 173
click at [1399, 192] on li "Views" at bounding box center [1457, 194] width 171 height 17
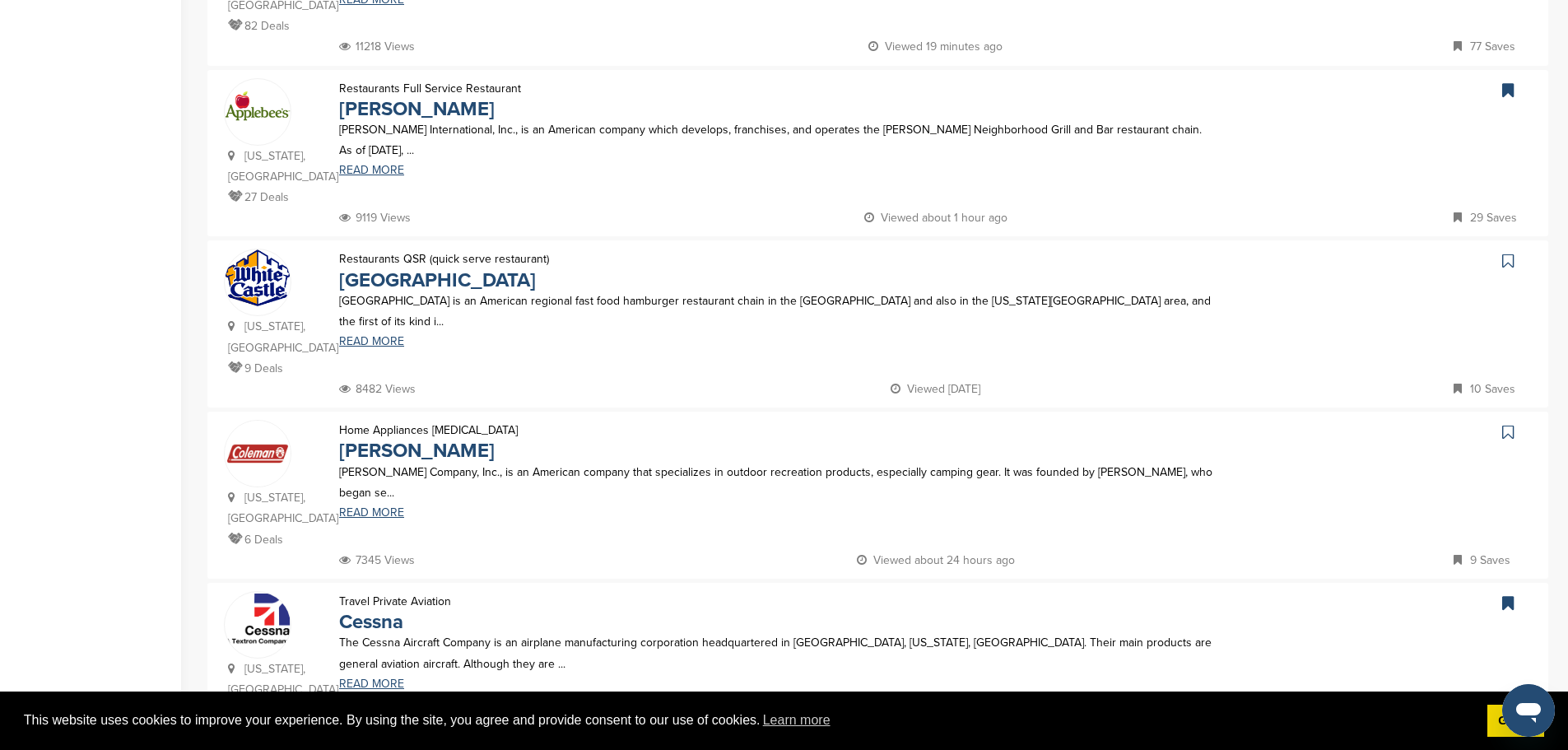
scroll to position [659, 0]
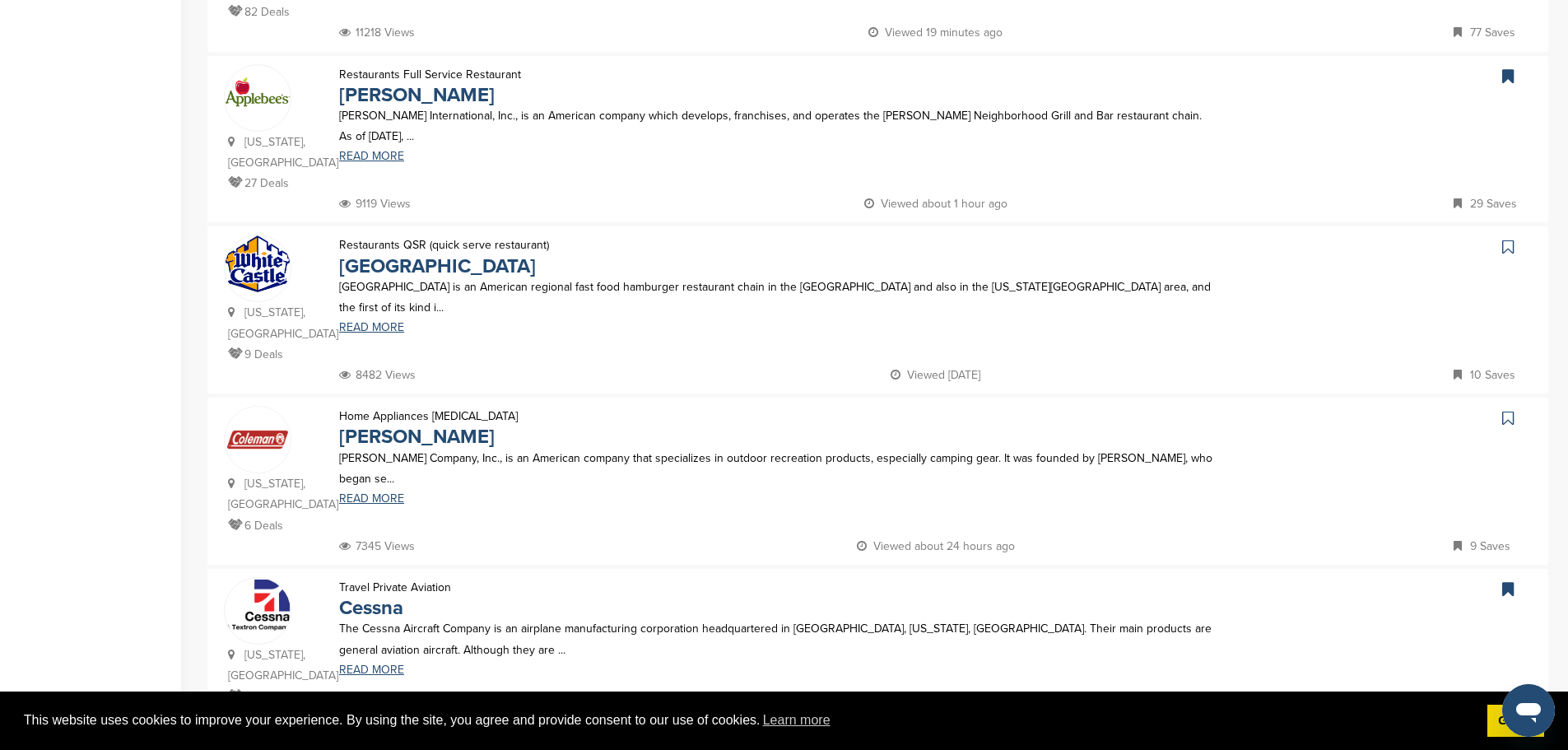
click at [1514, 410] on icon at bounding box center [1508, 418] width 12 height 16
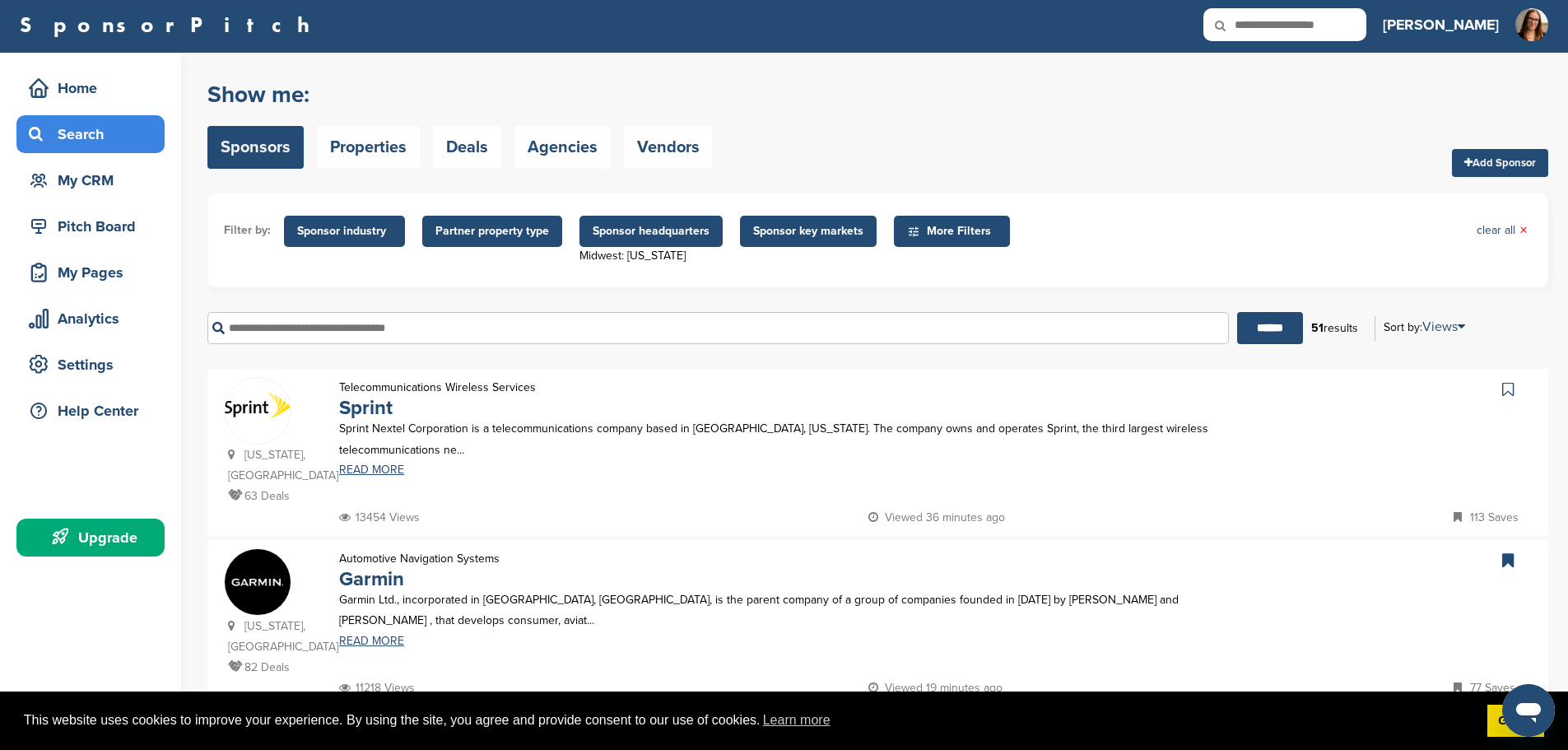
scroll to position [0, 0]
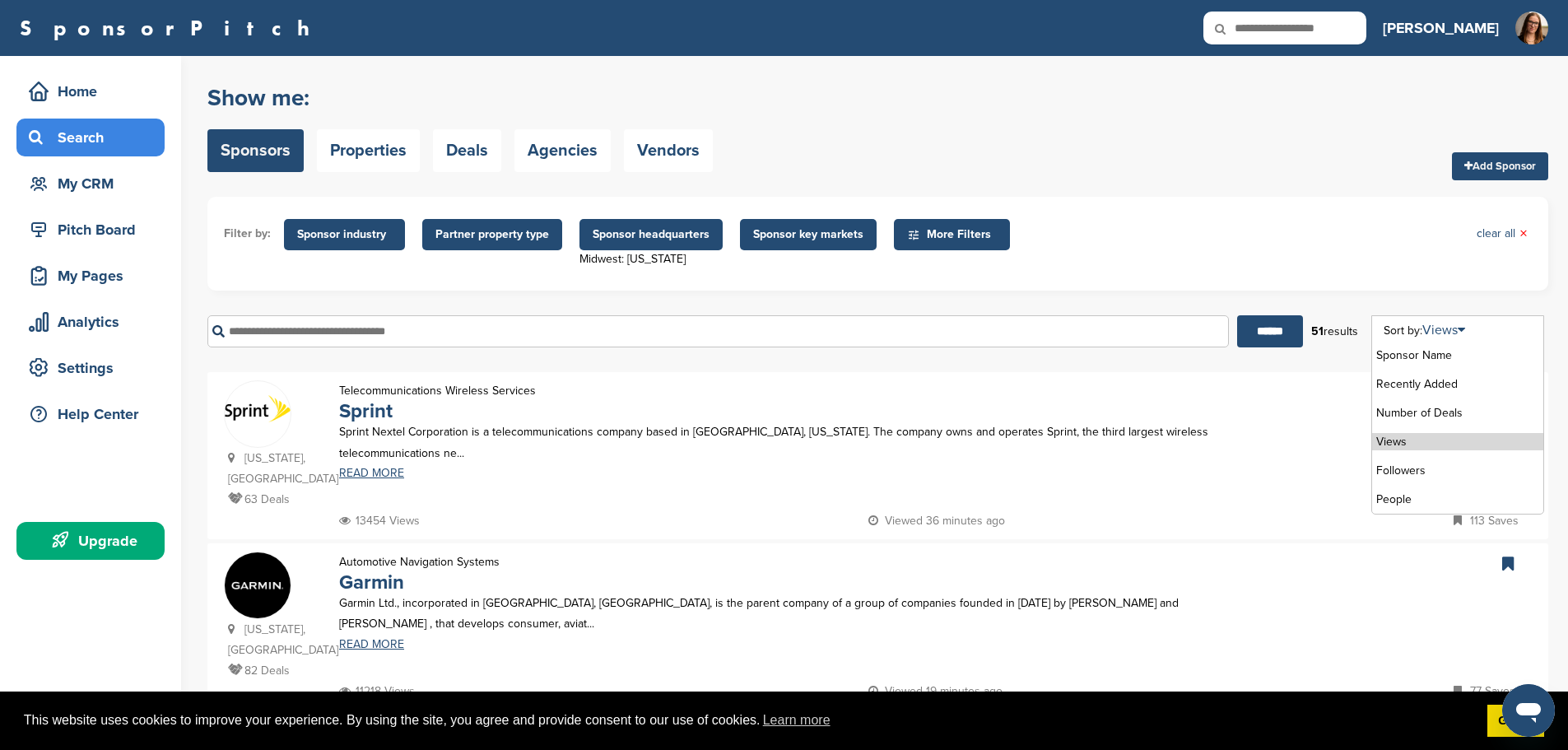
click at [1442, 322] on div "Sponsor Name Recently Added Number of Deals Views Followers People" at bounding box center [1457, 415] width 173 height 199
click at [1450, 416] on li "Number of Deals" at bounding box center [1457, 412] width 171 height 17
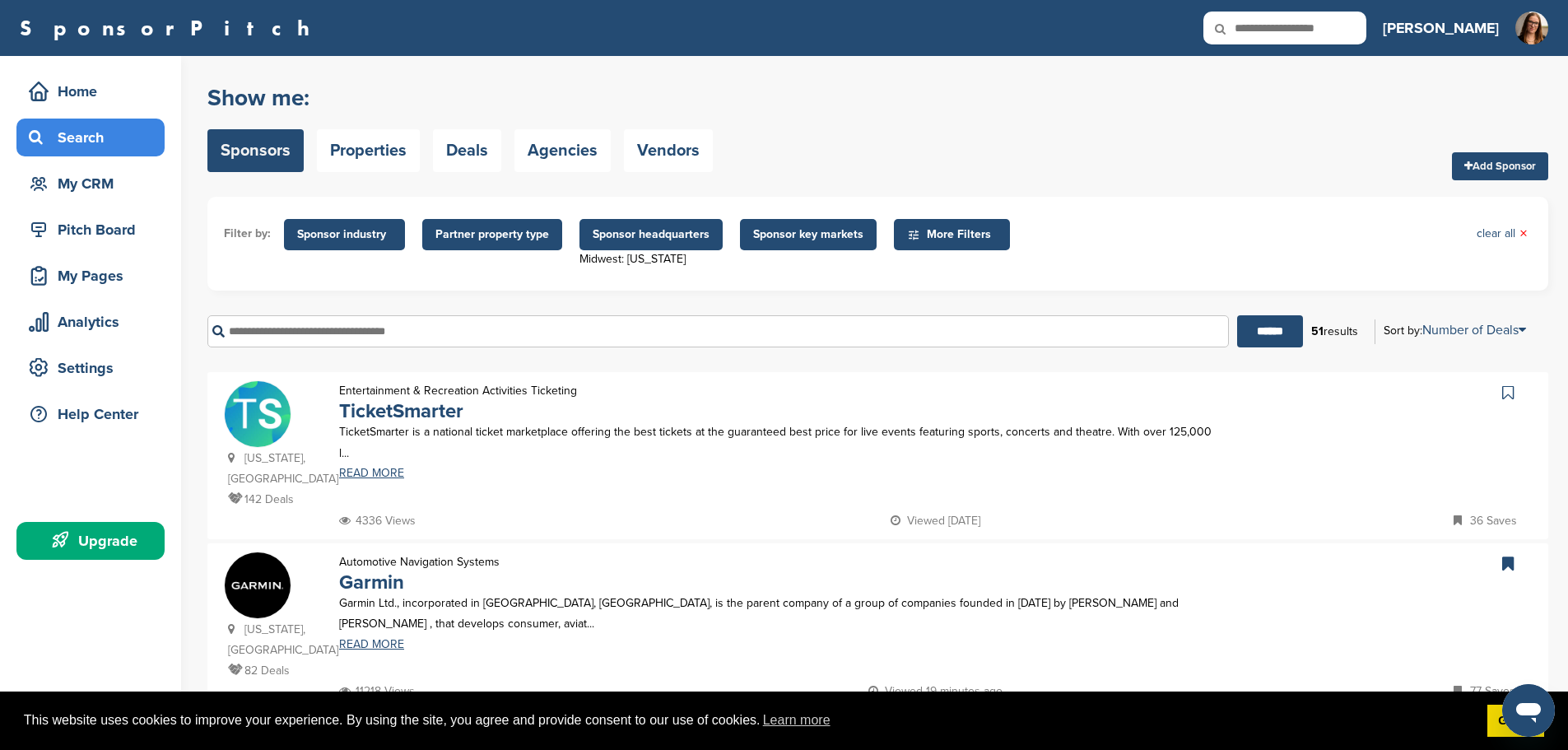
click at [894, 485] on div "Entertainment & Recreation Activities Ticketing TicketSmarter TicketSmarter is …" at bounding box center [776, 446] width 908 height 130
click at [1502, 398] on link at bounding box center [1510, 392] width 24 height 24
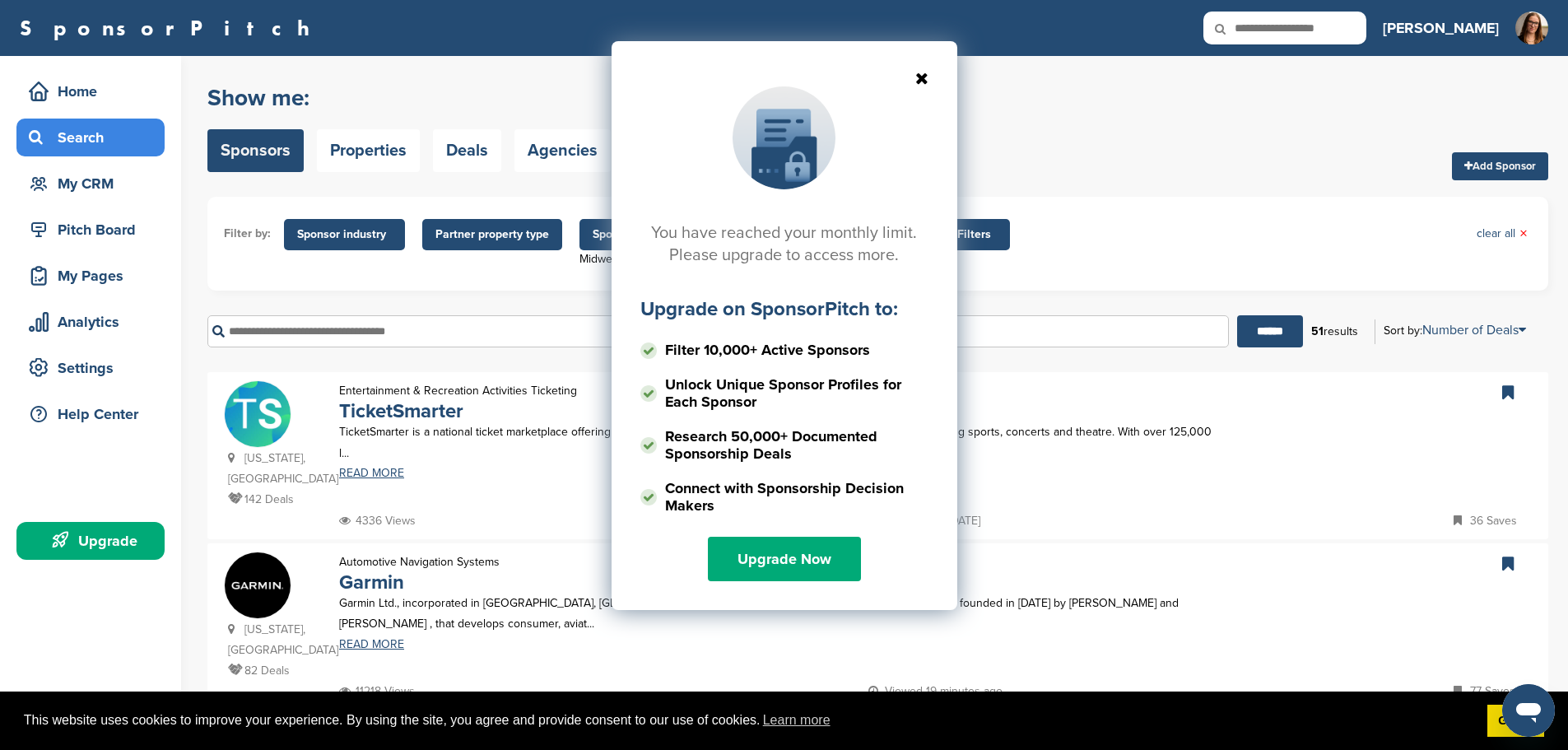
click at [922, 82] on icon at bounding box center [784, 78] width 288 height 16
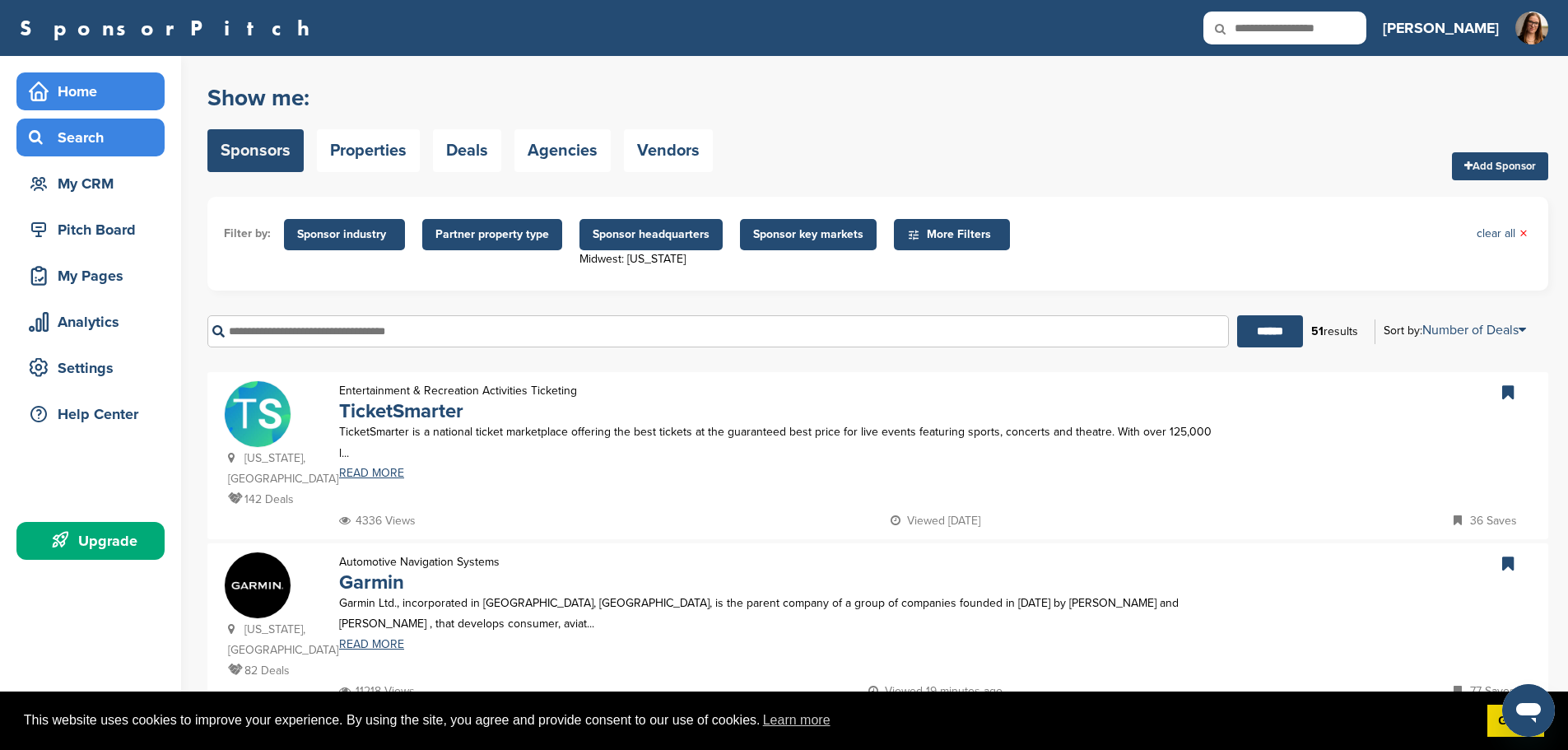
click at [57, 98] on div "Home" at bounding box center [94, 91] width 140 height 30
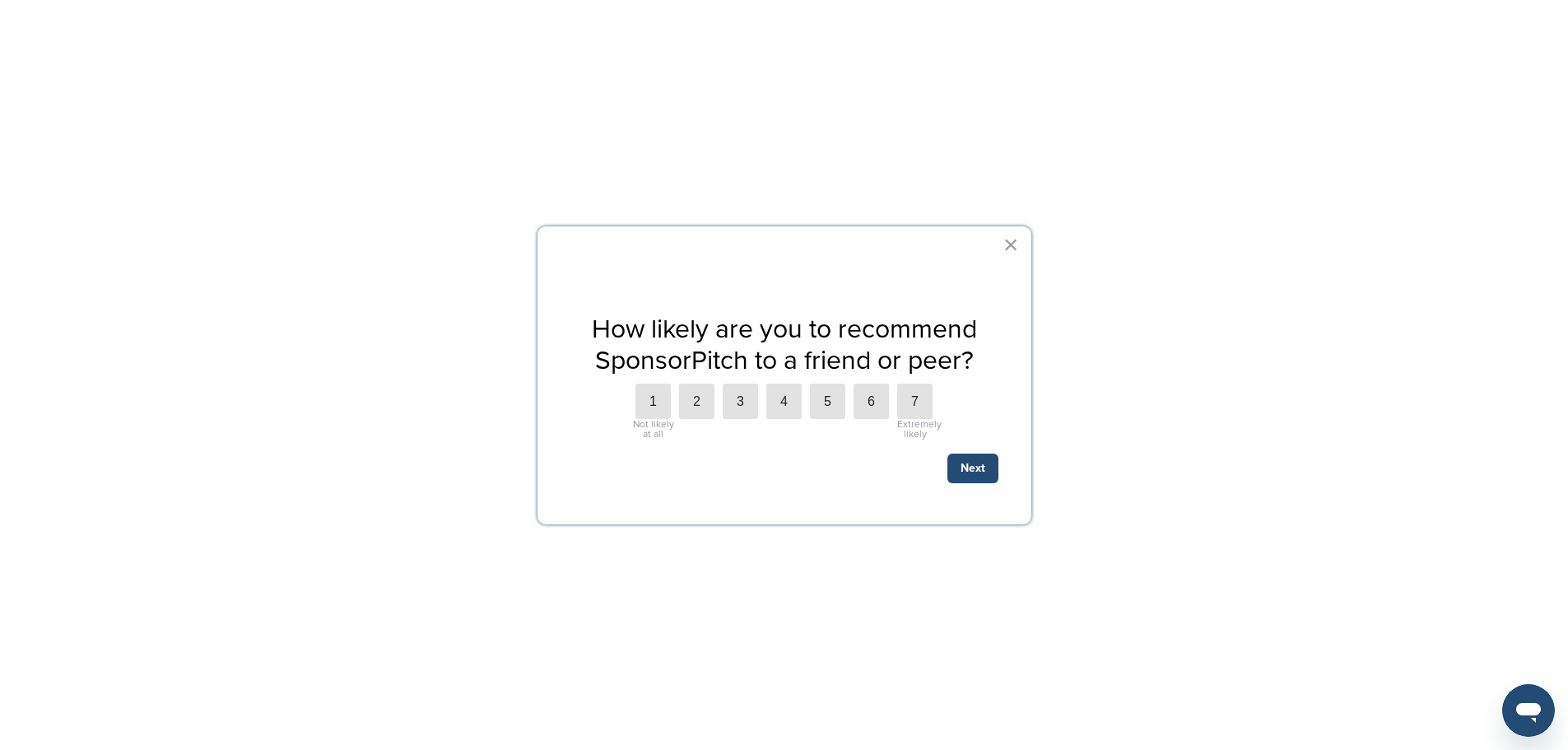
click at [1022, 247] on div "How likely are you to recommend SponsorPitch to a friend or peer? 1 Not likely …" at bounding box center [784, 375] width 494 height 298
click at [1015, 246] on button "×" at bounding box center [1011, 244] width 15 height 26
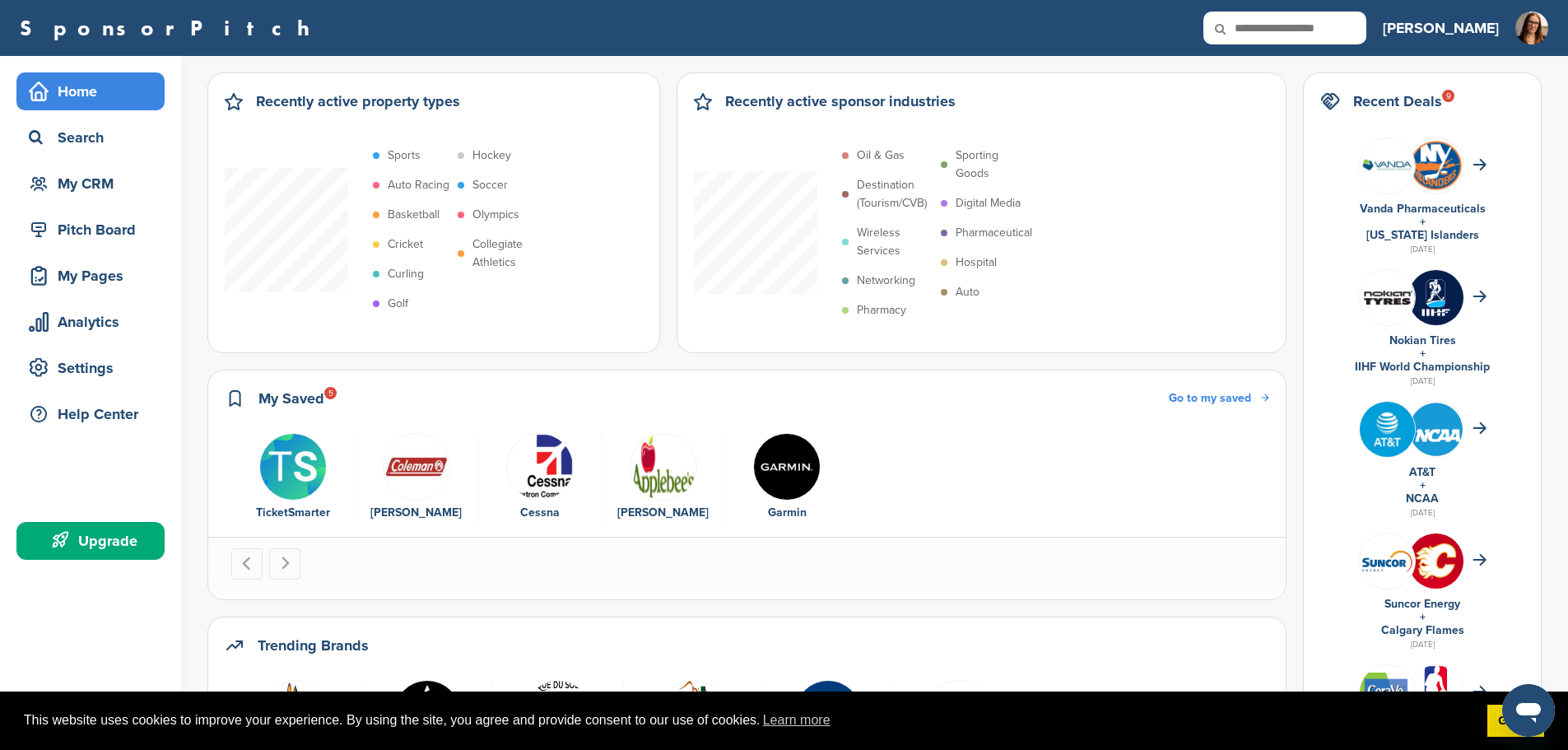
click at [306, 484] on img "1 of 5" at bounding box center [293, 466] width 68 height 68
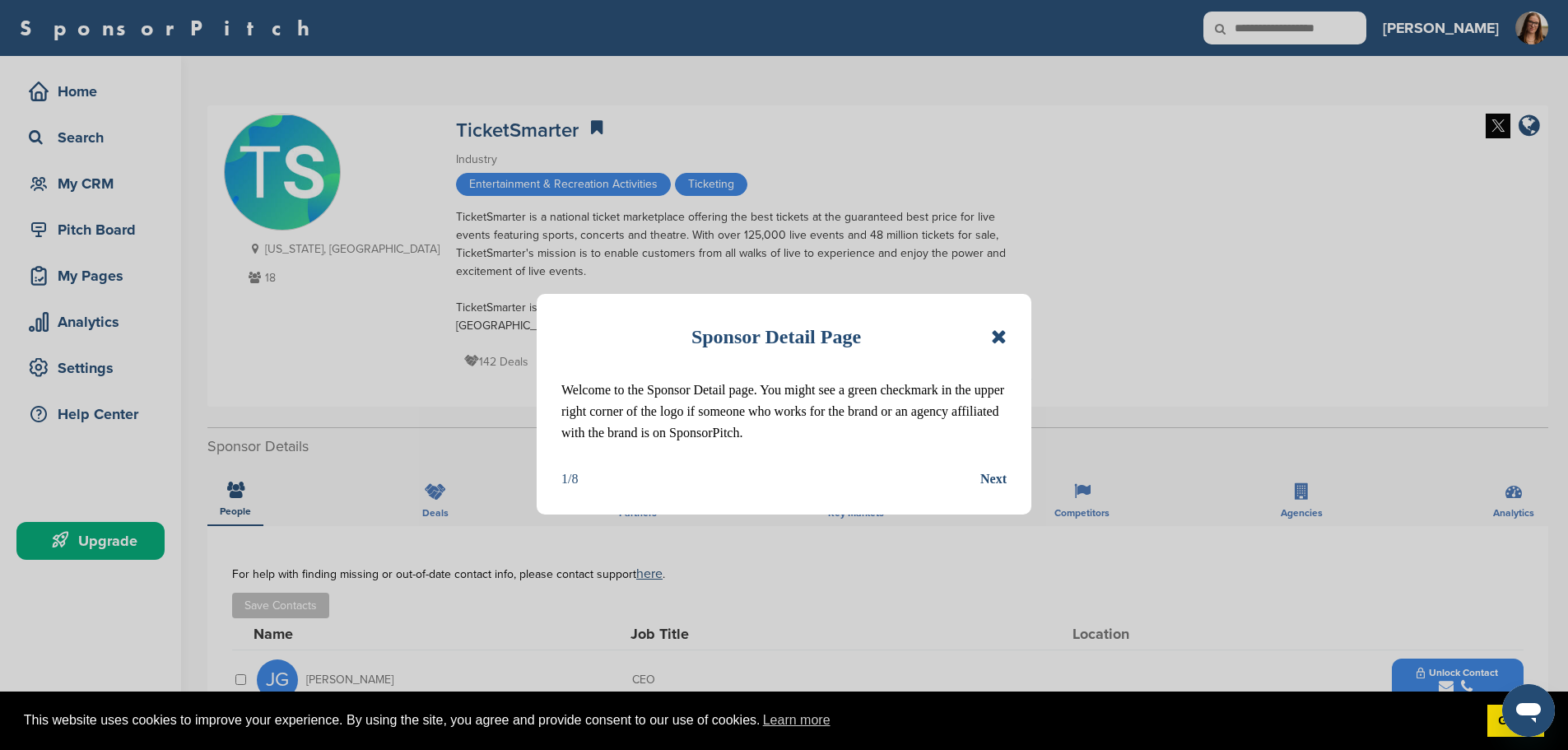
click at [996, 337] on icon at bounding box center [998, 337] width 15 height 20
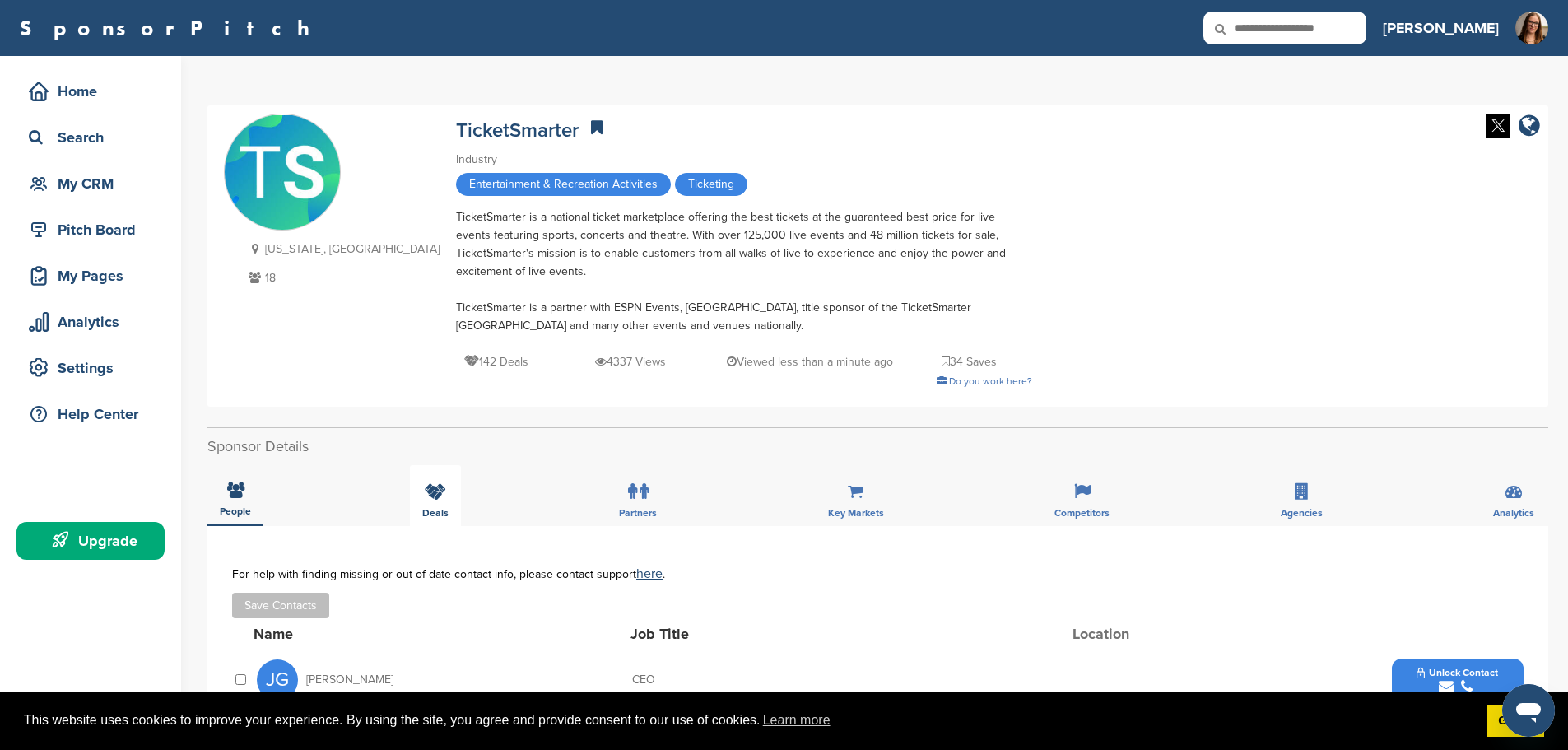
click at [431, 485] on icon at bounding box center [436, 492] width 22 height 16
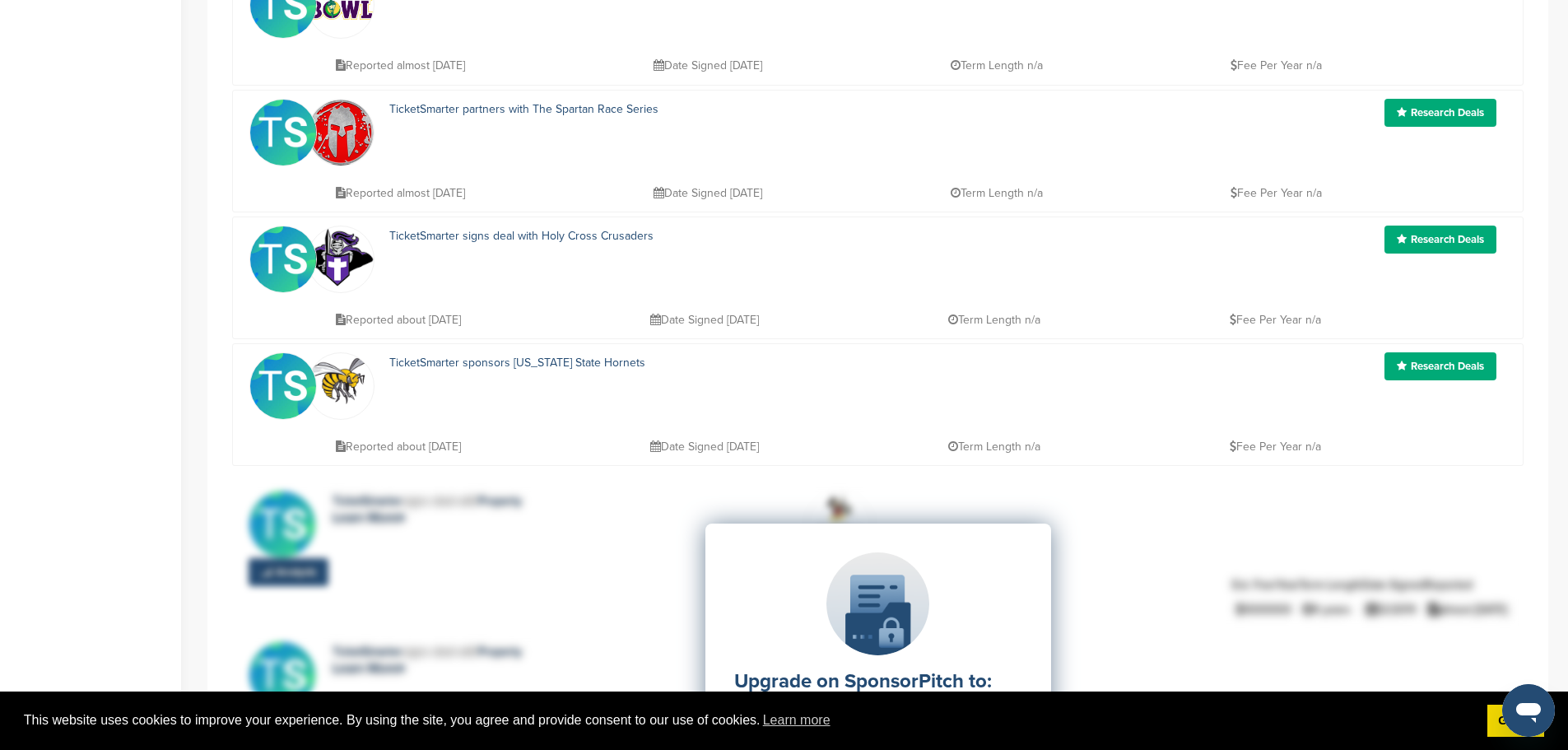
scroll to position [247, 0]
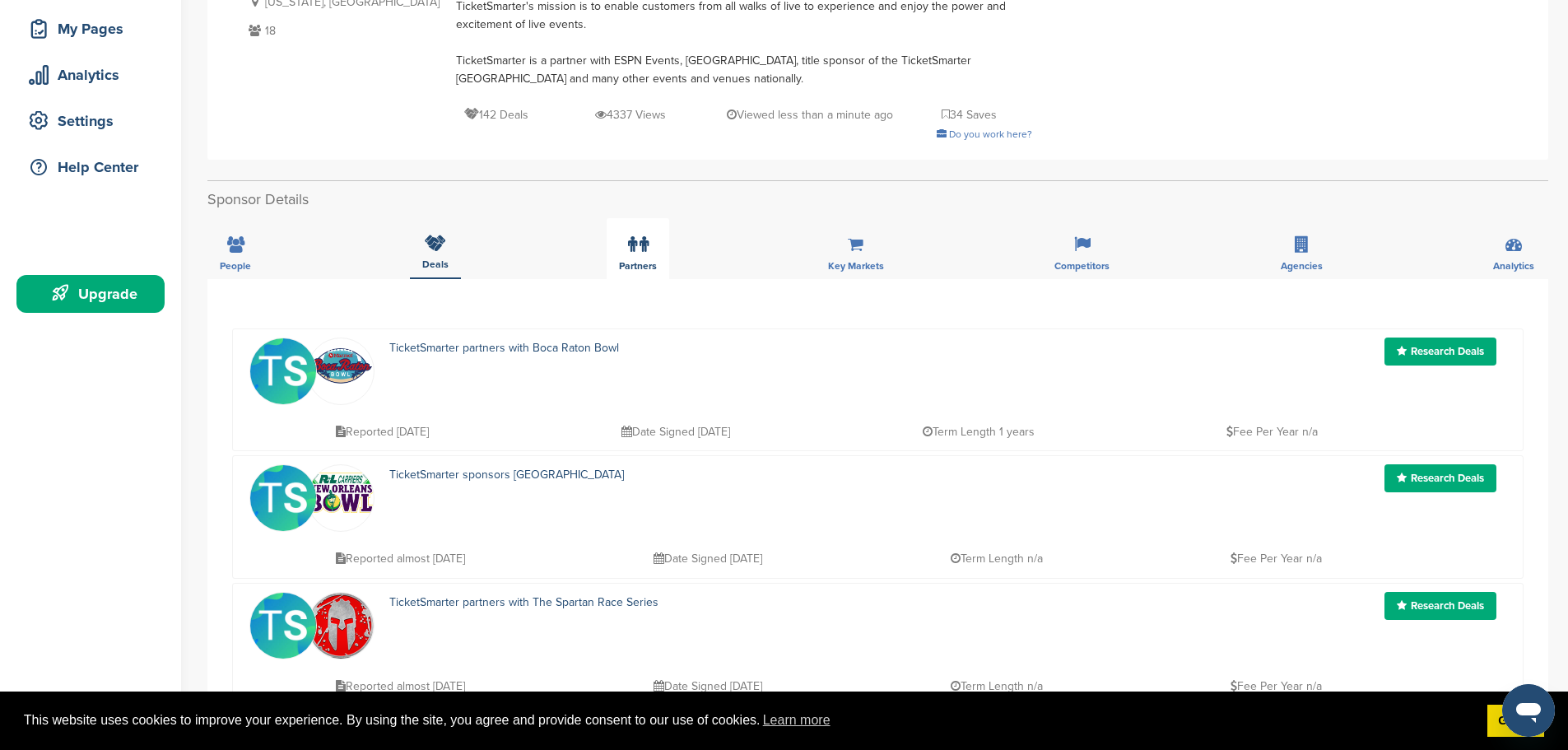
click at [669, 256] on div "Partners" at bounding box center [638, 248] width 63 height 61
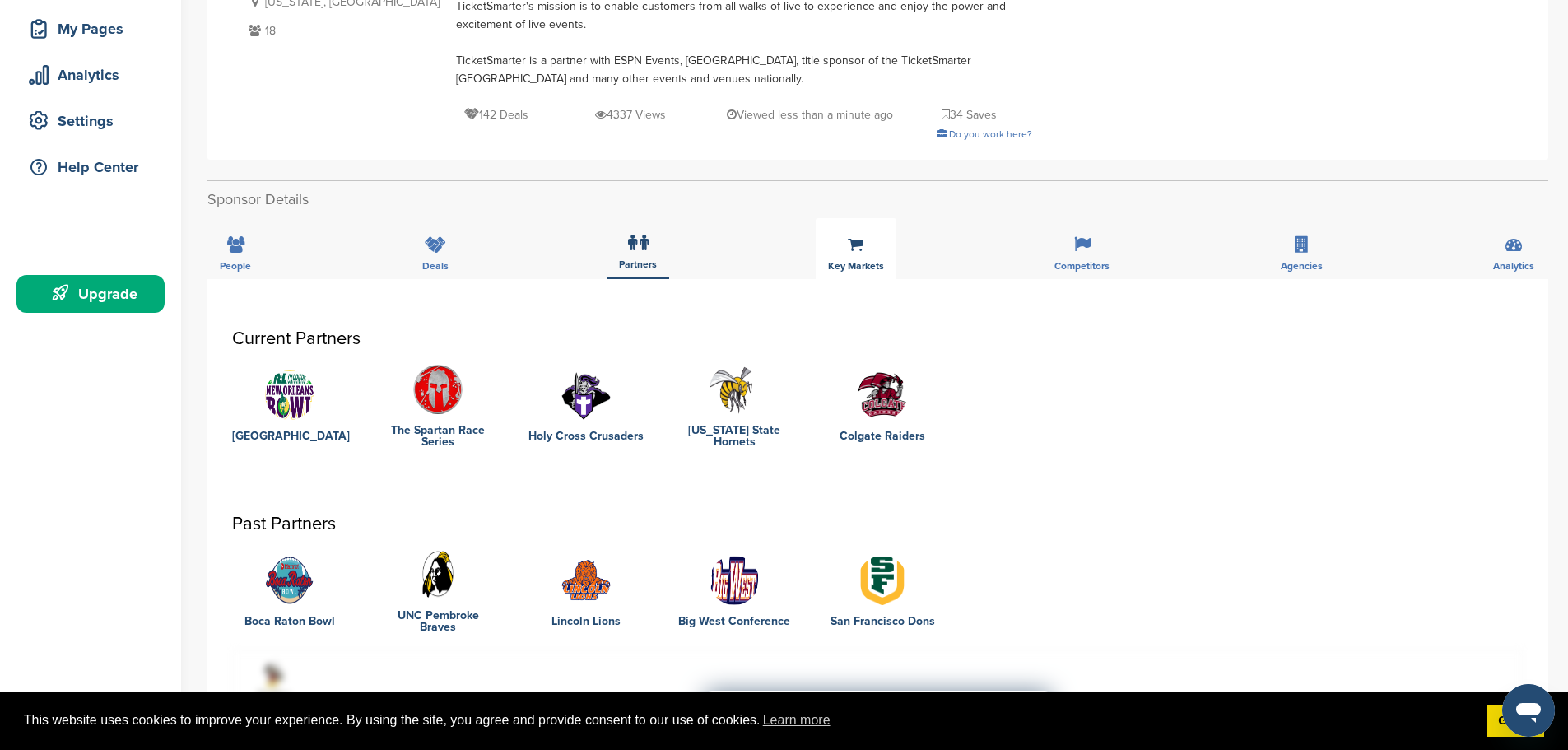
click at [871, 249] on div "Key Markets" at bounding box center [856, 248] width 81 height 61
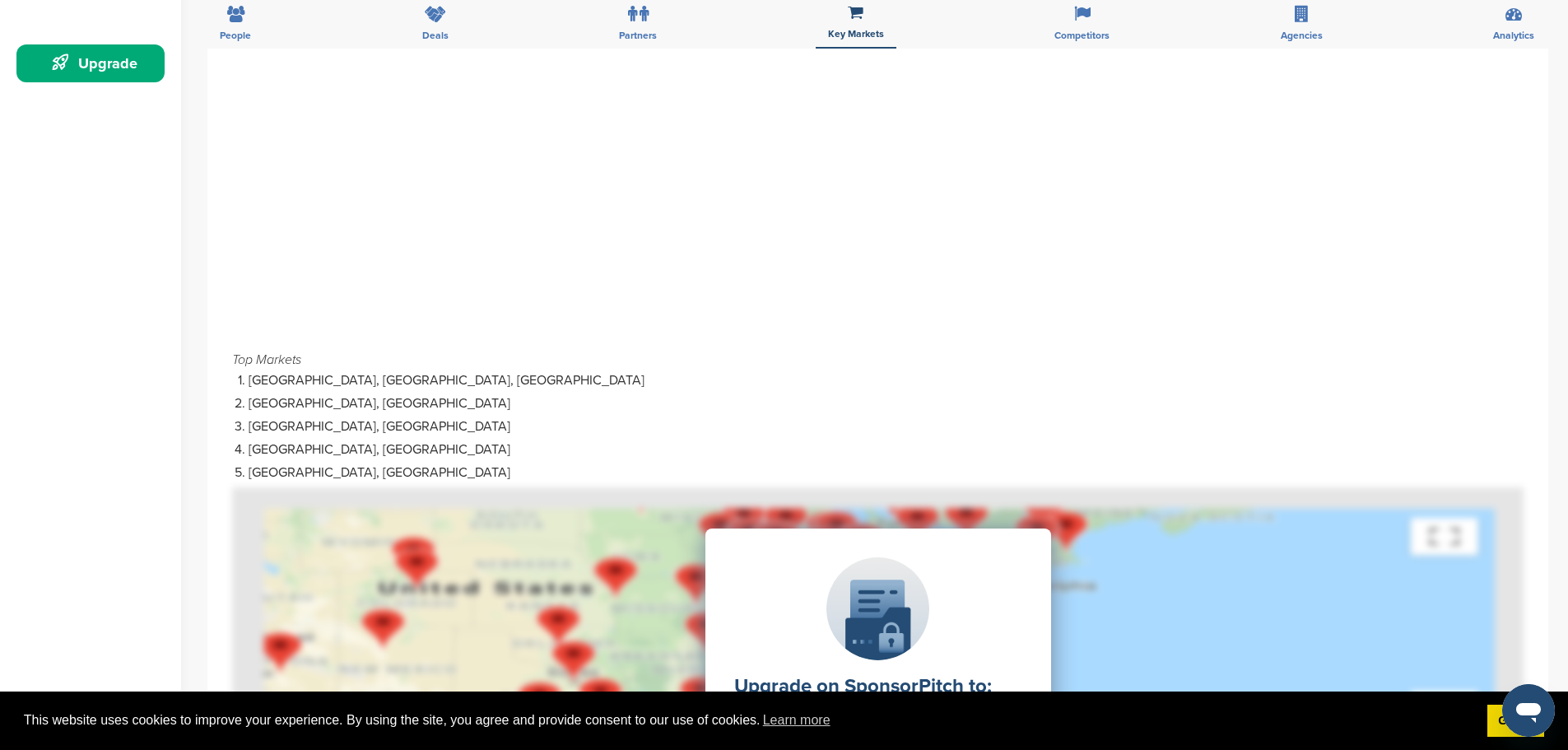
scroll to position [411, 0]
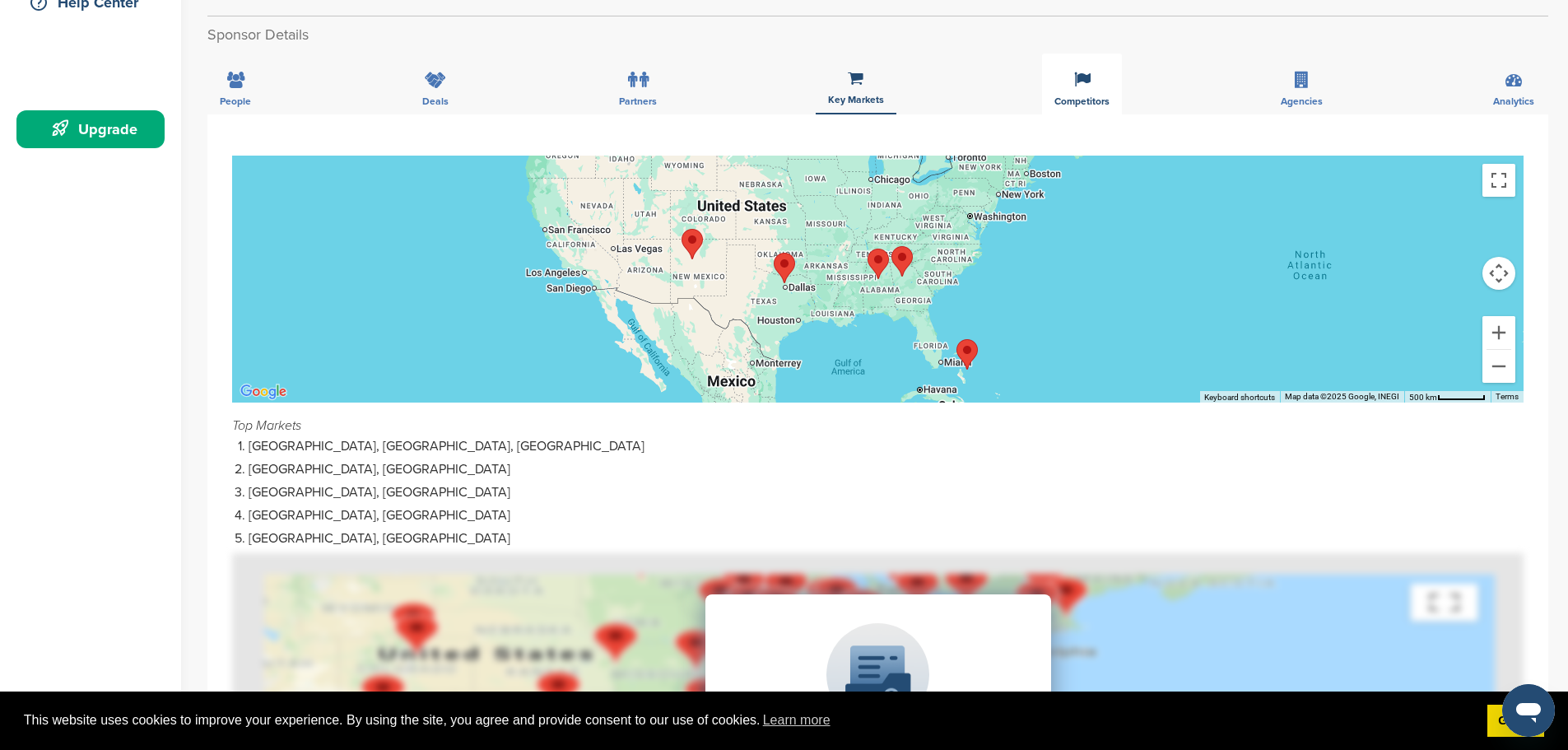
click at [1101, 70] on div "Competitors" at bounding box center [1082, 83] width 80 height 61
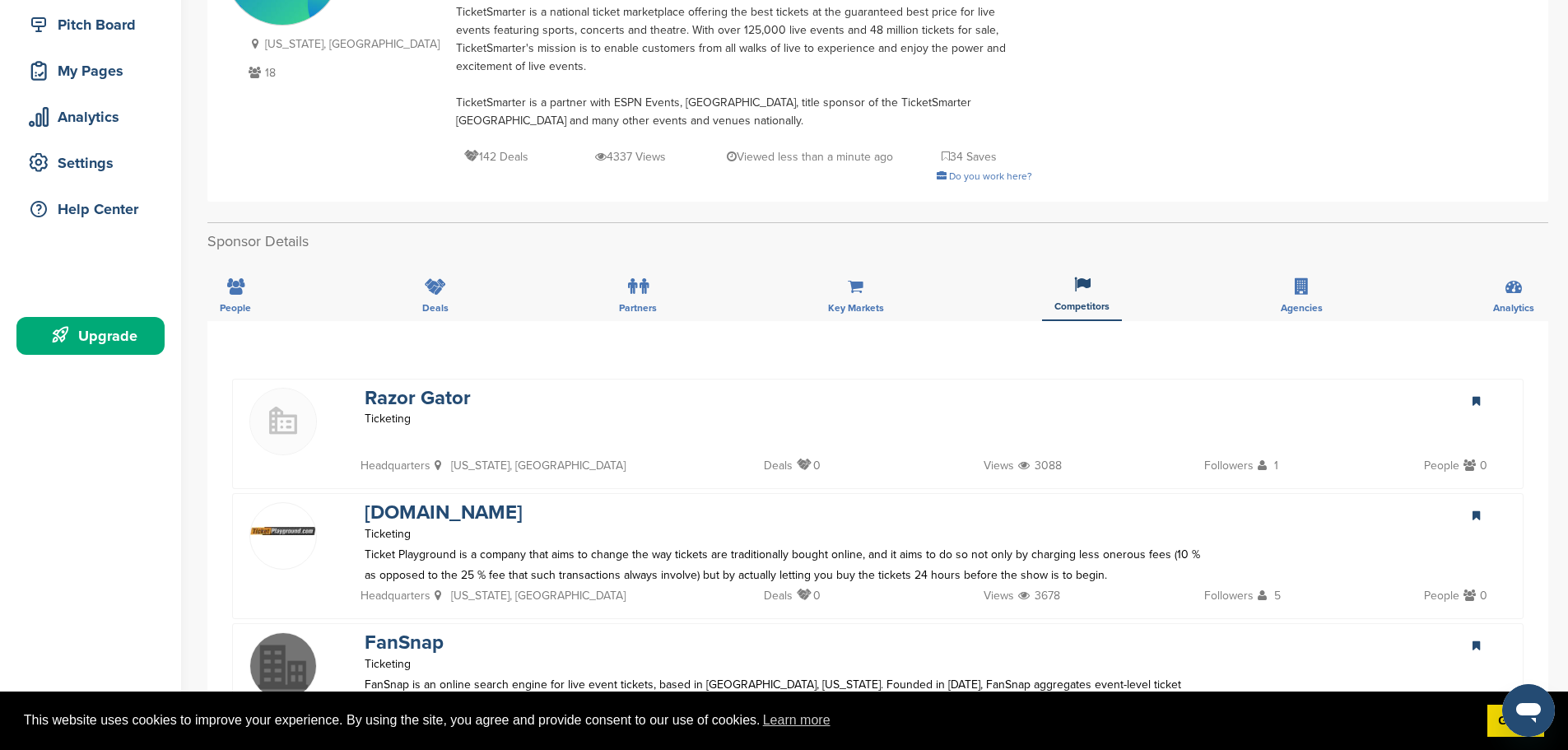
scroll to position [165, 0]
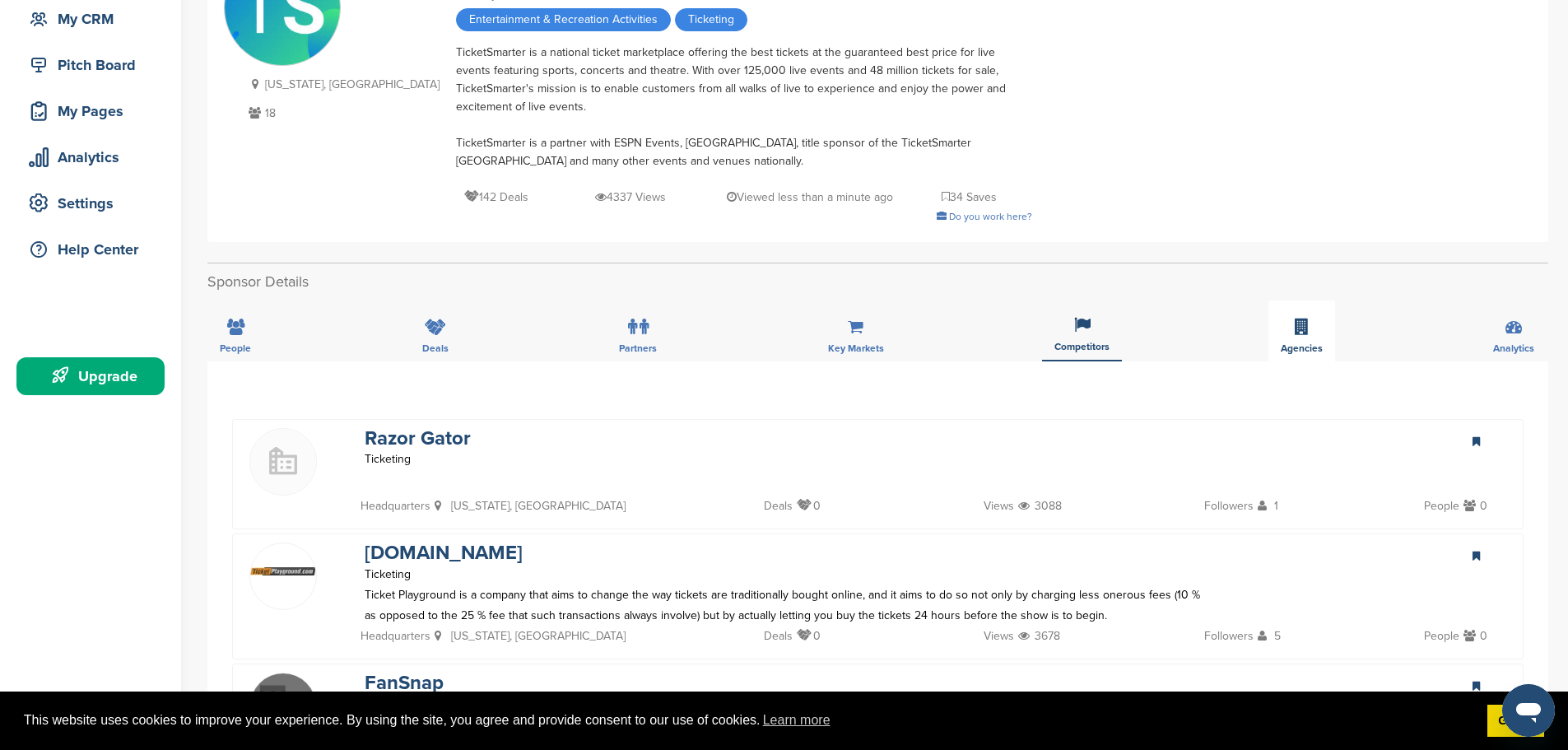
click at [1319, 321] on div "Agencies" at bounding box center [1303, 331] width 67 height 61
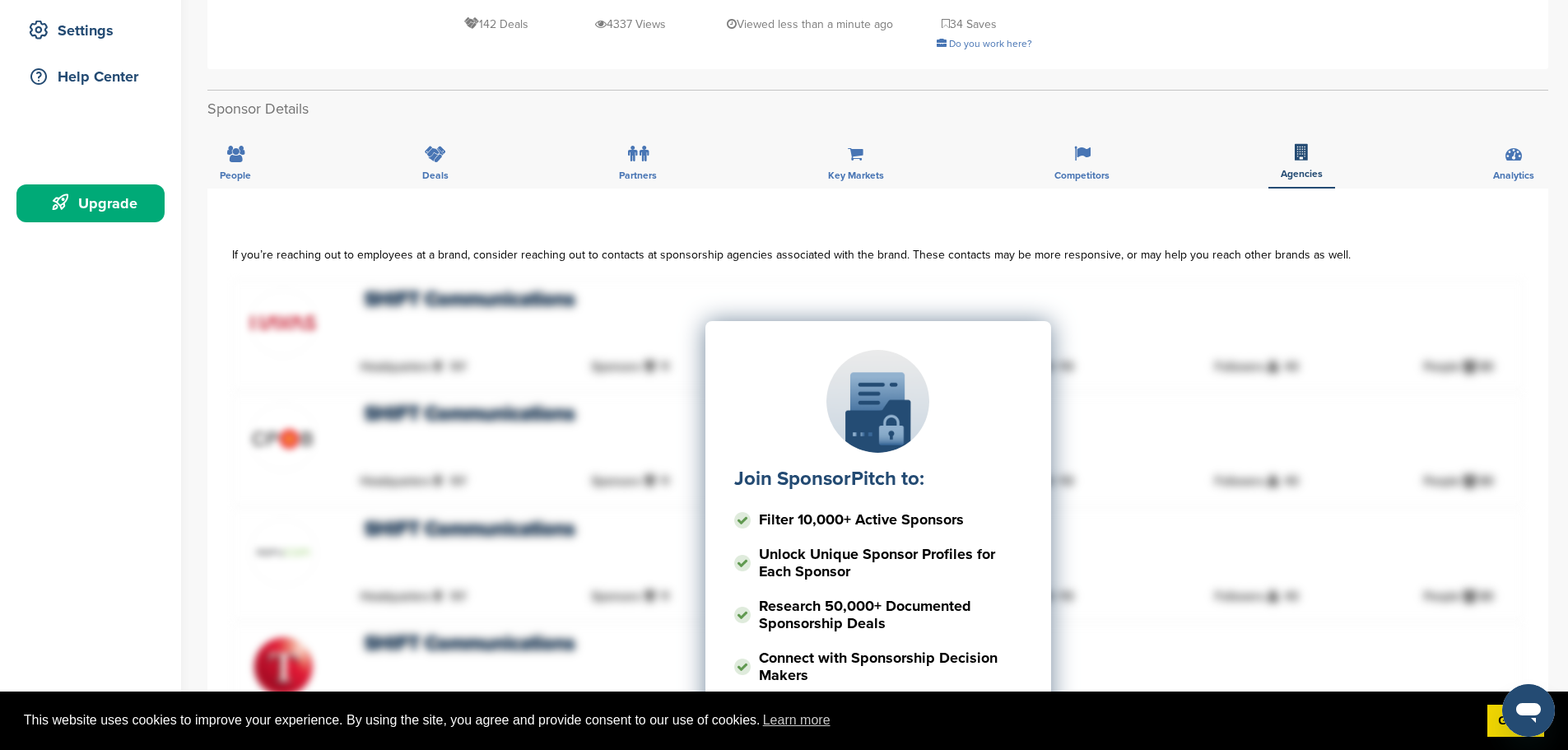
scroll to position [411, 0]
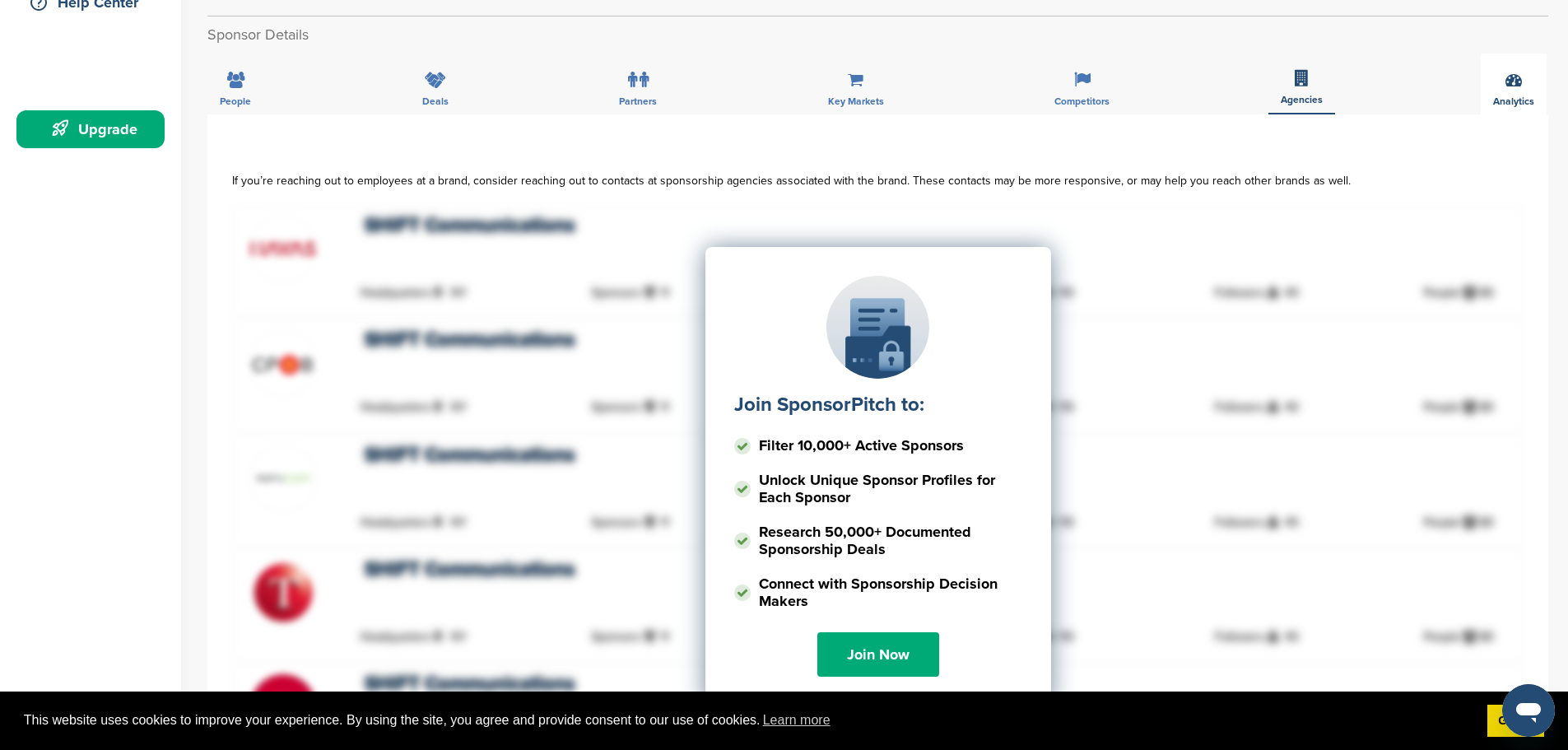
click at [1509, 92] on div "Analytics" at bounding box center [1514, 83] width 66 height 61
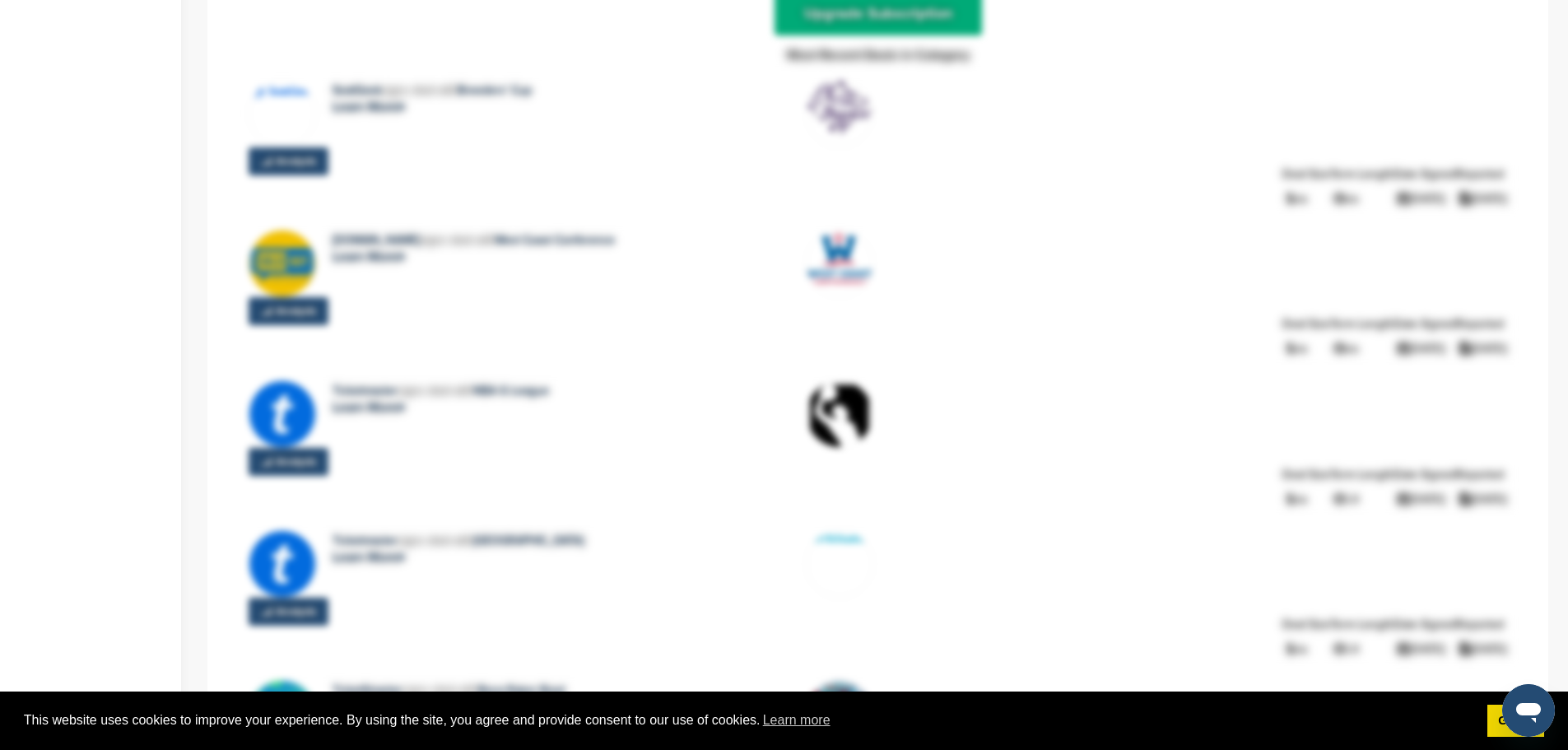
scroll to position [4673, 0]
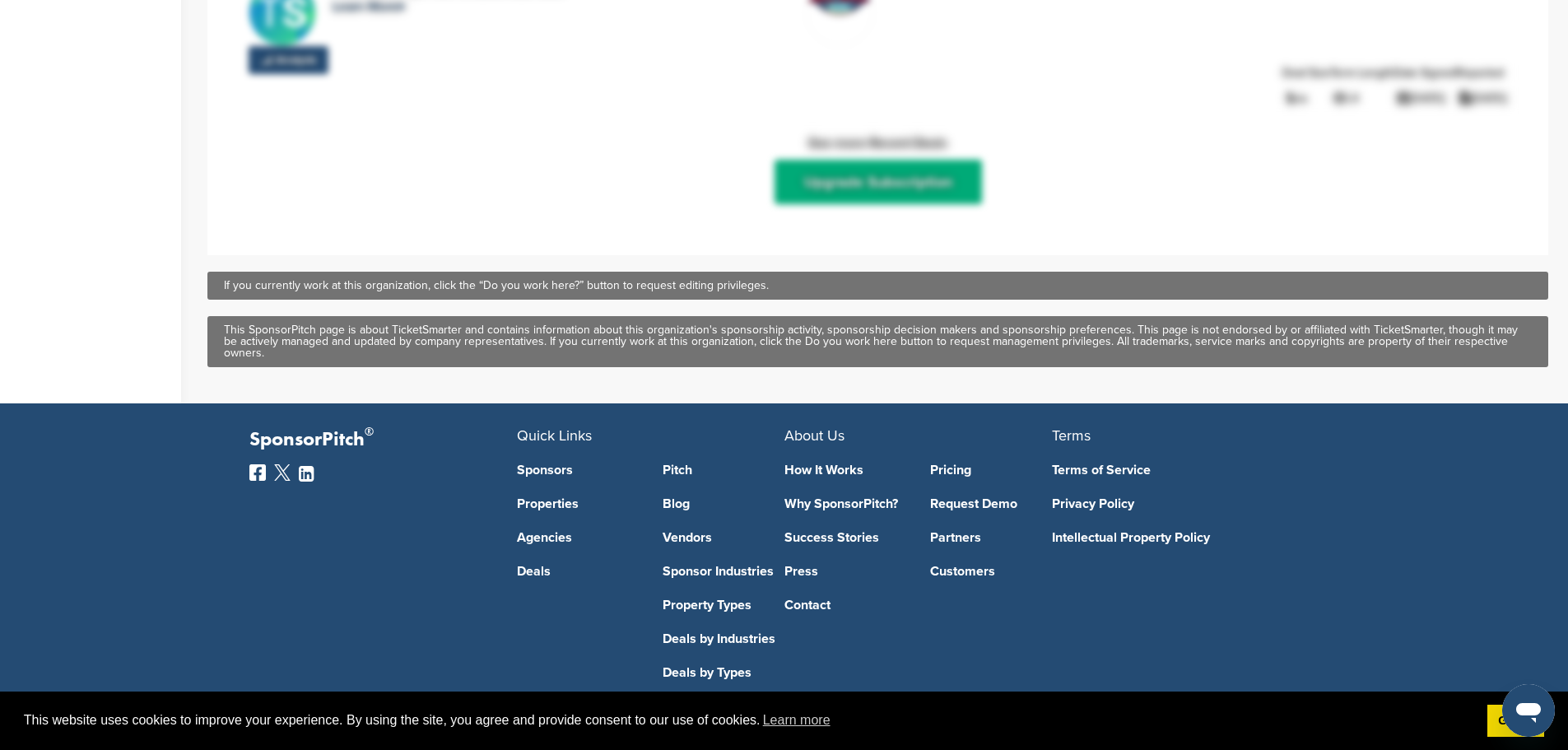
drag, startPoint x: 433, startPoint y: 556, endPoint x: 438, endPoint y: 535, distance: 21.6
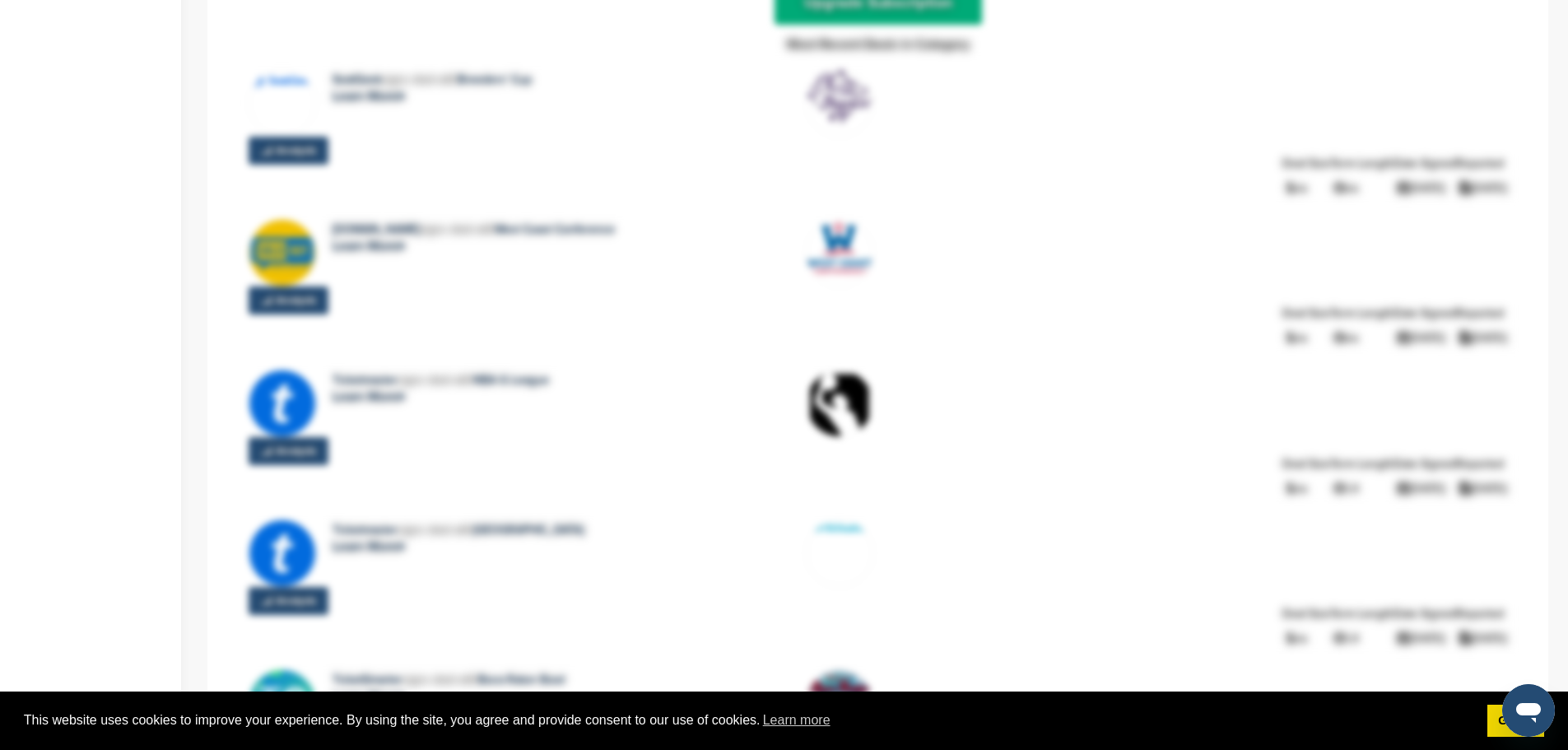
scroll to position [0, 0]
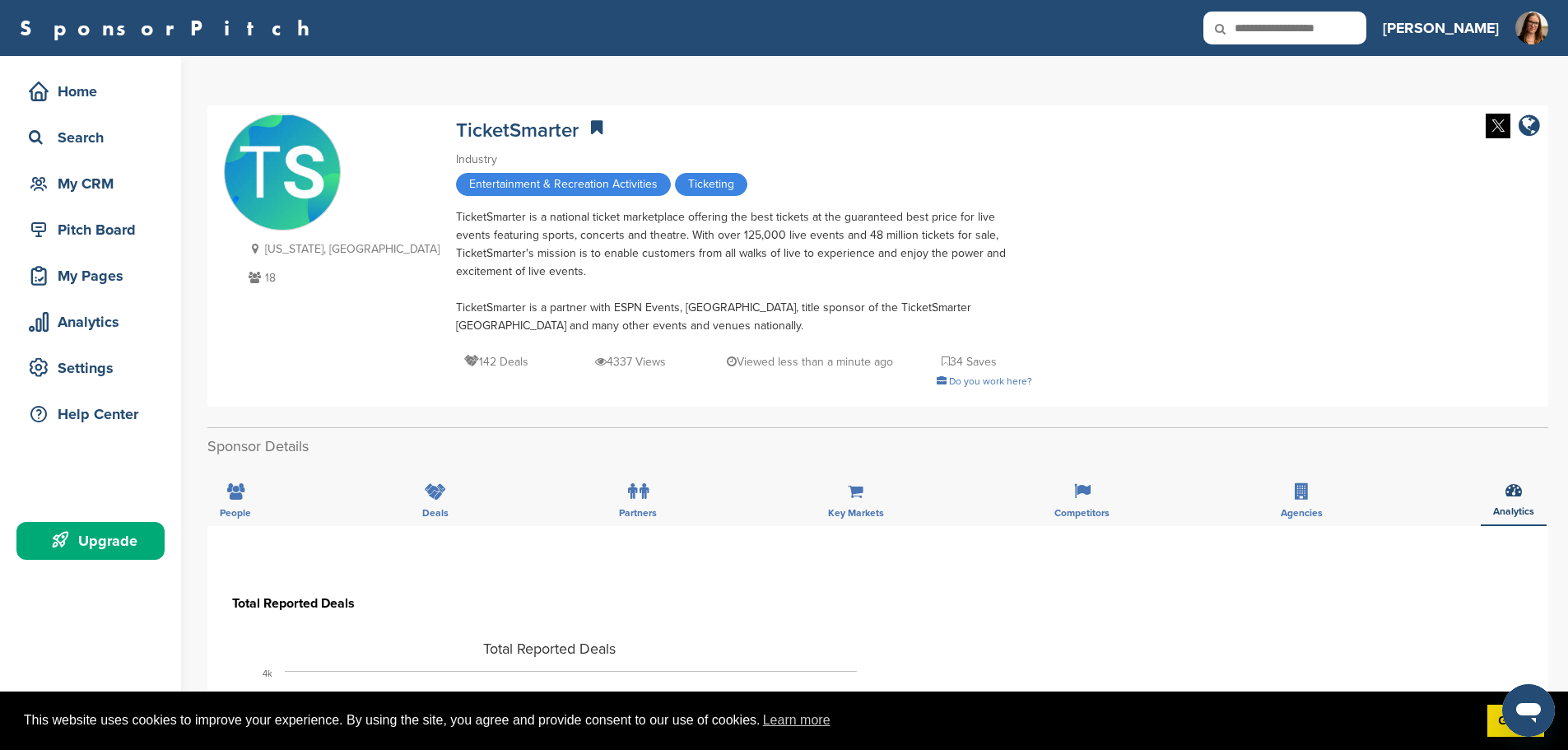
click at [295, 169] on img at bounding box center [282, 172] width 115 height 115
click at [457, 130] on link "TicketSmarter" at bounding box center [517, 130] width 122 height 24
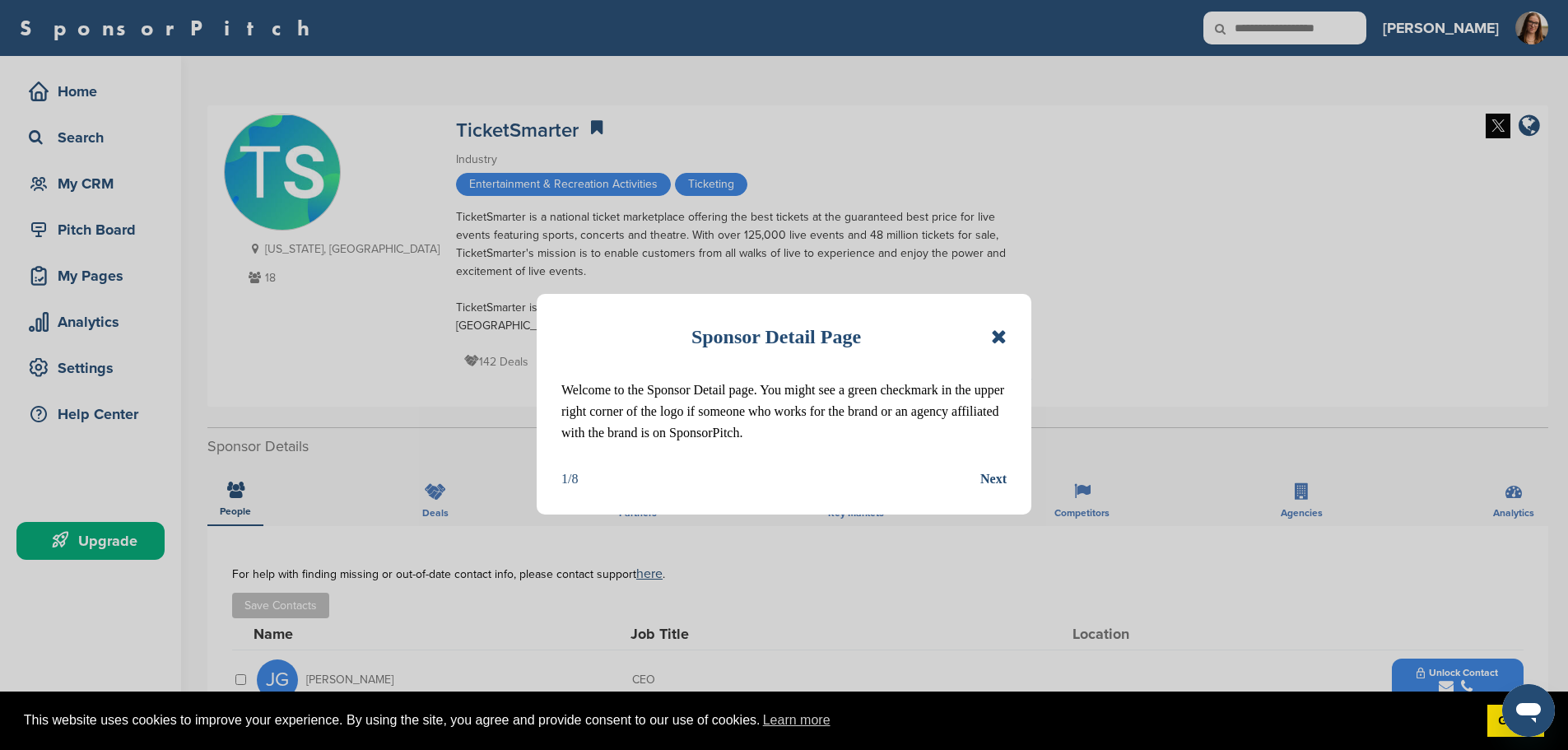
click at [986, 482] on div "Next" at bounding box center [993, 479] width 26 height 22
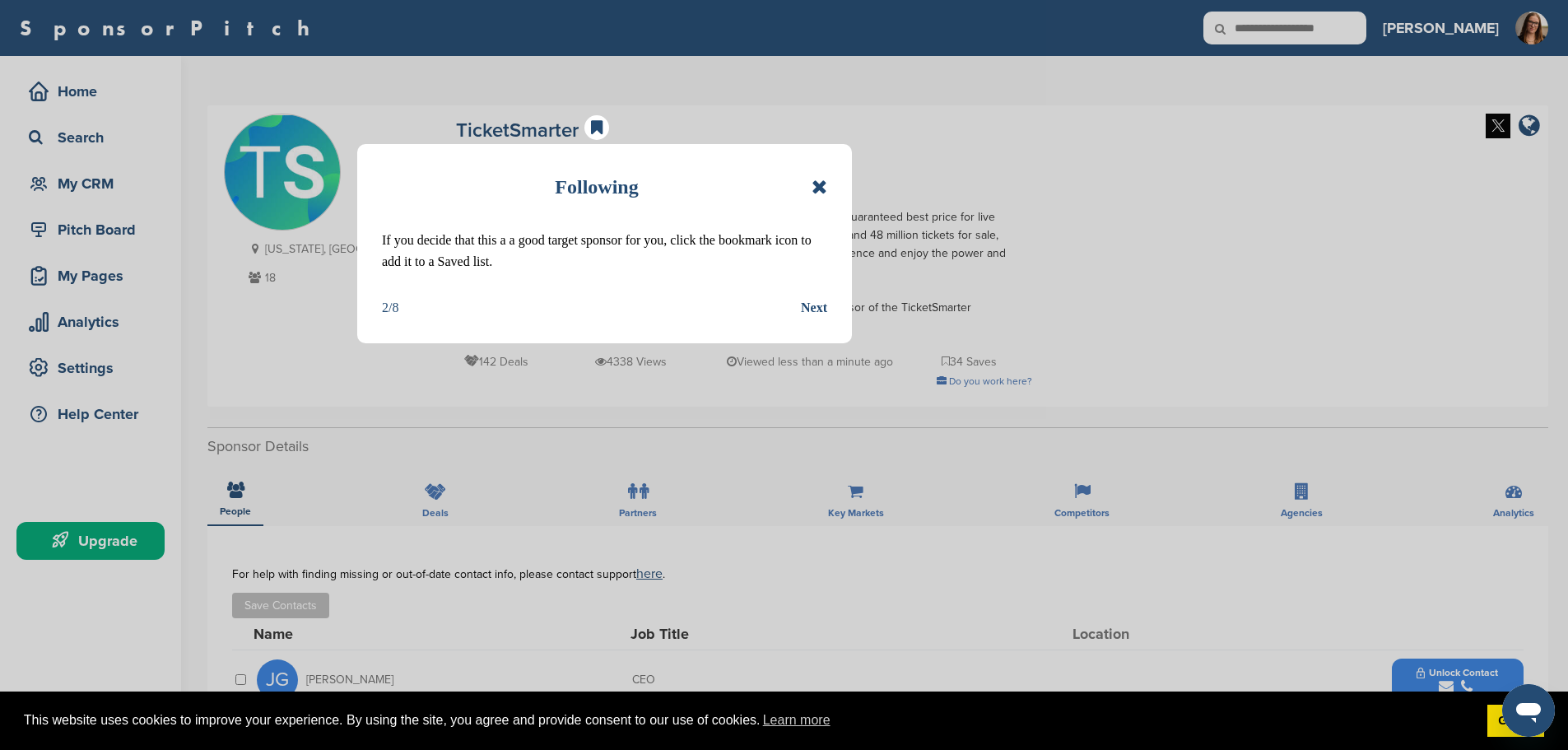
click at [809, 314] on div "Next" at bounding box center [813, 308] width 26 height 22
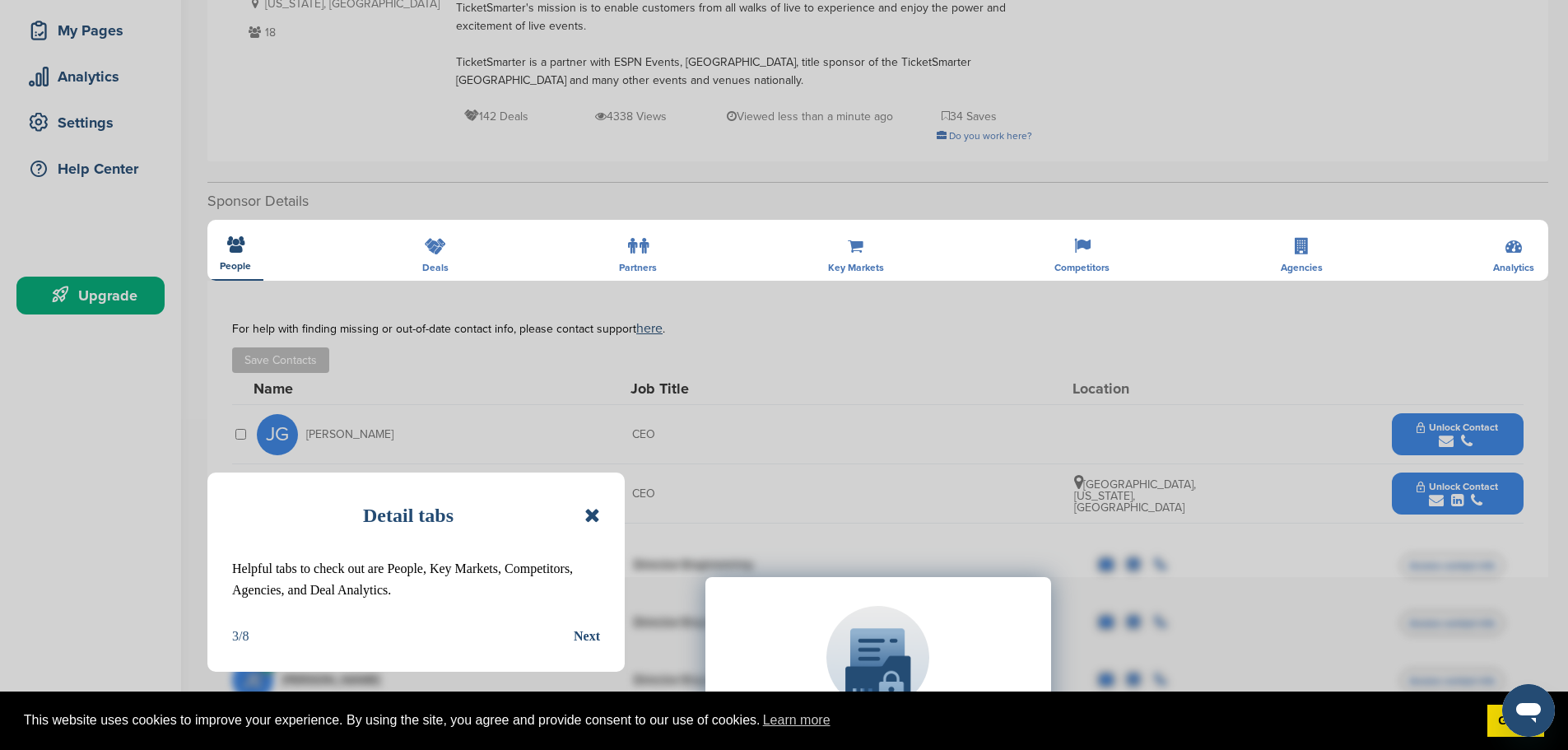
scroll to position [247, 0]
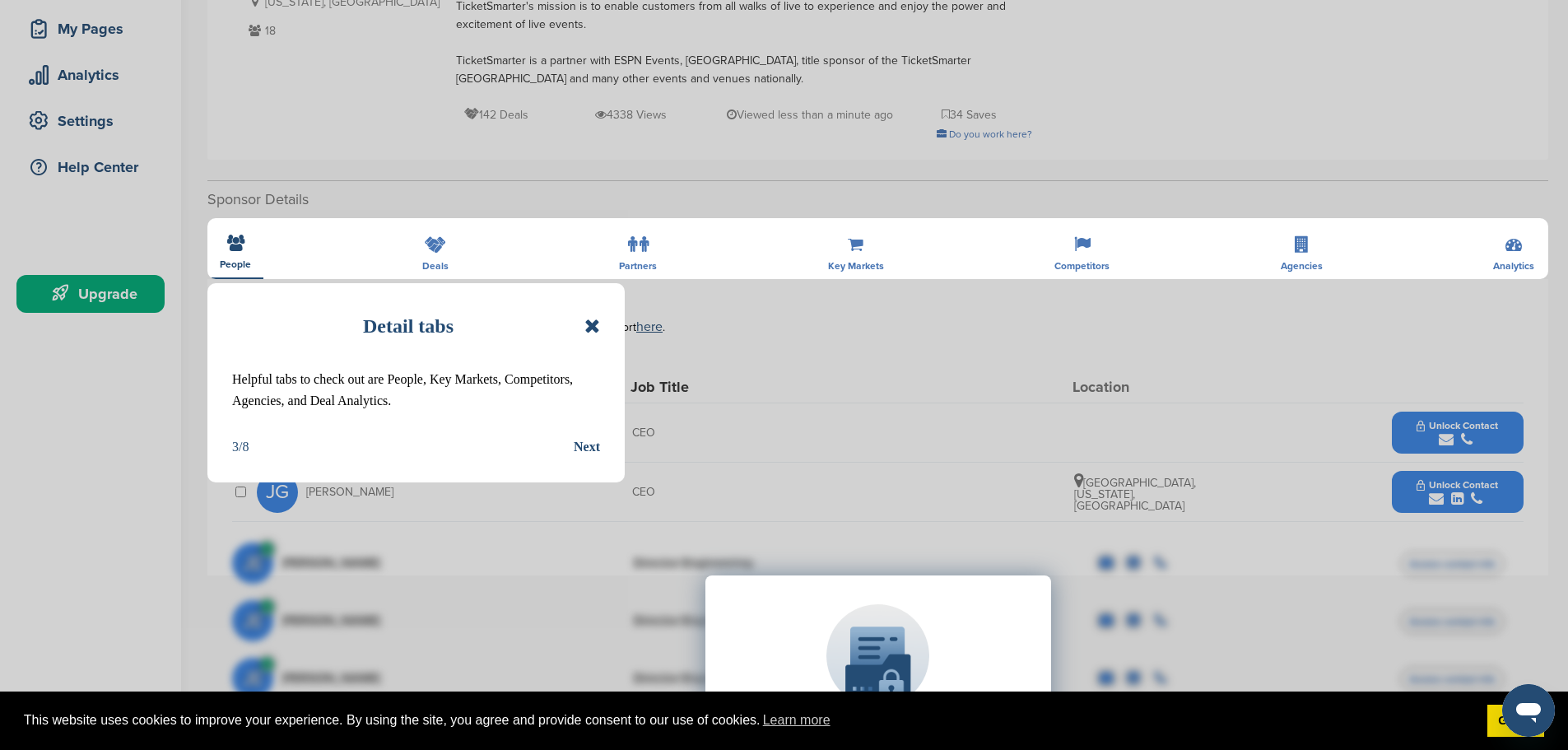
click at [583, 454] on div "Next" at bounding box center [586, 447] width 26 height 22
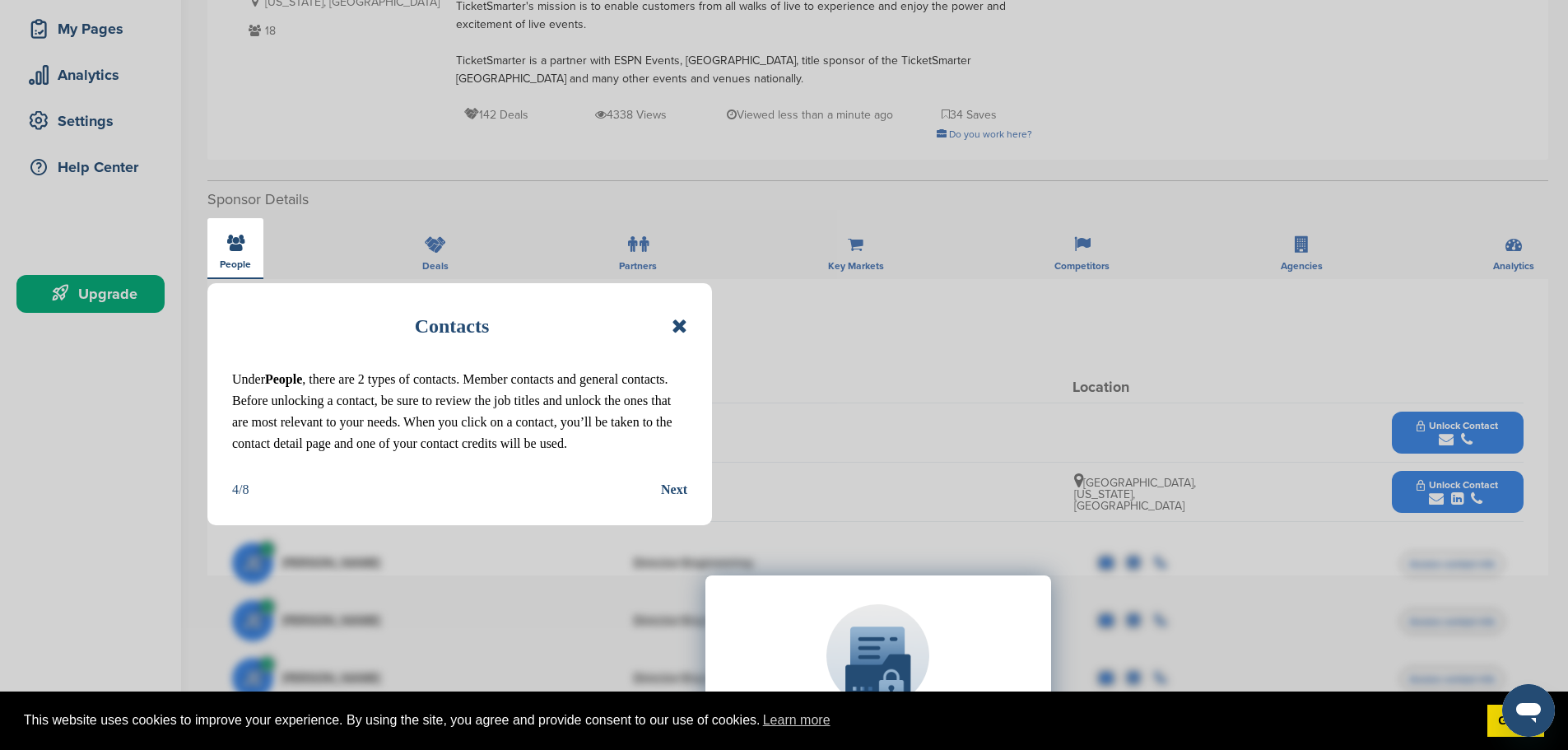
click at [676, 501] on div "Next" at bounding box center [674, 490] width 26 height 22
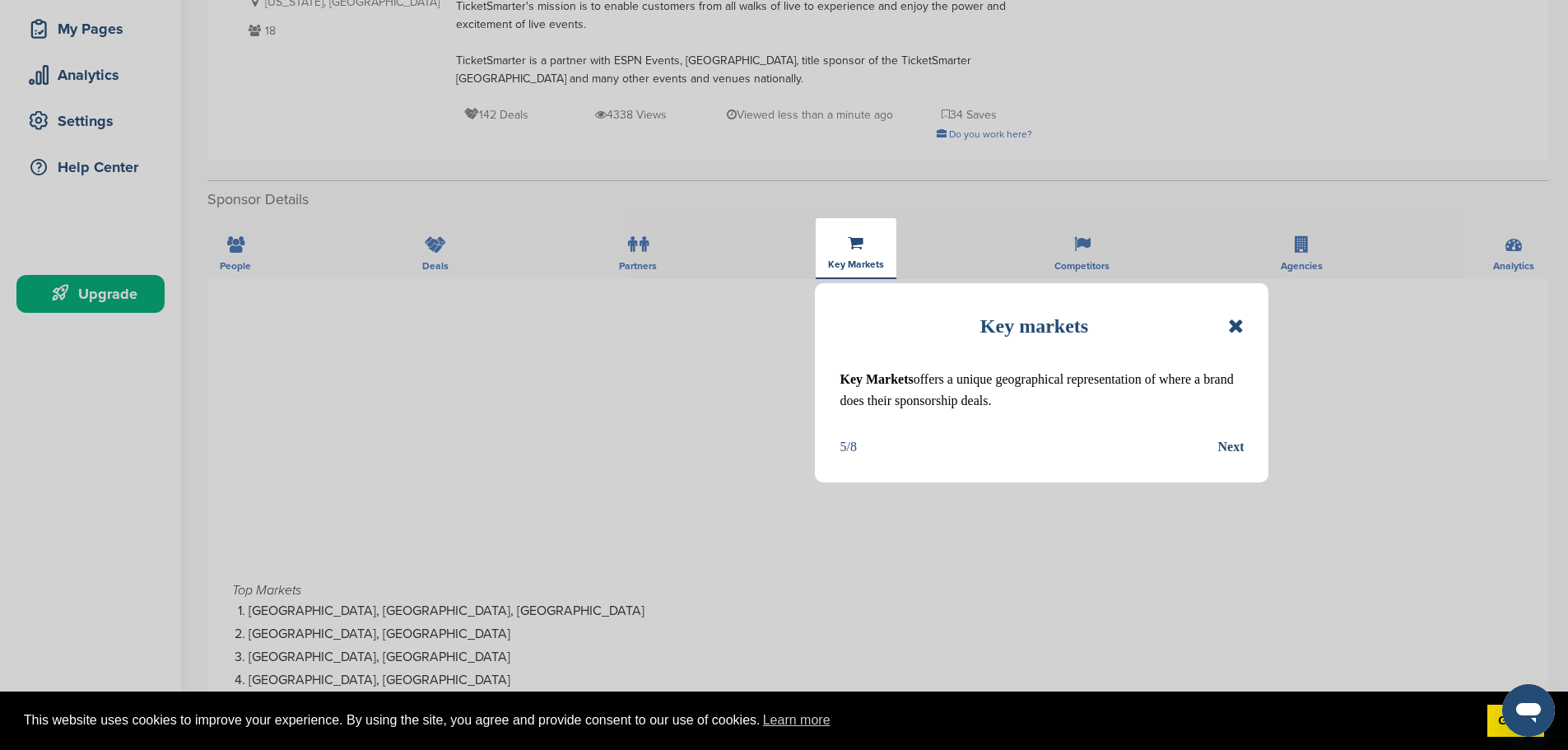
click at [1238, 439] on div "Next" at bounding box center [1230, 447] width 26 height 22
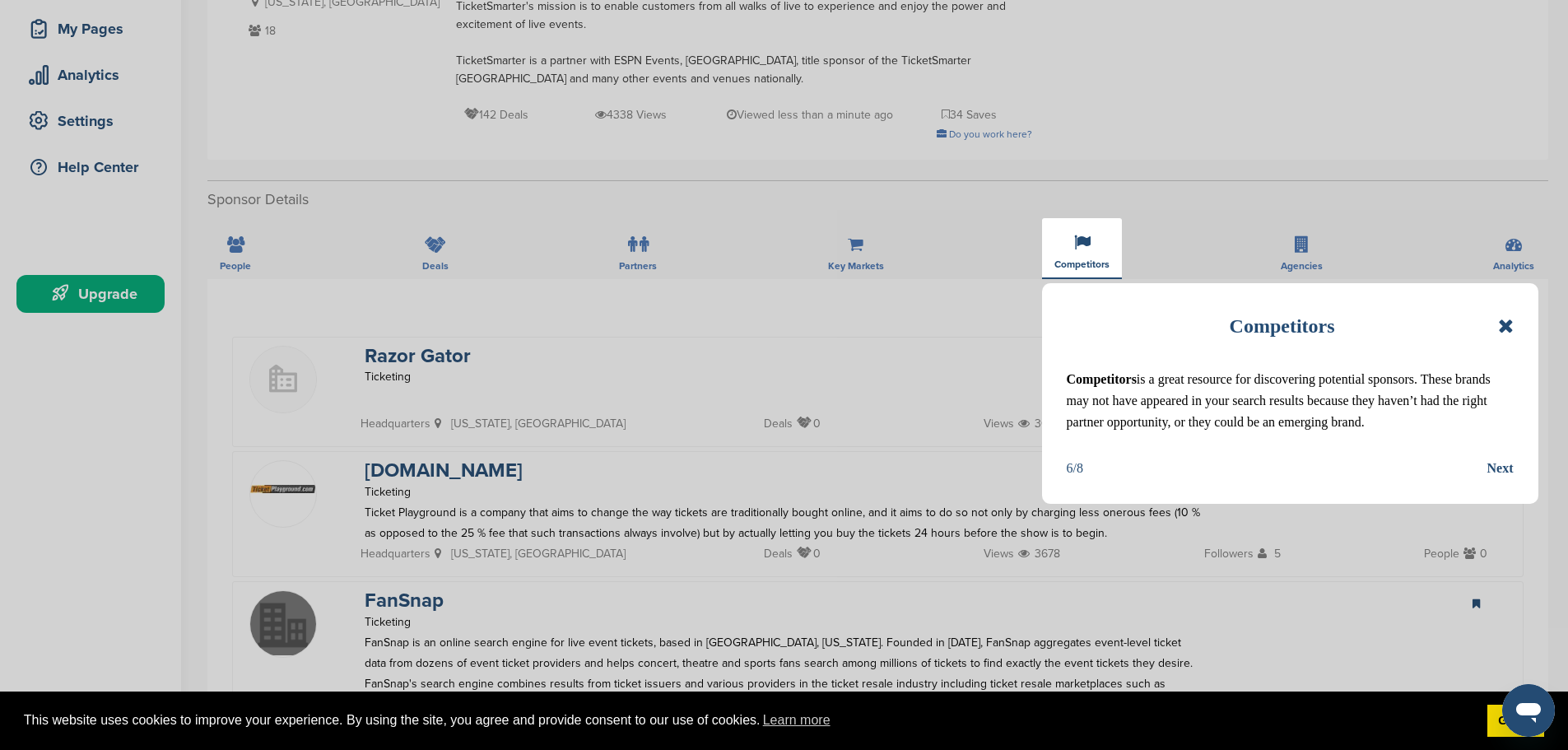
click at [1525, 502] on div "Competitors Competitors is a great resource for discovering potential sponsors.…" at bounding box center [1291, 394] width 496 height 221
click at [1505, 479] on div "Next" at bounding box center [1500, 468] width 26 height 22
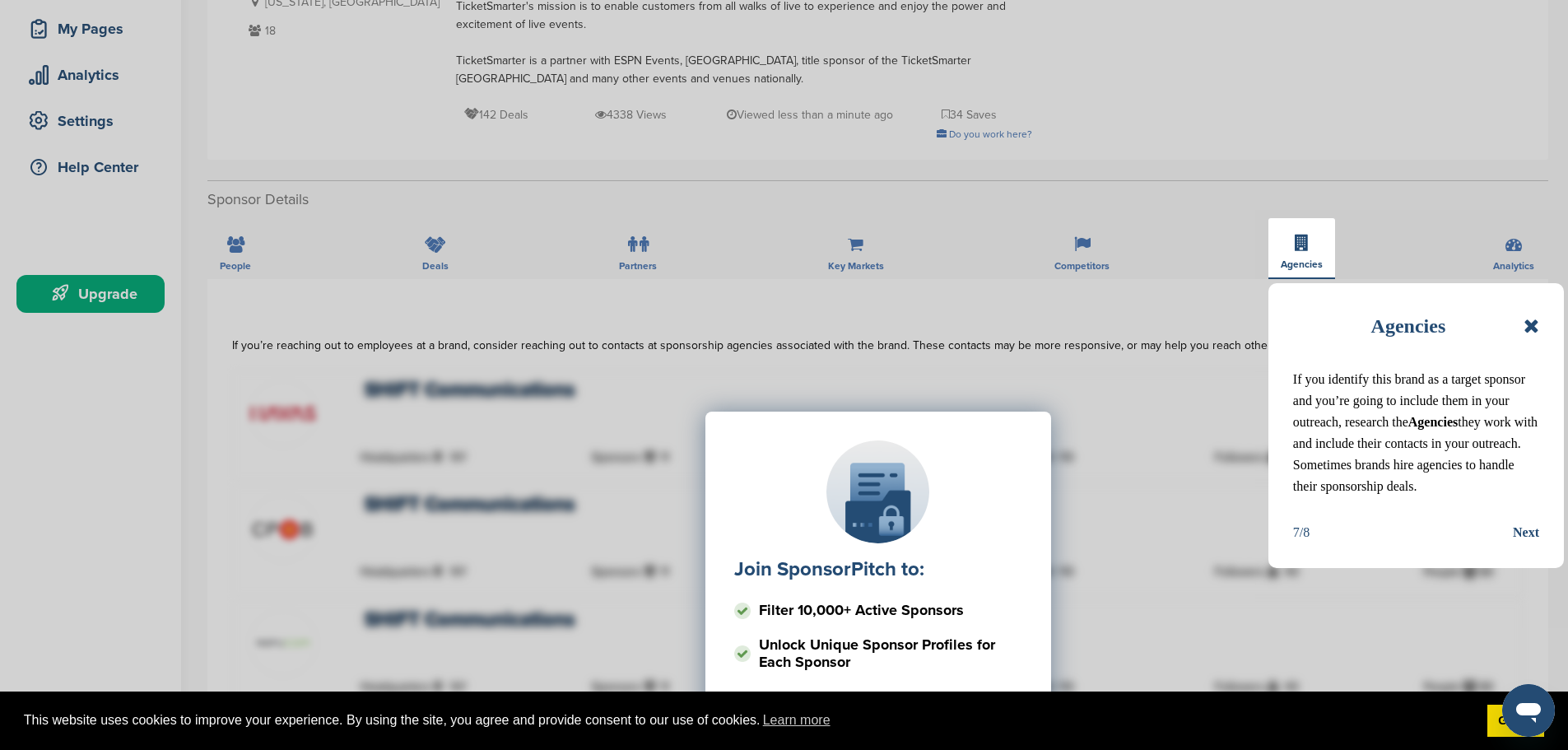
click at [1525, 543] on div "Next" at bounding box center [1526, 533] width 26 height 22
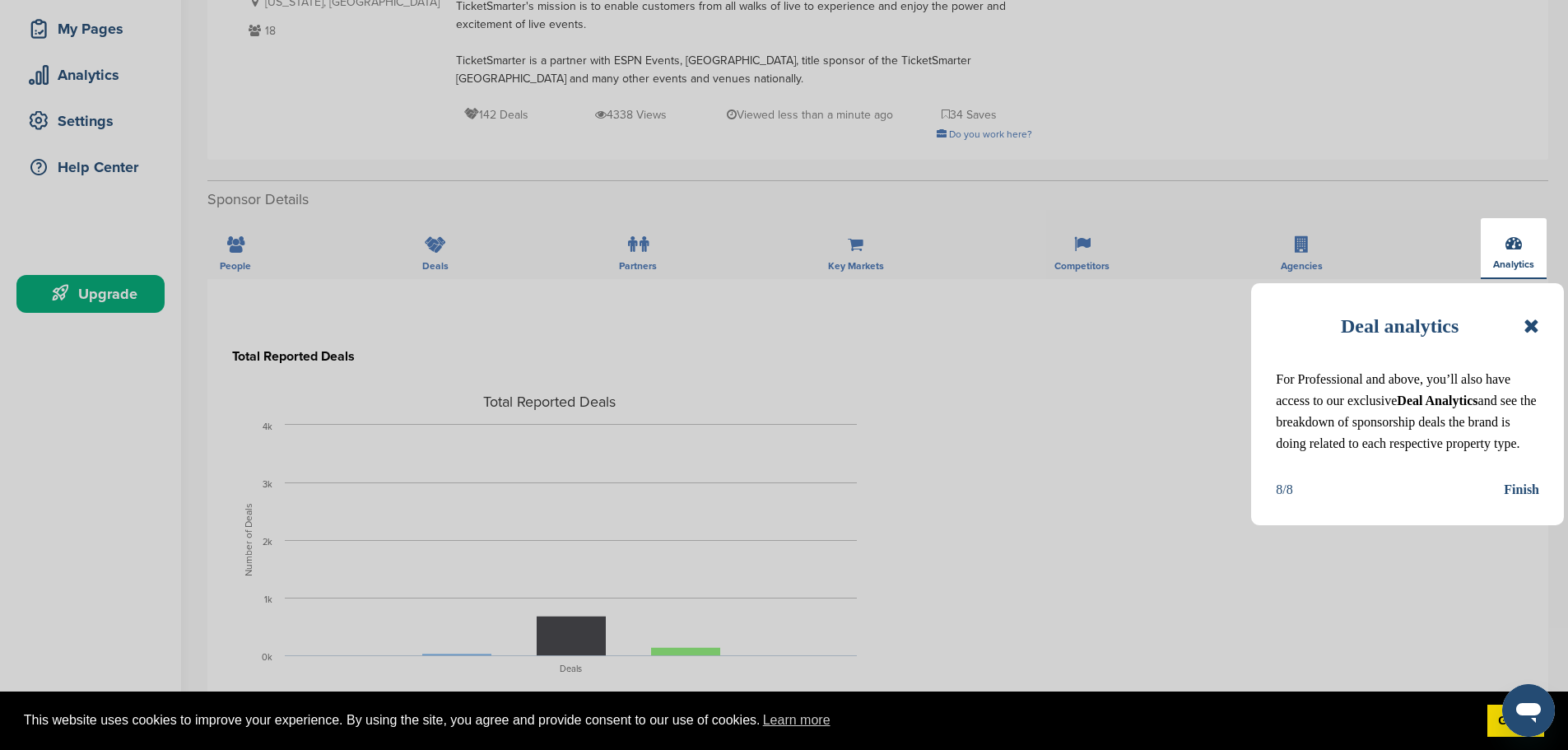
click at [1510, 501] on div "Finish" at bounding box center [1522, 490] width 35 height 22
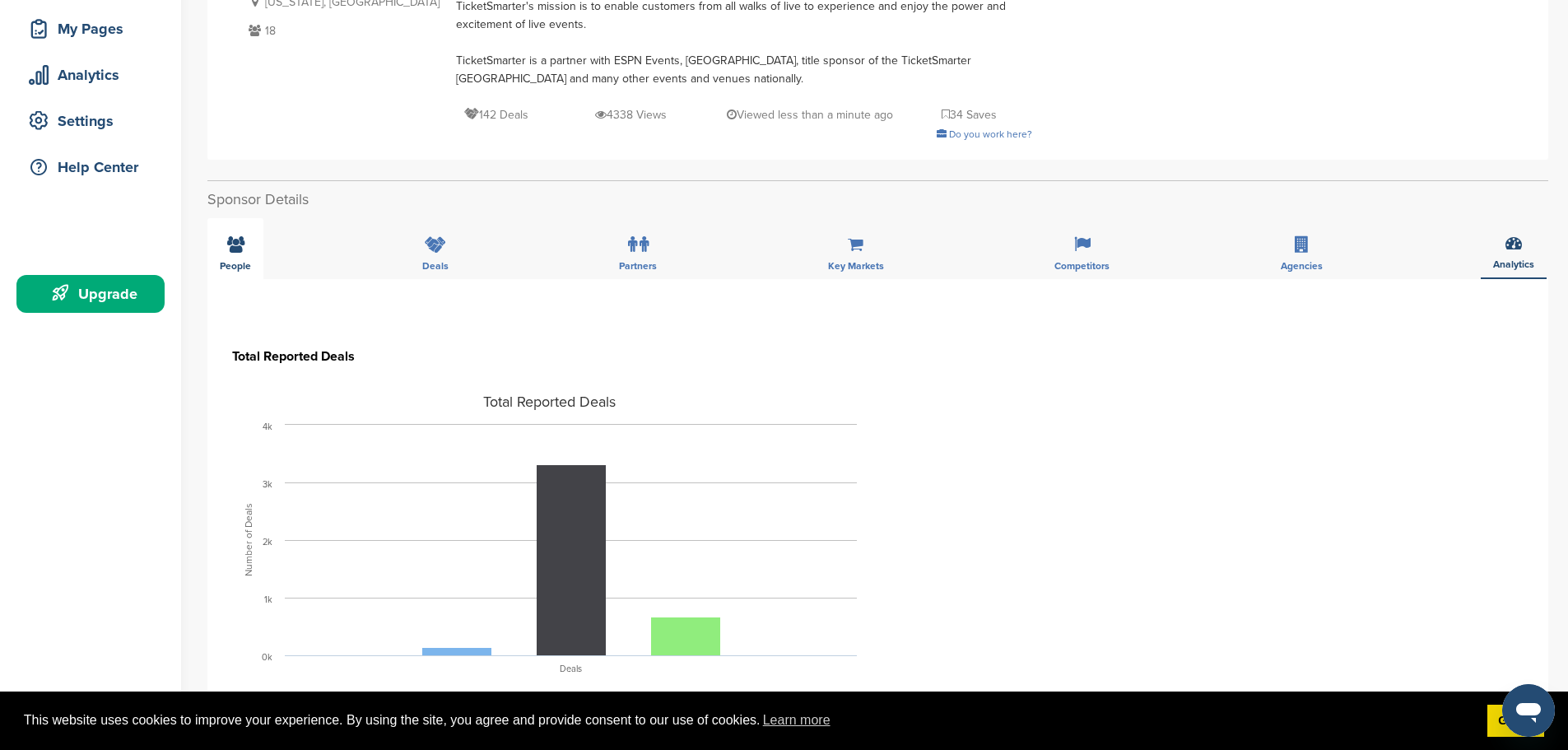
click at [235, 261] on span "People" at bounding box center [236, 265] width 32 height 10
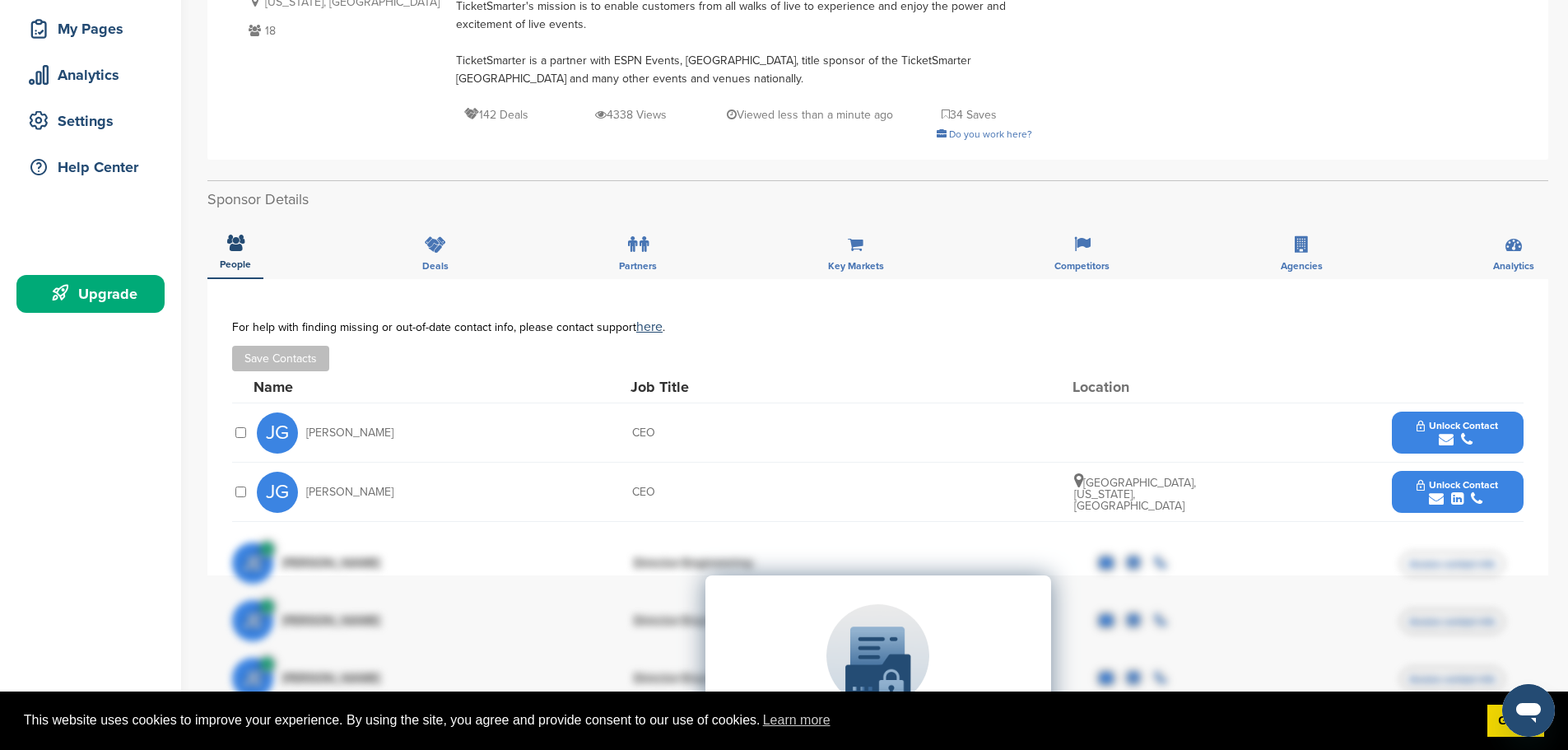
click at [342, 429] on span "[PERSON_NAME]" at bounding box center [350, 433] width 87 height 12
click at [1459, 429] on span "Unlock Contact" at bounding box center [1457, 426] width 82 height 12
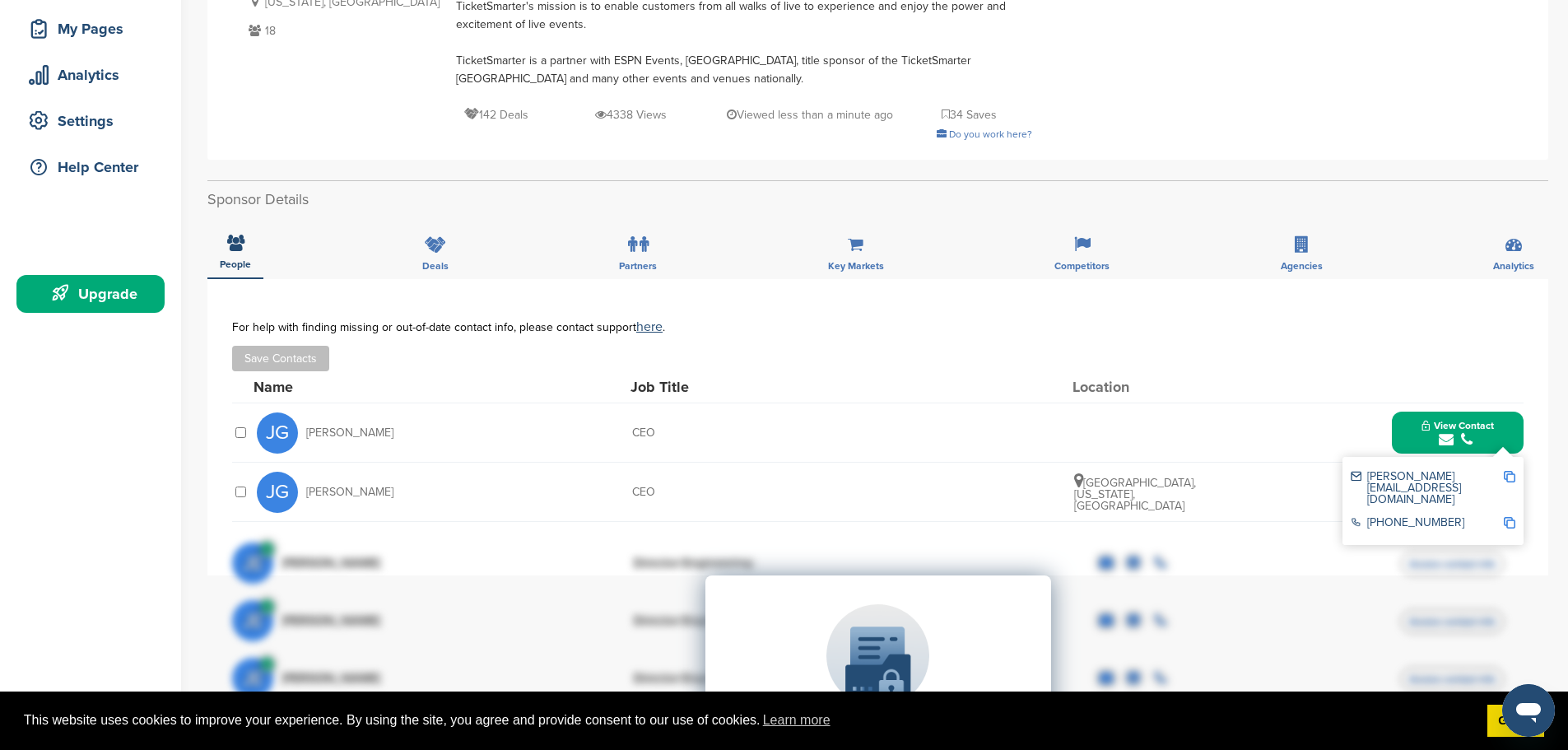
click at [1342, 407] on div "JG [PERSON_NAME] CEO View Contact [PERSON_NAME][EMAIL_ADDRESS][DOMAIN_NAME] [PH…" at bounding box center [890, 432] width 1267 height 59
click at [1336, 358] on div "Save Contacts" at bounding box center [878, 359] width 1292 height 25
click at [334, 440] on div "JG [PERSON_NAME]" at bounding box center [348, 432] width 181 height 41
click at [357, 496] on span "[PERSON_NAME]" at bounding box center [350, 492] width 87 height 12
click at [1155, 491] on span "[GEOGRAPHIC_DATA], [US_STATE], [GEOGRAPHIC_DATA]" at bounding box center [1135, 494] width 122 height 37
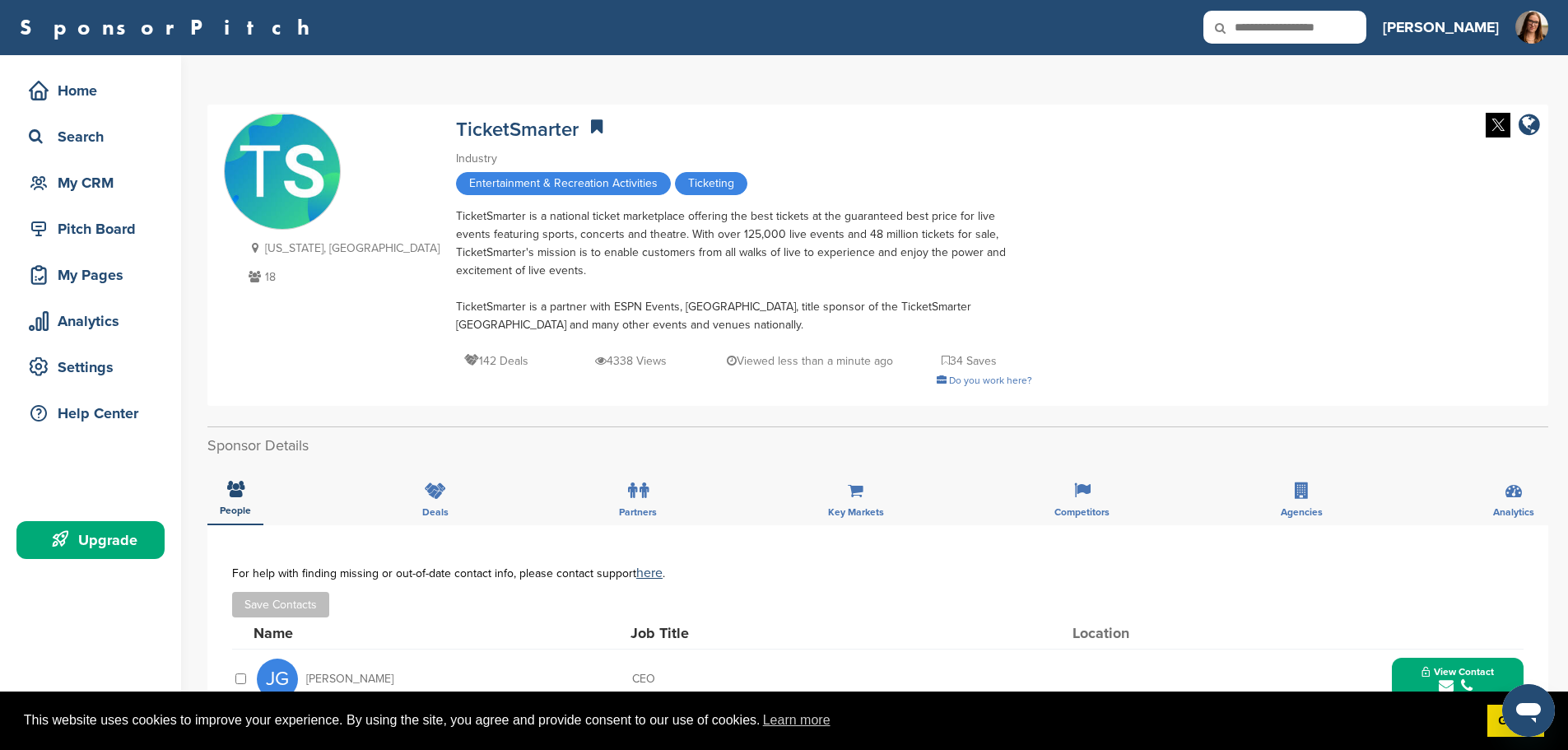
scroll to position [0, 0]
